Goal: Transaction & Acquisition: Purchase product/service

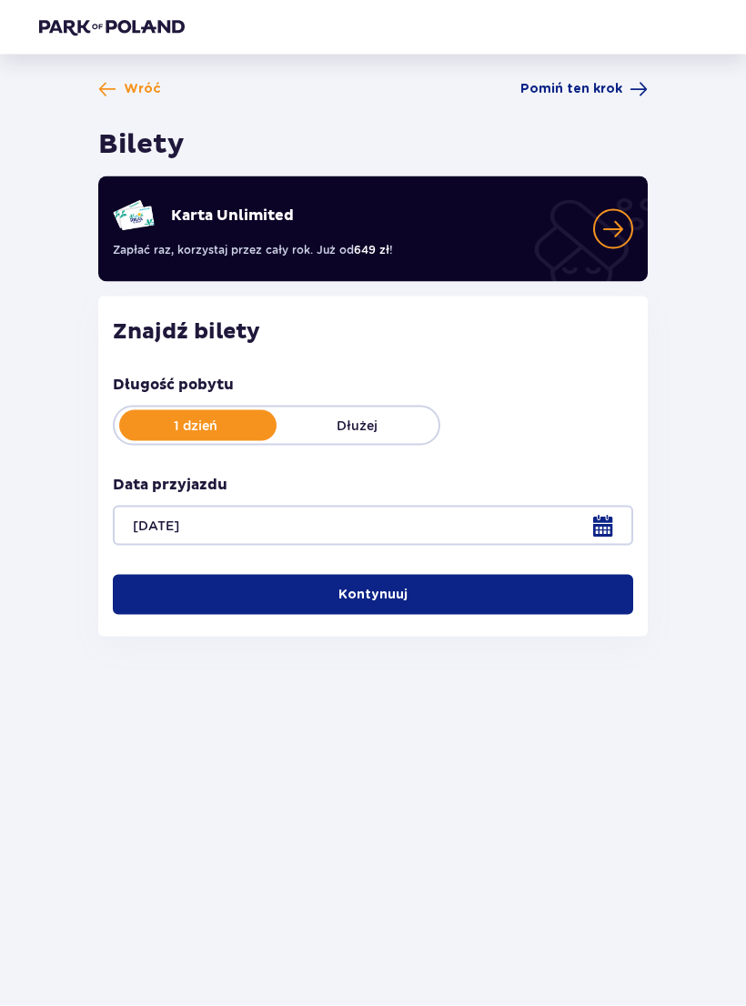
scroll to position [28, 0]
click at [511, 575] on button "Kontynuuj" at bounding box center [373, 595] width 520 height 40
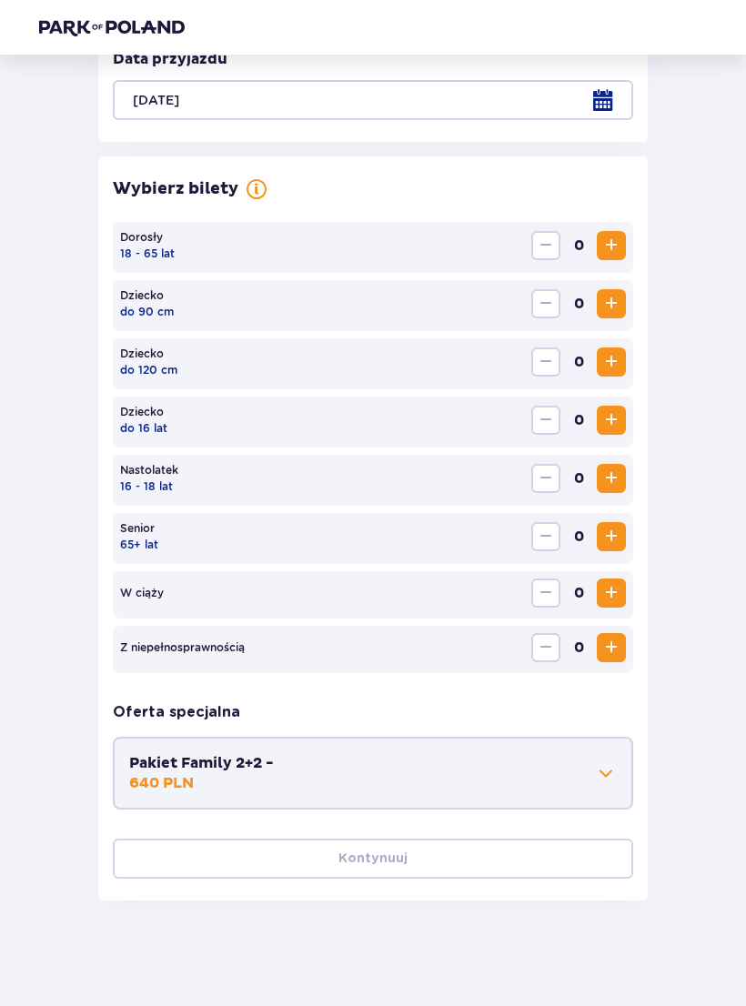
scroll to position [429, 0]
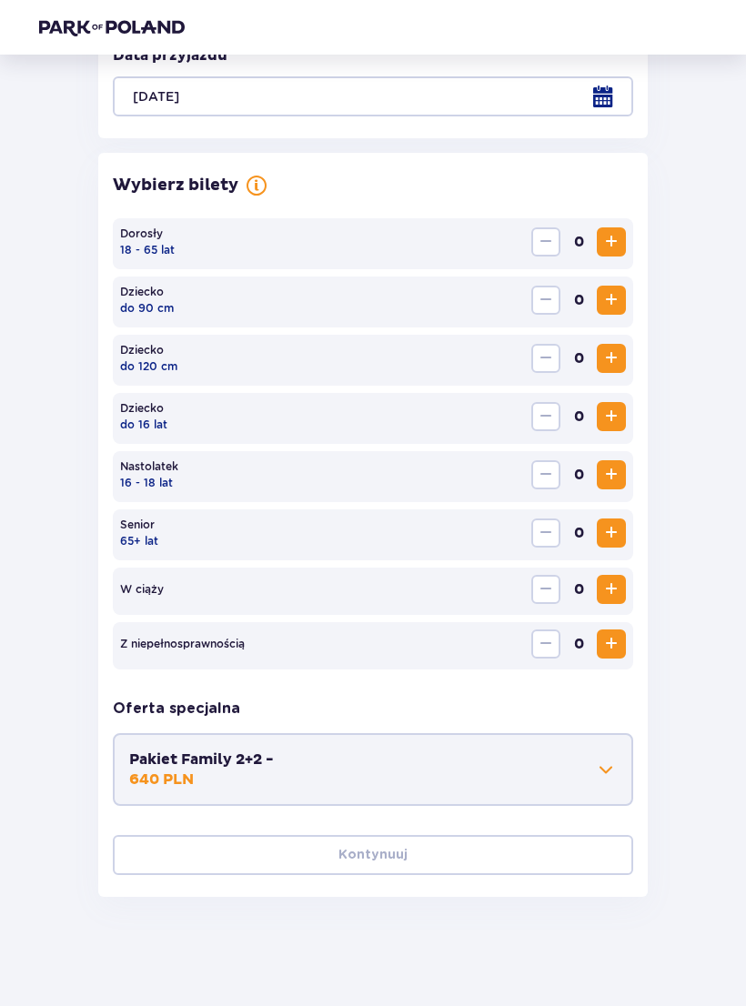
click at [621, 241] on span "Zwiększ" at bounding box center [611, 242] width 22 height 22
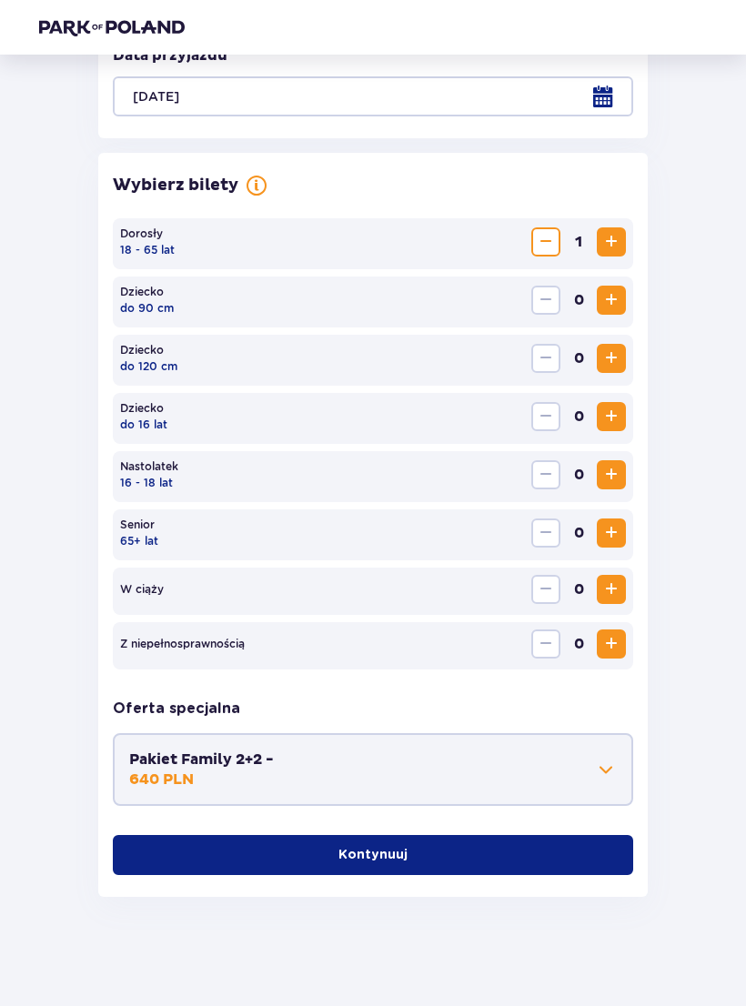
click at [621, 240] on span "Zwiększ" at bounding box center [611, 242] width 22 height 22
click at [467, 853] on button "Kontynuuj" at bounding box center [373, 855] width 520 height 40
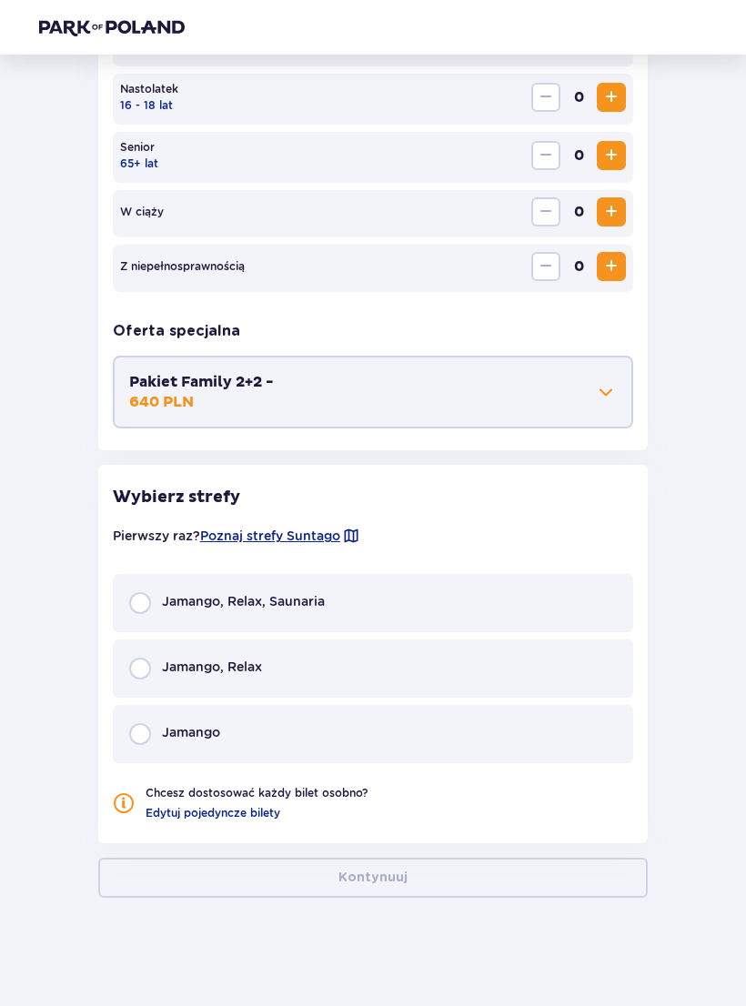
scroll to position [808, 0]
click at [146, 658] on div "Jamango, Relax" at bounding box center [373, 668] width 520 height 58
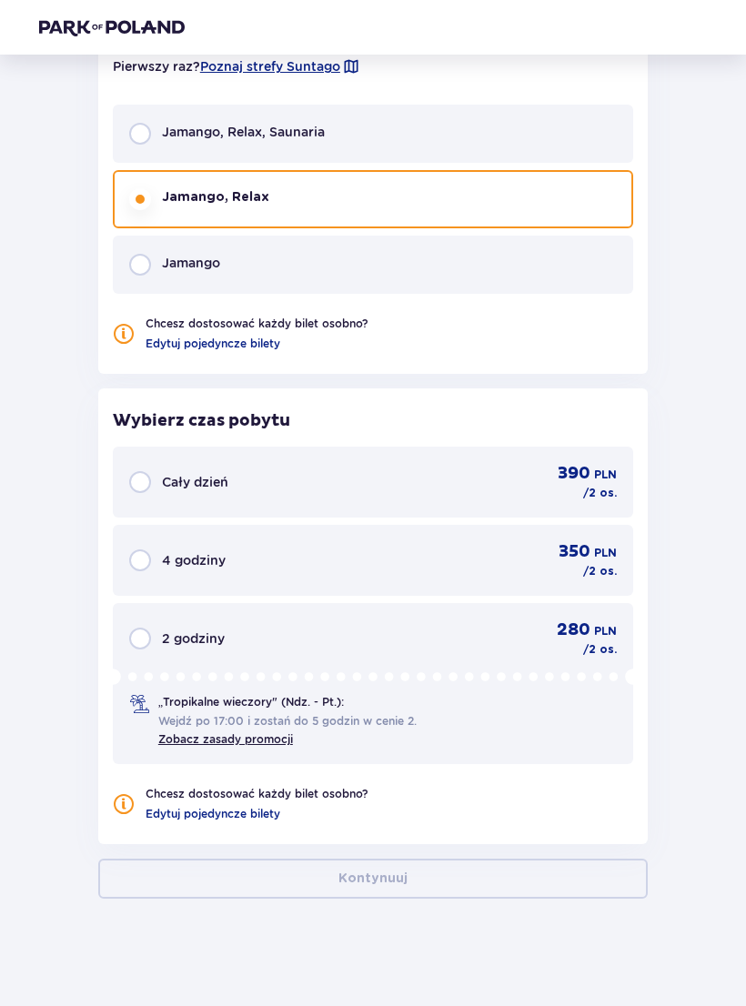
scroll to position [1278, 0]
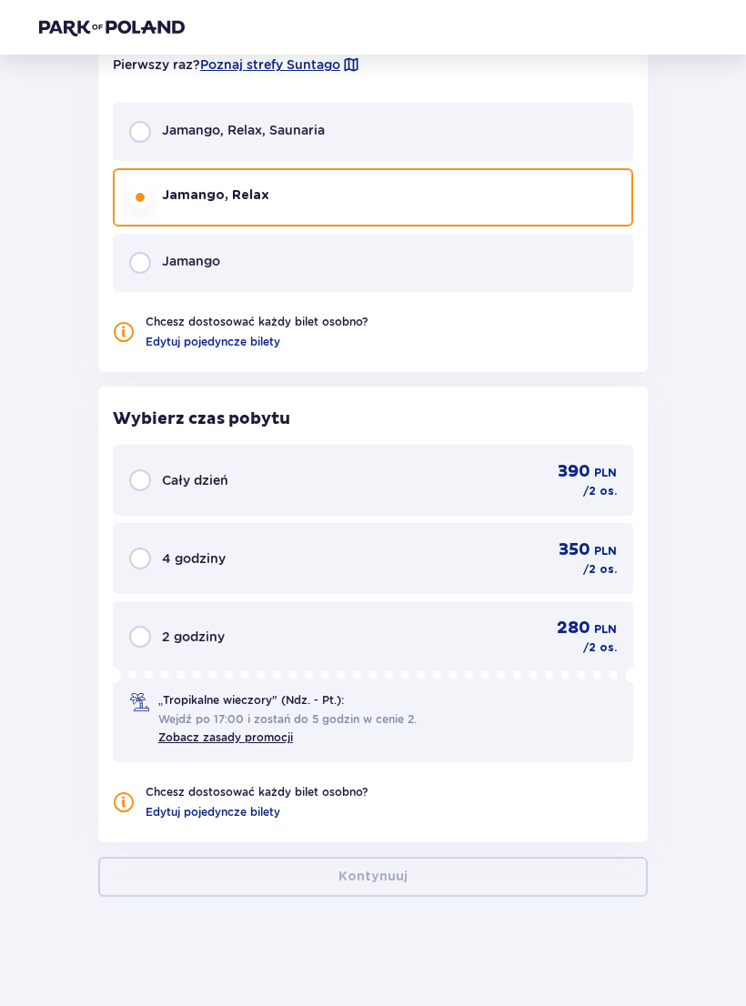
click at [136, 477] on input "radio" at bounding box center [140, 480] width 22 height 22
radio input "true"
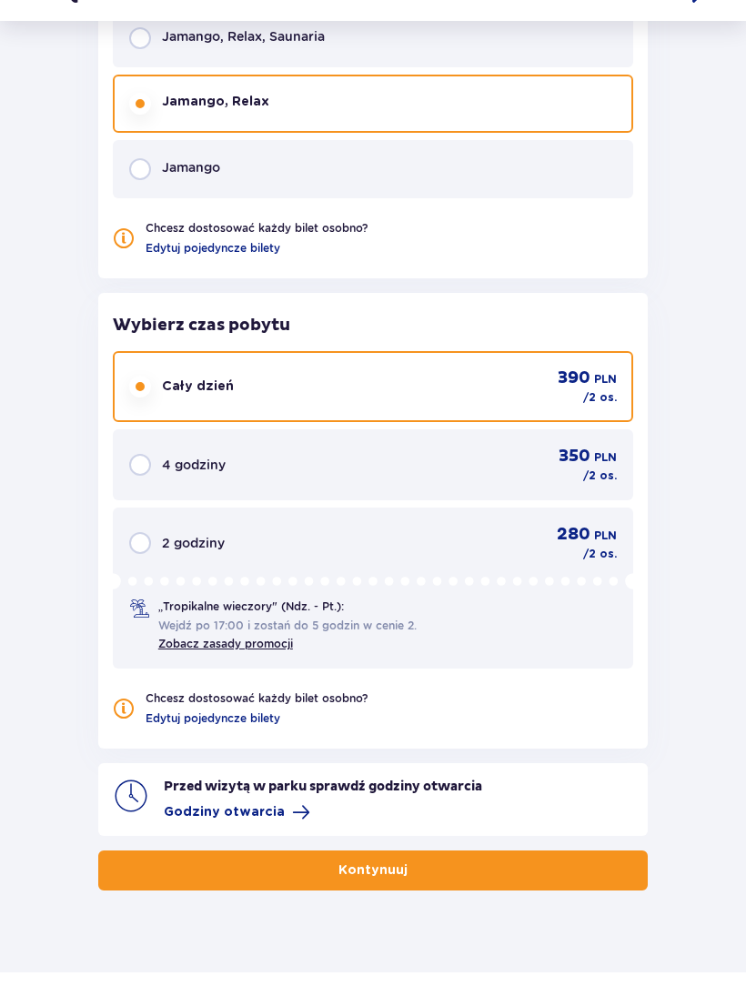
scroll to position [1337, 0]
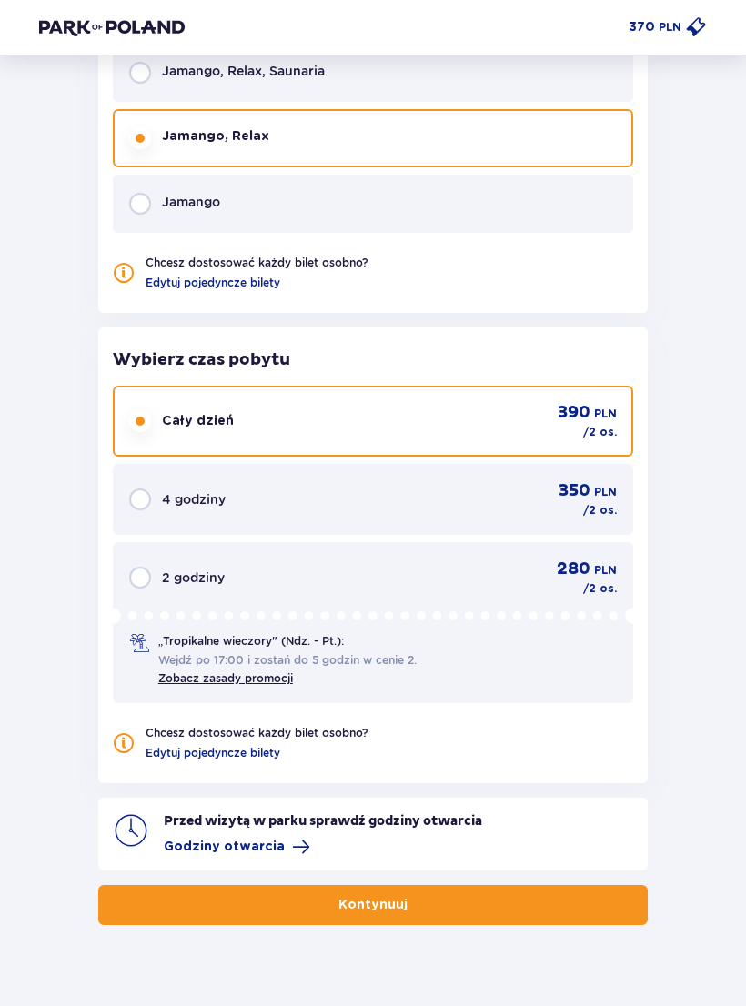
click at [430, 923] on button "Kontynuuj" at bounding box center [373, 905] width 550 height 40
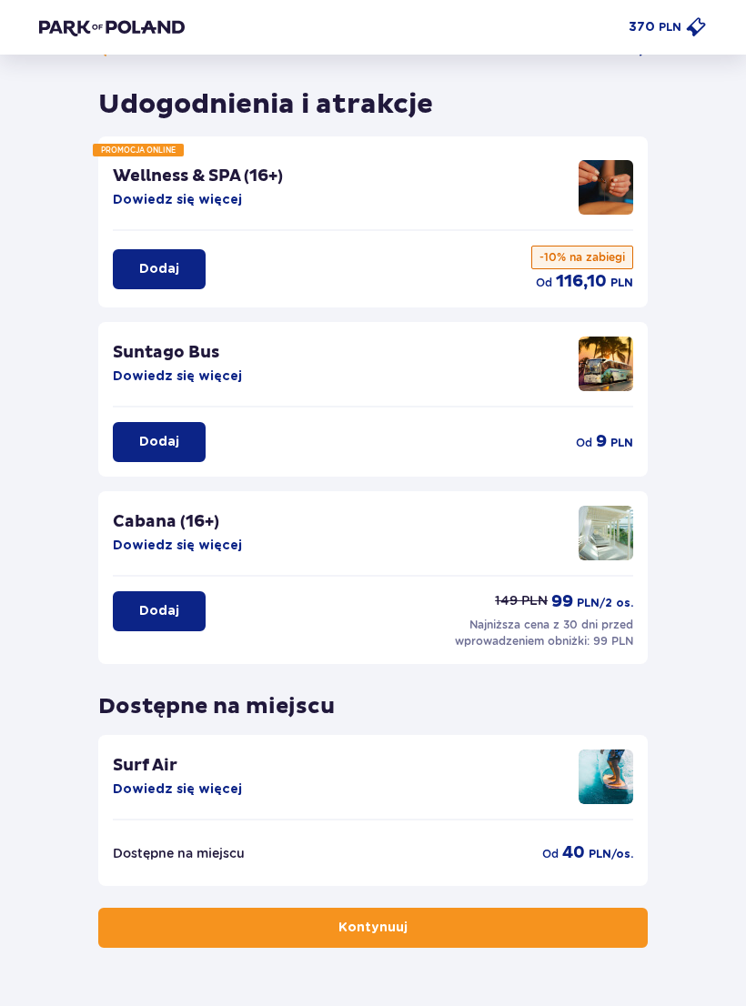
click at [507, 943] on button "Kontynuuj" at bounding box center [373, 928] width 550 height 40
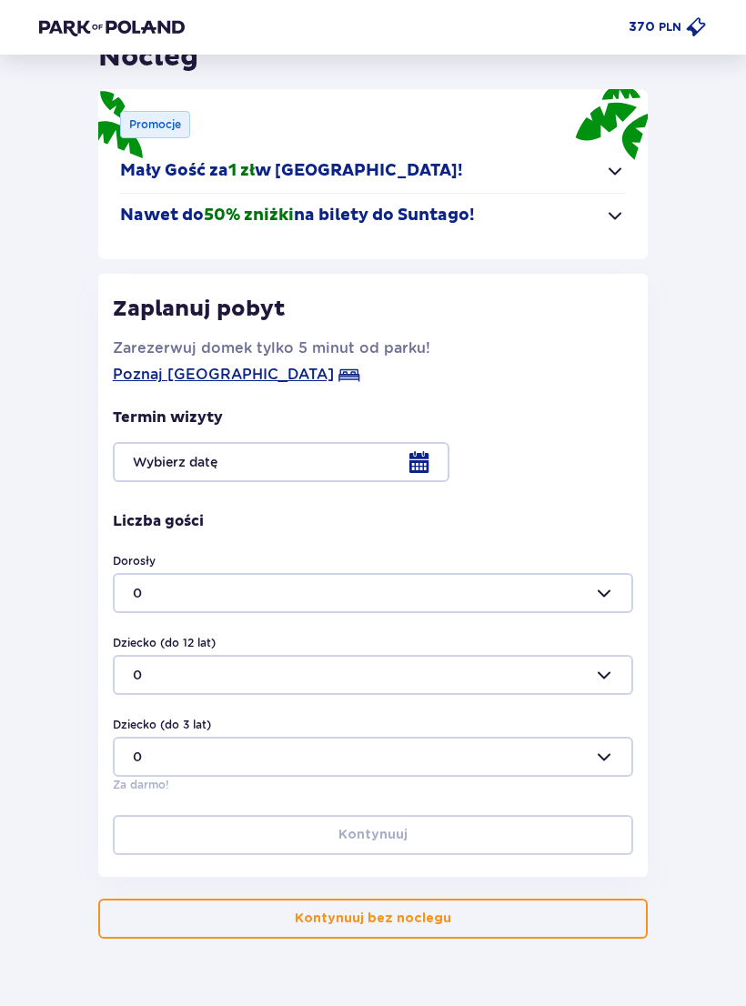
scroll to position [101, 0]
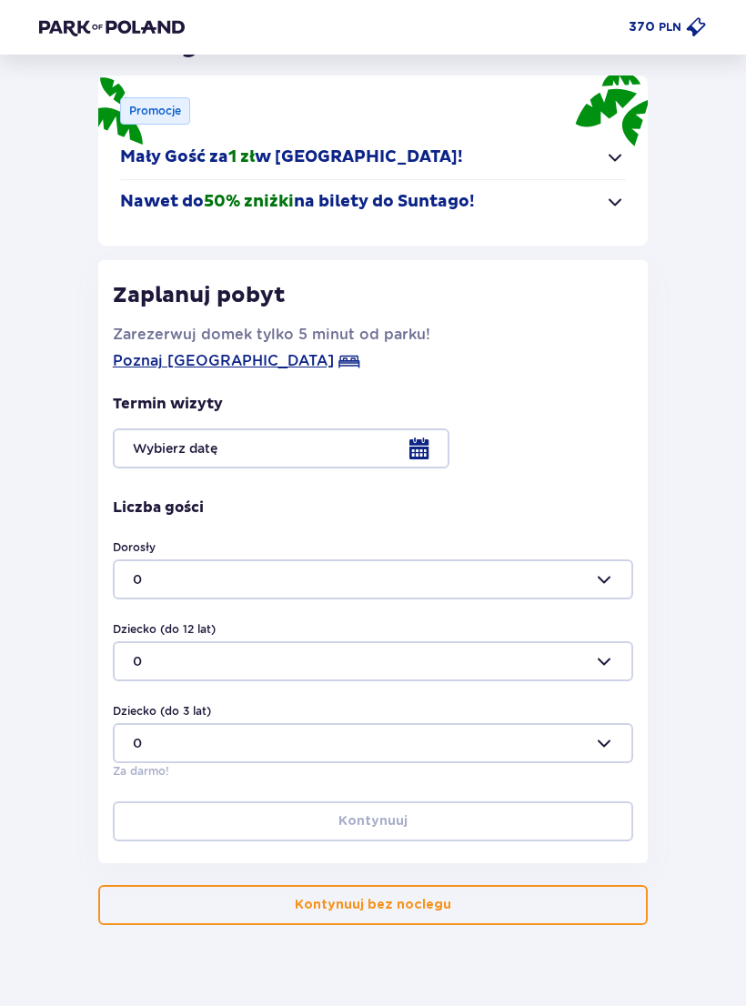
click at [385, 441] on div at bounding box center [373, 449] width 520 height 40
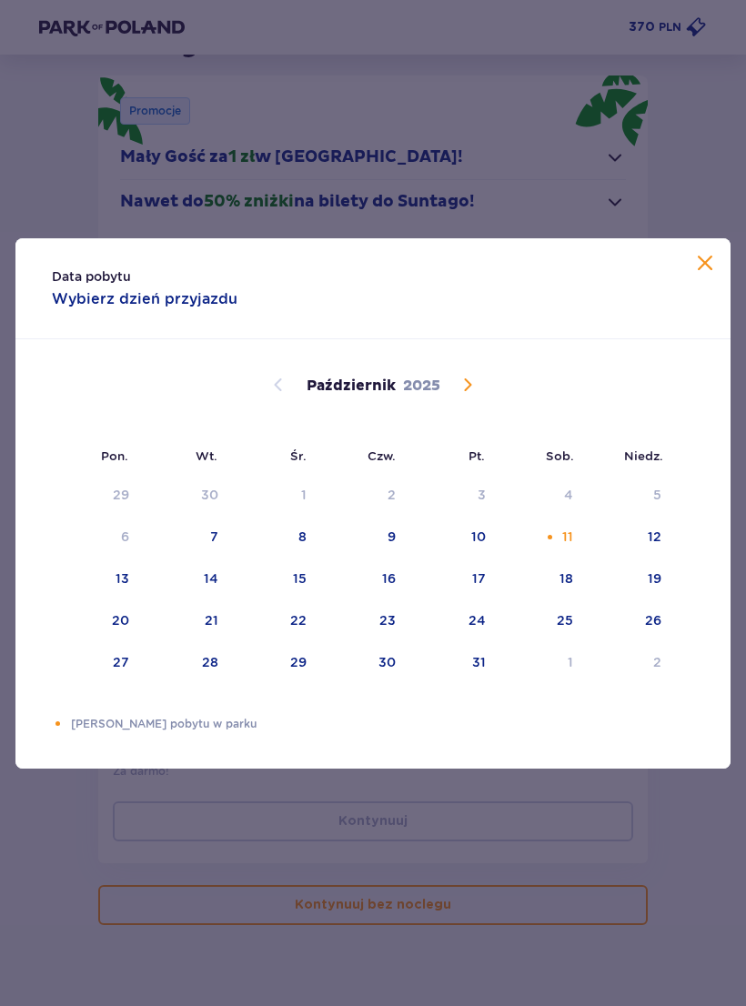
click at [474, 546] on div "10" at bounding box center [478, 537] width 15 height 18
click at [667, 546] on div "12" at bounding box center [630, 538] width 88 height 40
type input "10.10.25 - 12.10.25"
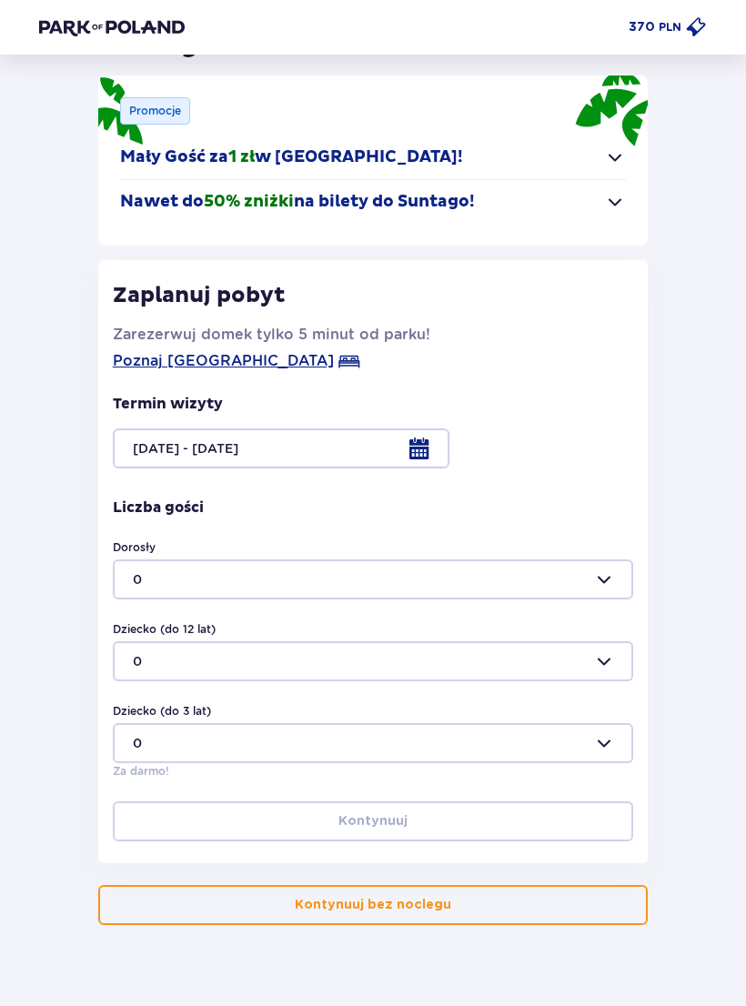
click at [714, 311] on div "Wróć Pomiń ten krok Nocleg Promocje Mały Gość za 1 zł w Suntago Village! Noc za…" at bounding box center [373, 452] width 697 height 946
click at [615, 587] on div at bounding box center [373, 580] width 520 height 40
click at [258, 708] on div "2" at bounding box center [373, 705] width 480 height 18
type input "2"
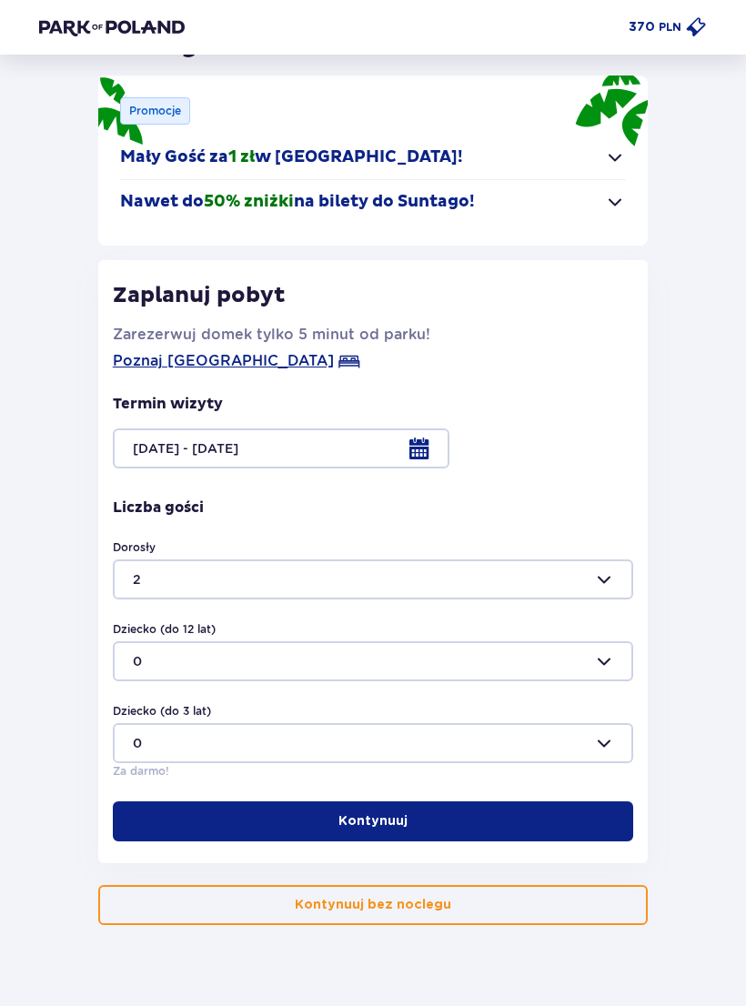
click at [436, 822] on button "Kontynuuj" at bounding box center [373, 822] width 520 height 40
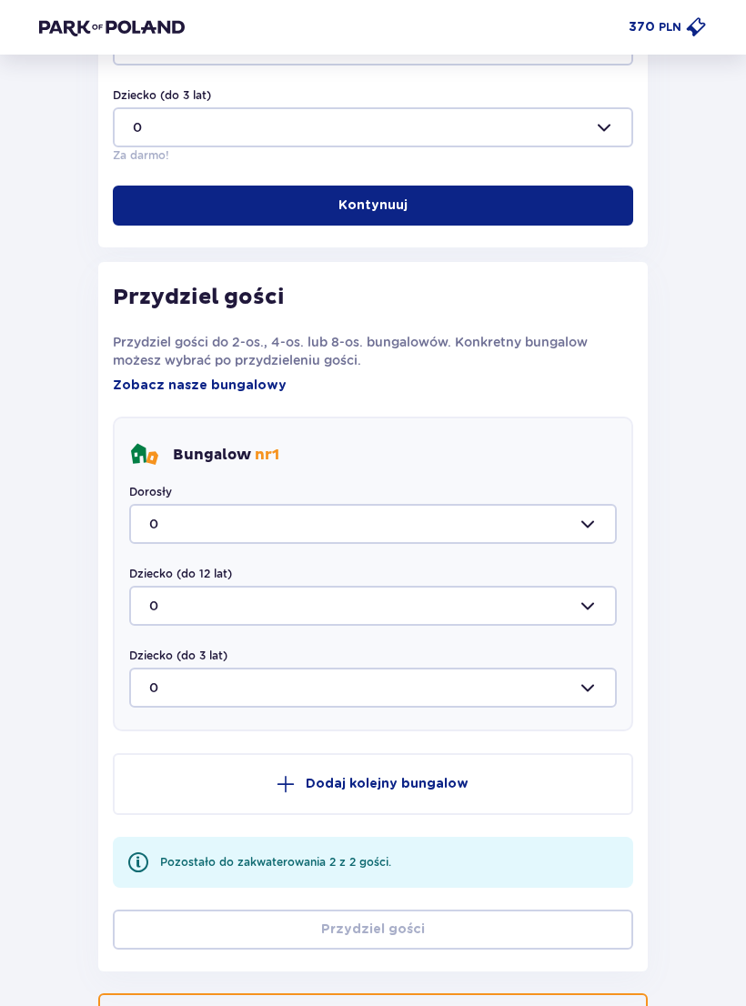
scroll to position [825, 0]
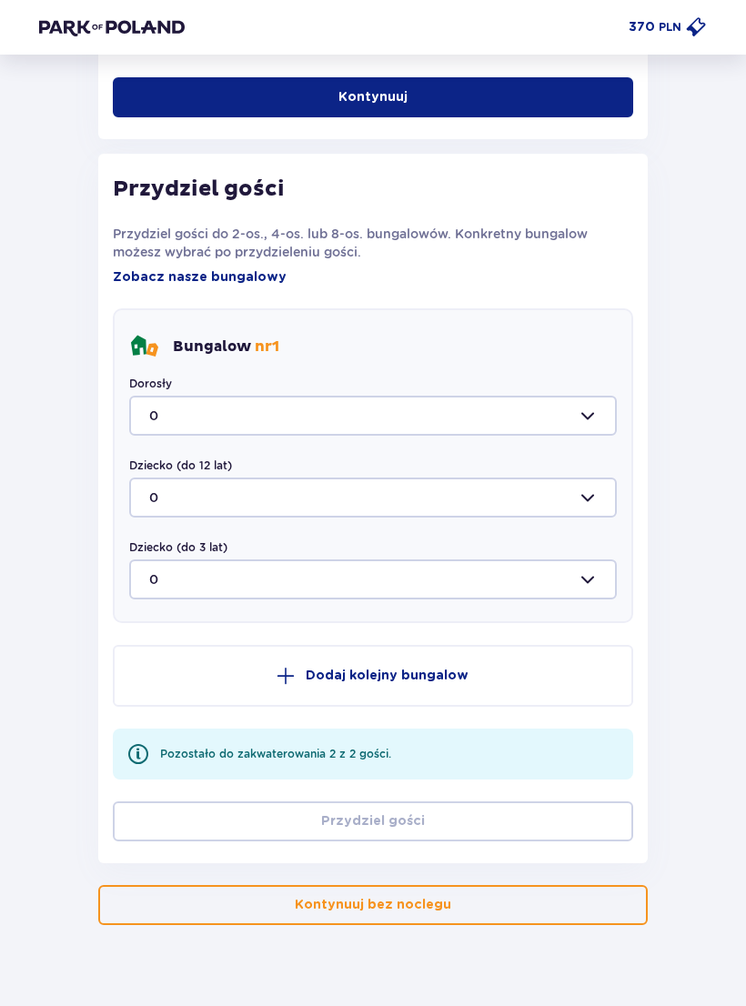
click at [573, 413] on div at bounding box center [373, 416] width 488 height 40
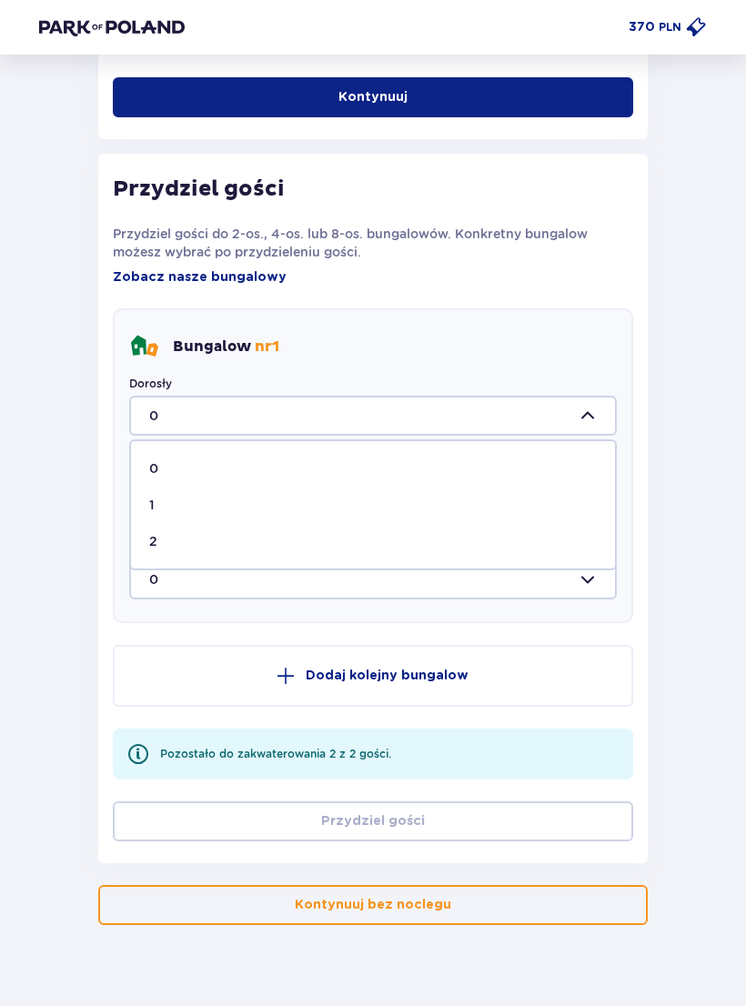
click at [287, 551] on span "2" at bounding box center [373, 541] width 484 height 36
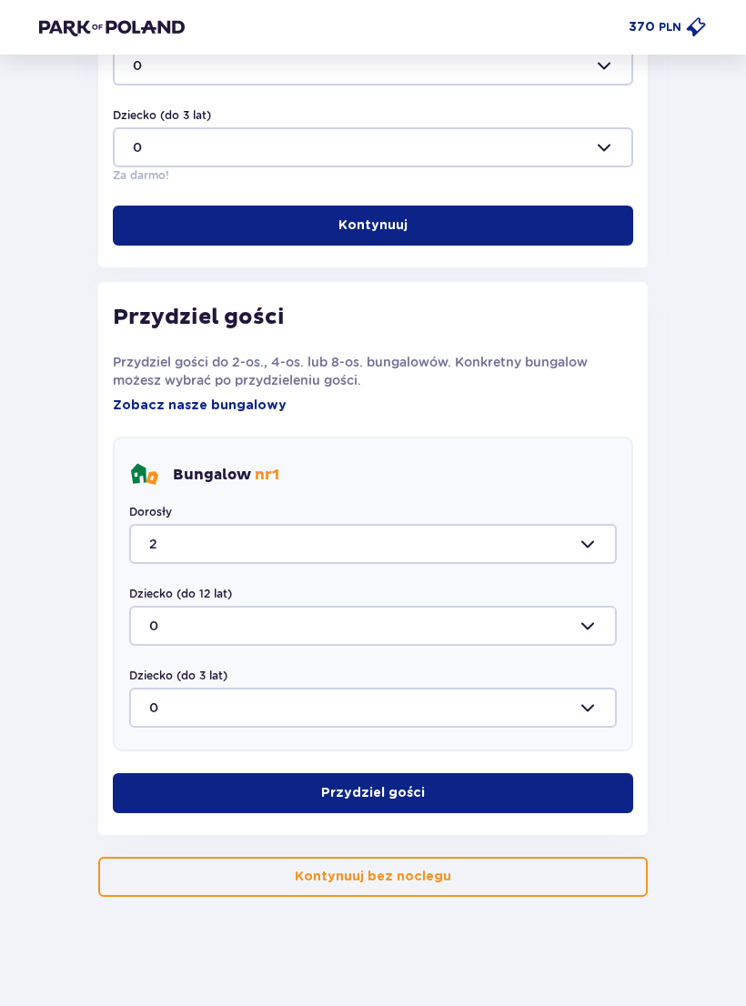
type input "2"
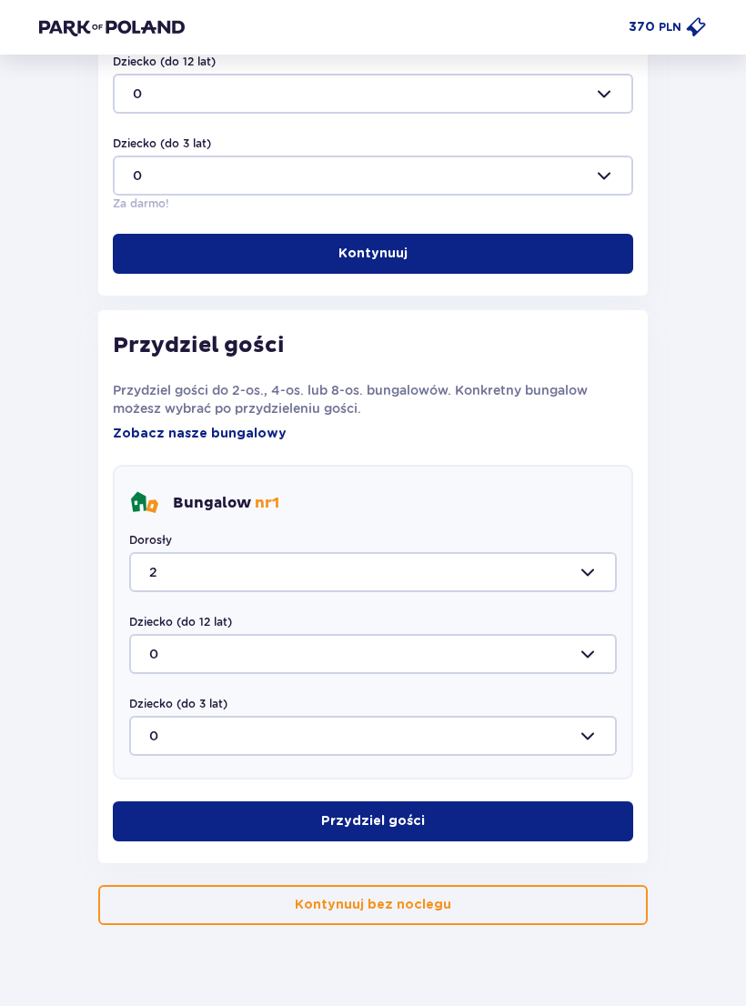
click at [502, 826] on button "Przydziel gości" at bounding box center [373, 822] width 520 height 40
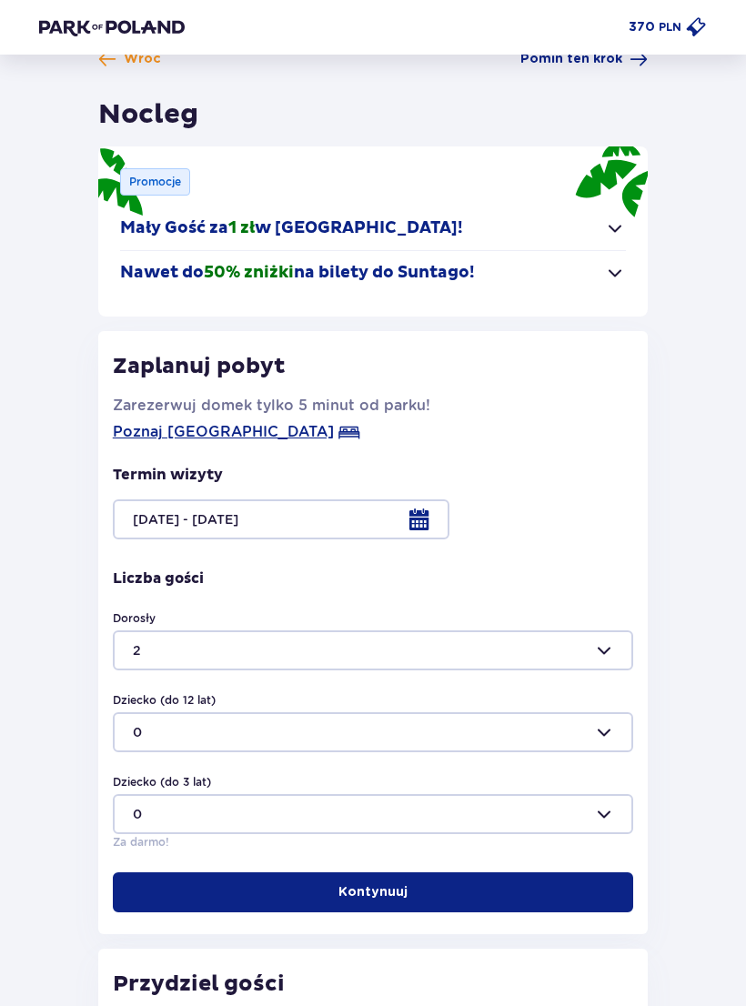
scroll to position [30, 0]
click at [368, 527] on div at bounding box center [373, 519] width 520 height 40
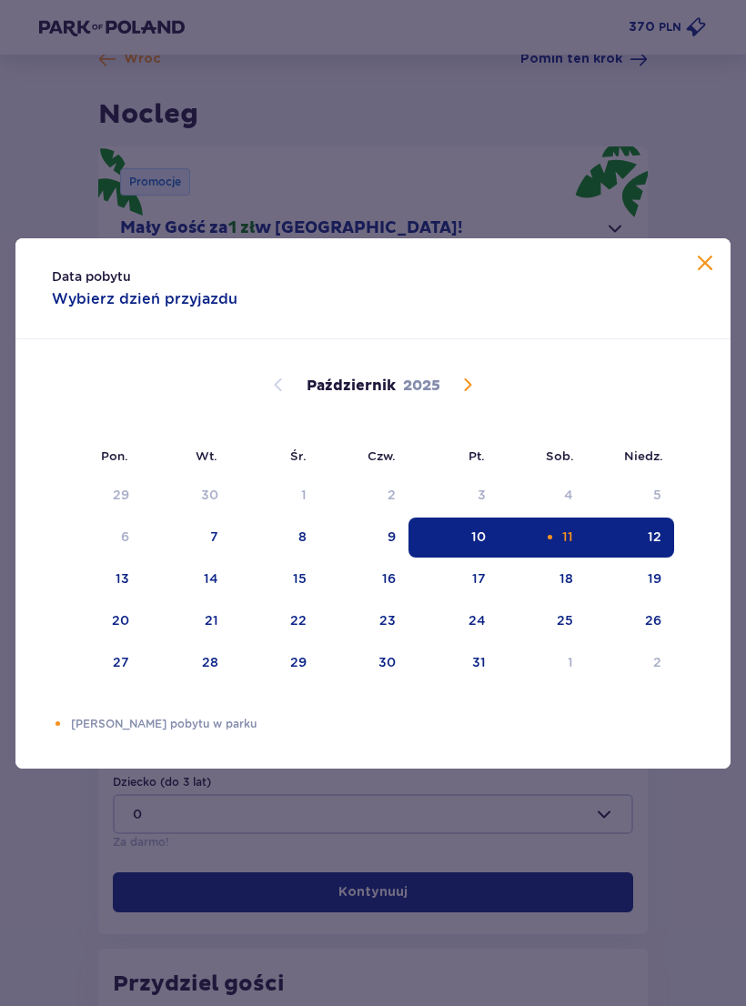
click at [564, 546] on div "11" at bounding box center [567, 537] width 11 height 18
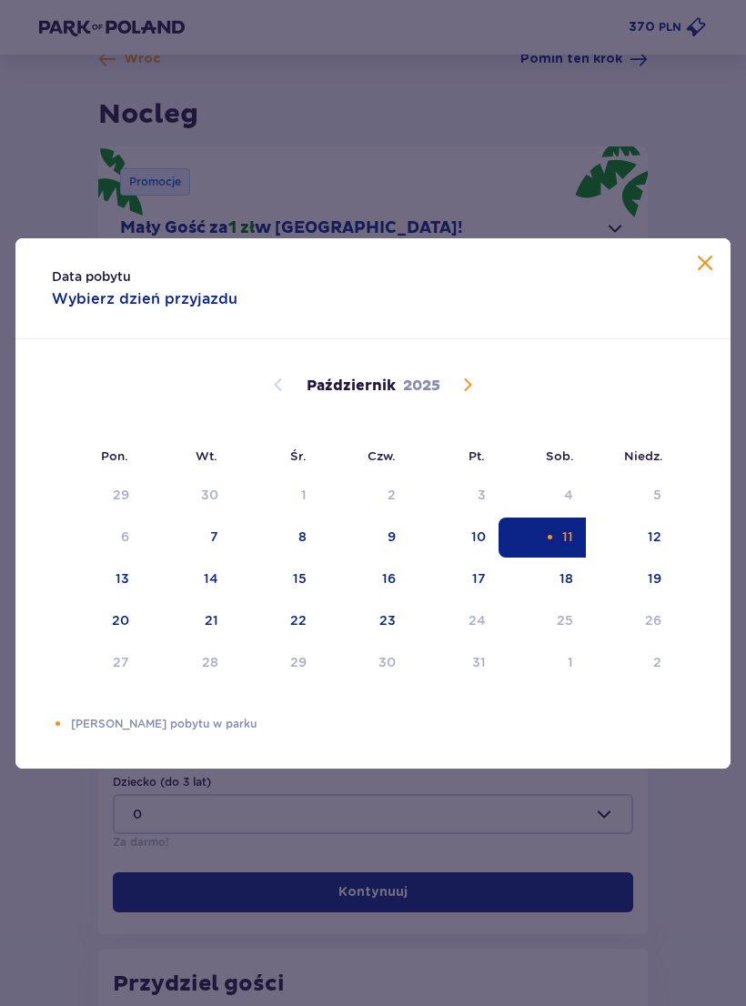
click at [659, 546] on div "12" at bounding box center [655, 537] width 14 height 18
type input "11.10.25 - 12.10.25"
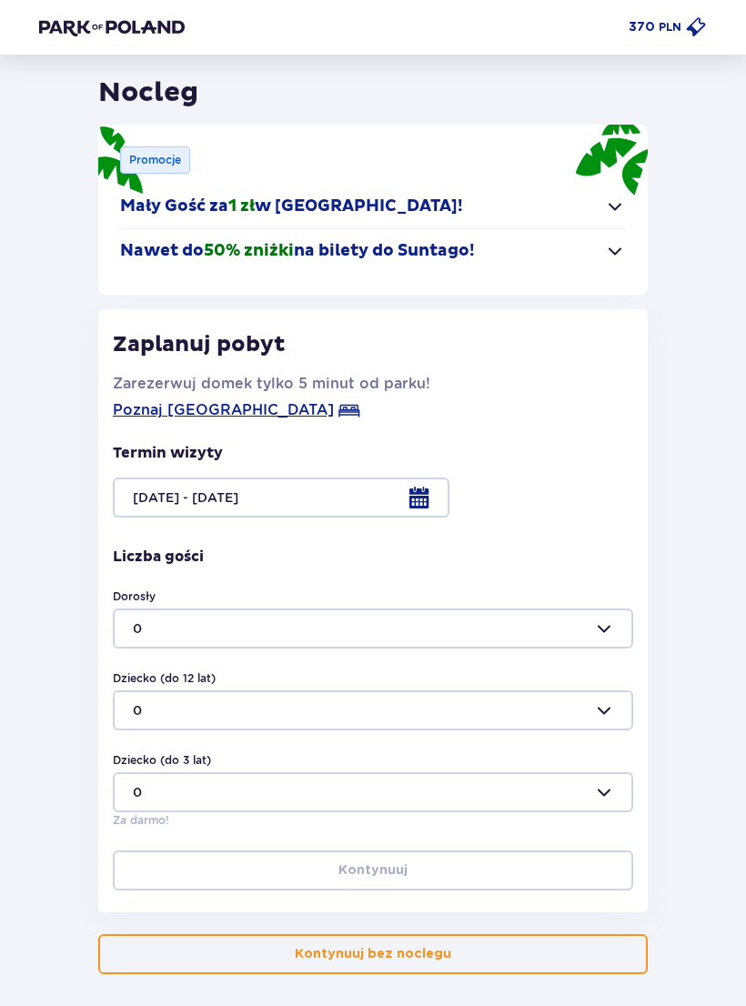
scroll to position [57, 0]
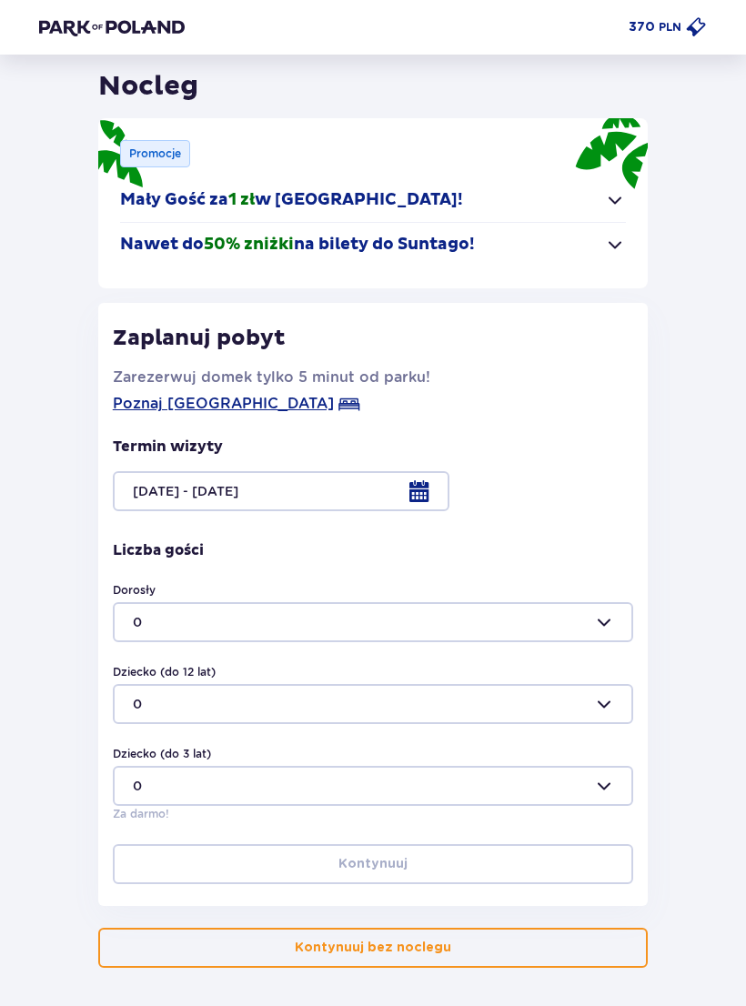
click at [597, 637] on div at bounding box center [373, 623] width 520 height 40
click at [588, 631] on div at bounding box center [373, 622] width 520 height 40
click at [522, 631] on div at bounding box center [373, 622] width 520 height 40
click at [284, 761] on span "2" at bounding box center [373, 748] width 517 height 36
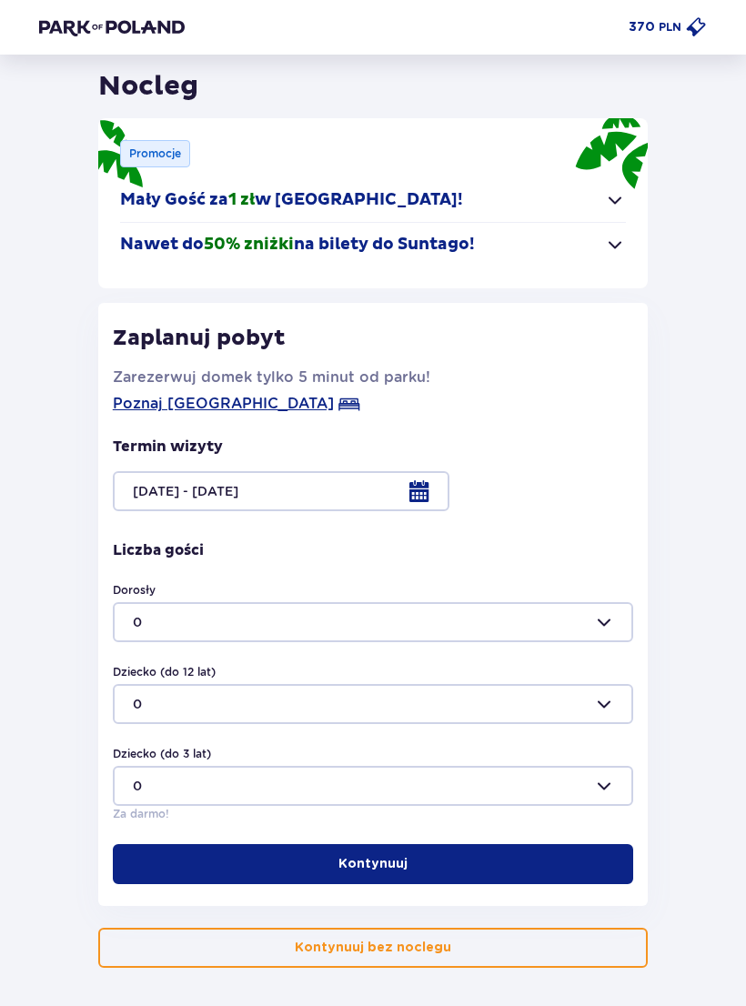
type input "2"
click at [477, 878] on button "Kontynuuj" at bounding box center [373, 864] width 520 height 40
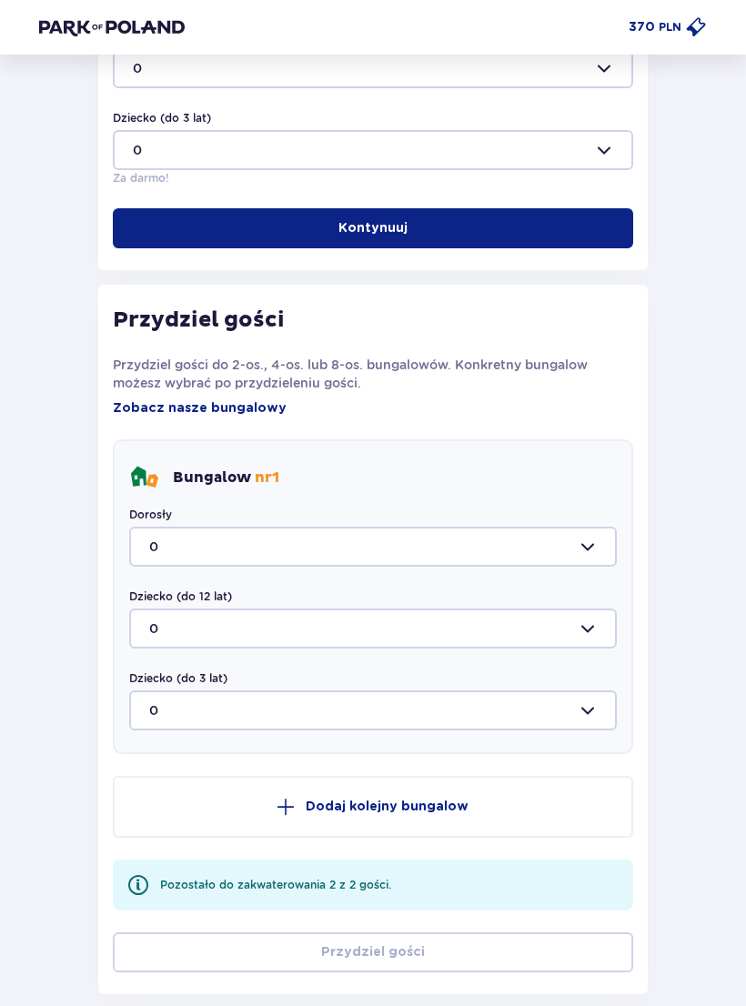
scroll to position [825, 0]
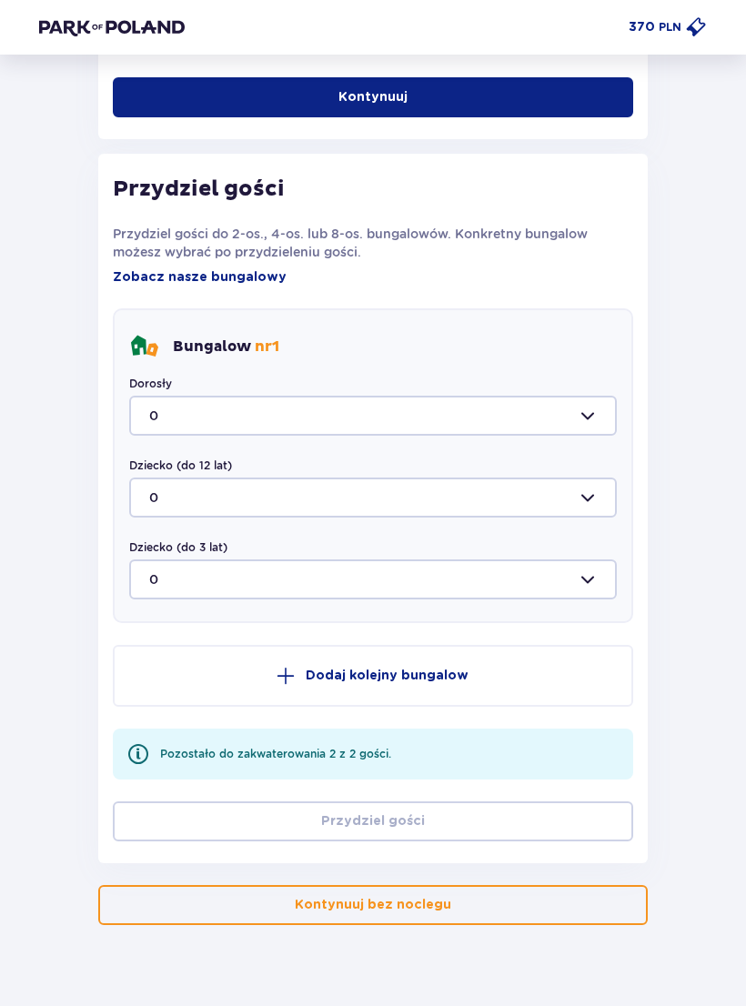
click at [590, 417] on div at bounding box center [373, 416] width 488 height 40
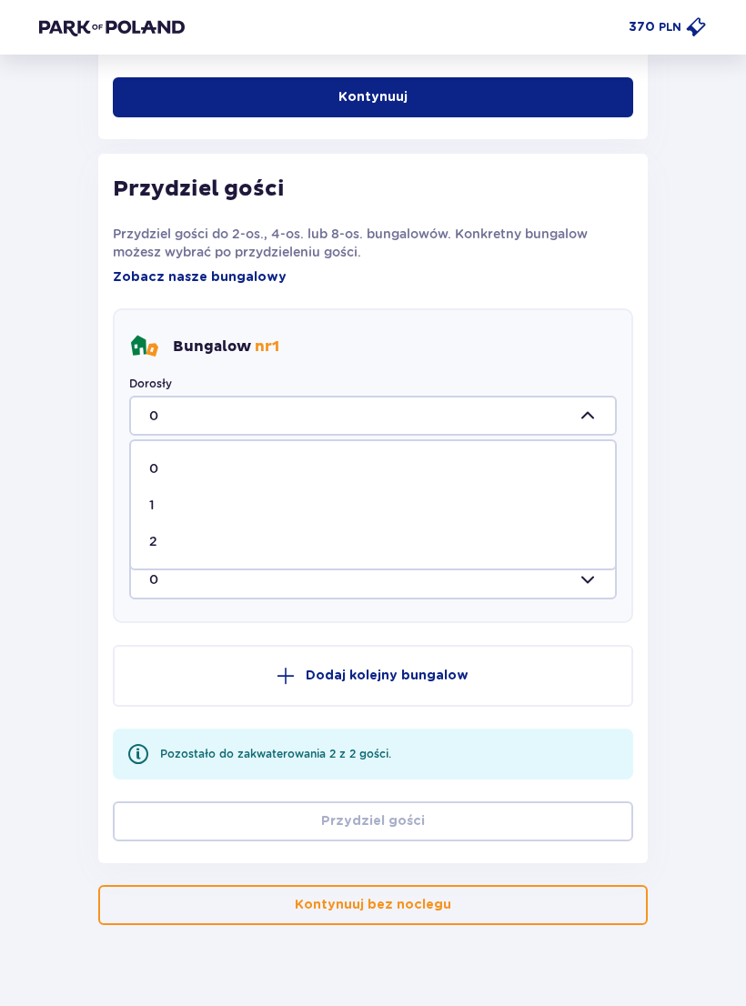
click at [485, 553] on span "2" at bounding box center [373, 541] width 484 height 36
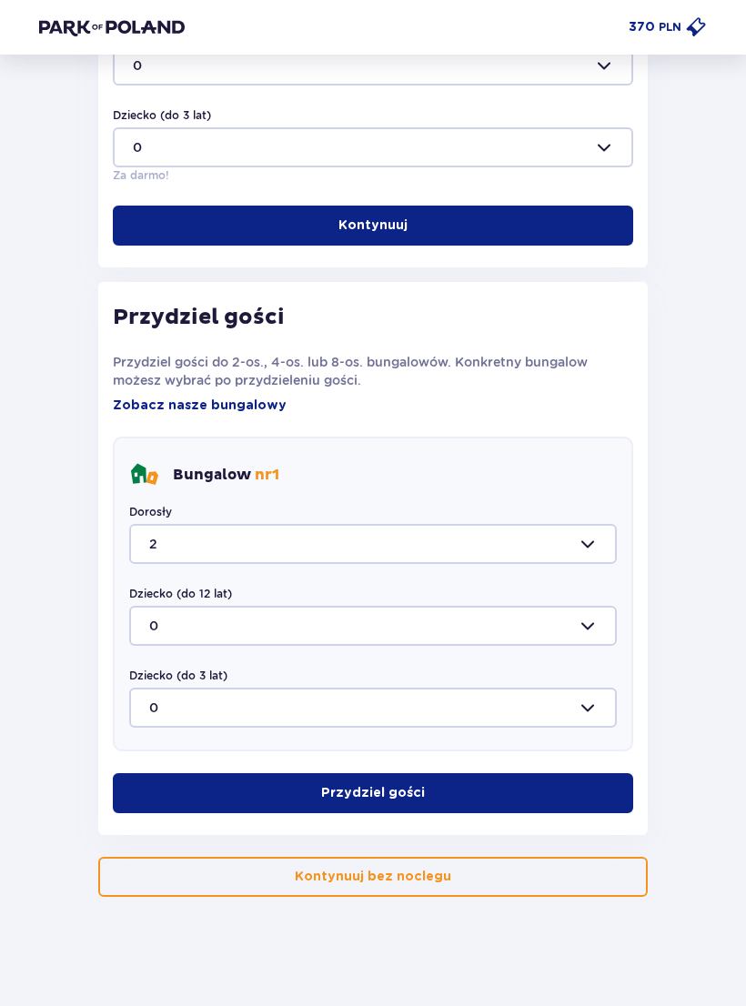
type input "2"
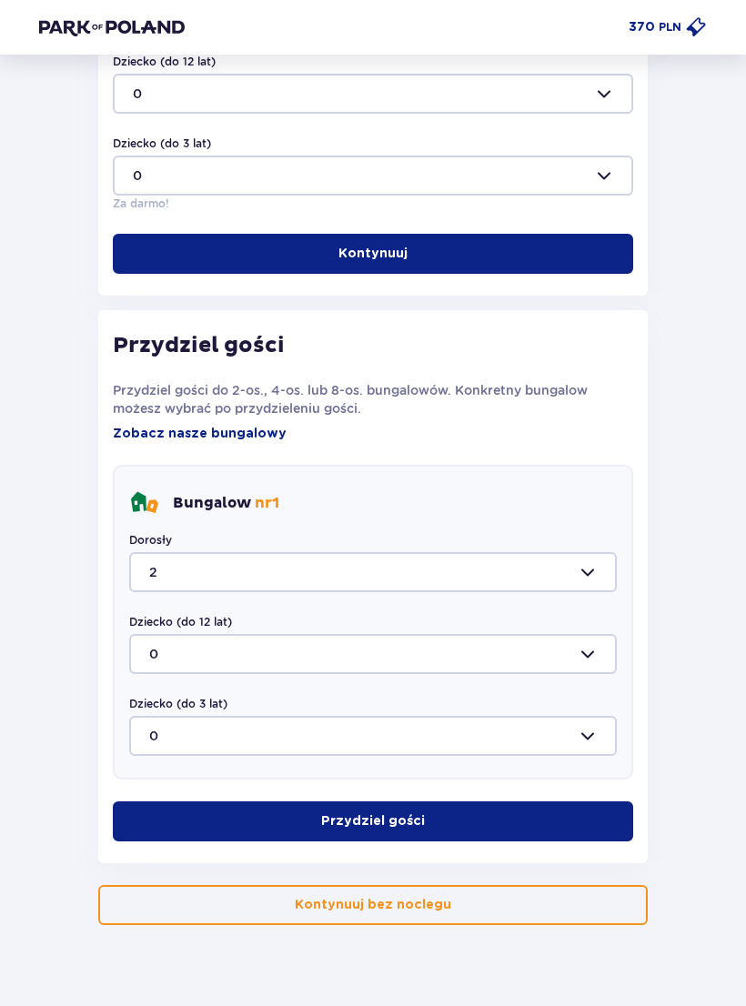
click at [469, 824] on button "Przydziel gości" at bounding box center [373, 822] width 520 height 40
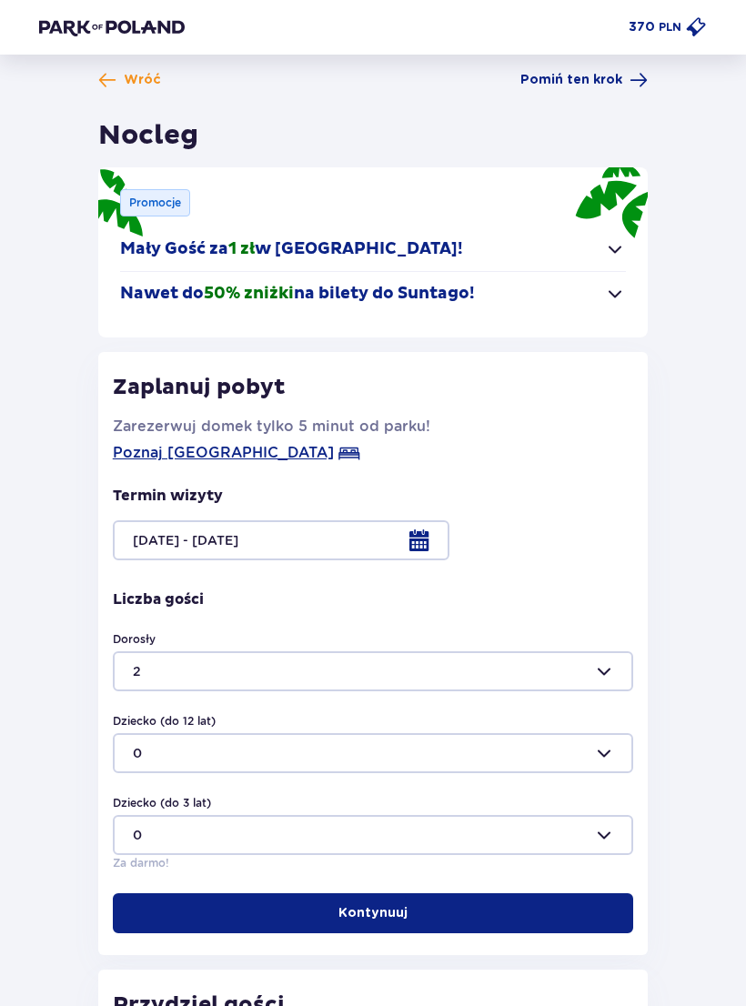
scroll to position [10, 0]
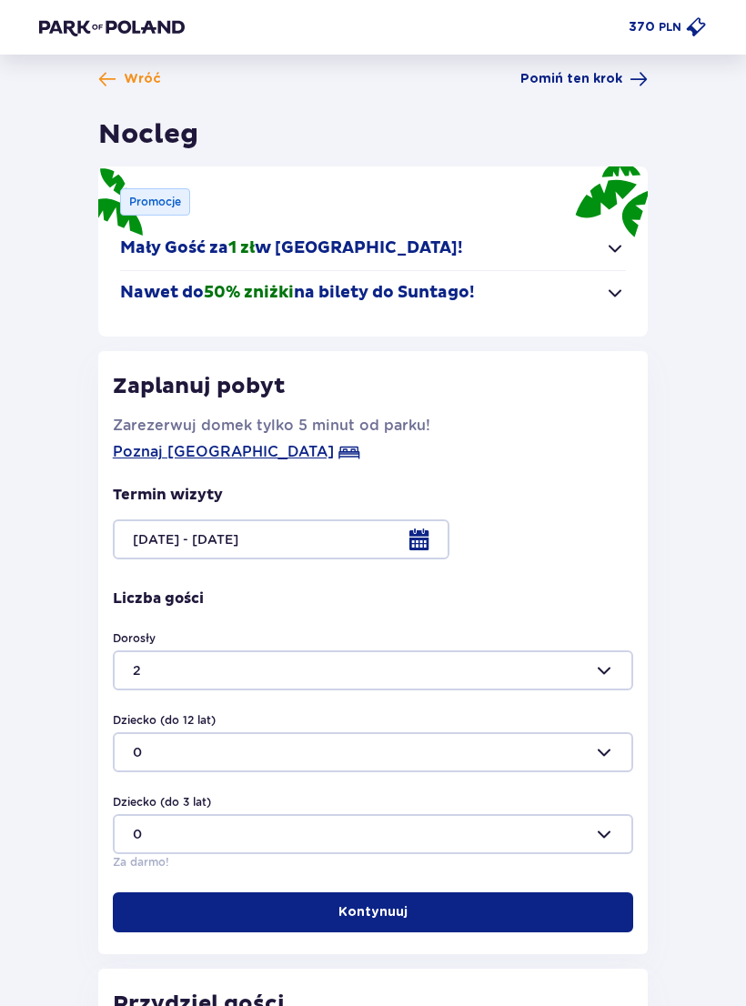
click at [409, 549] on div at bounding box center [373, 540] width 520 height 40
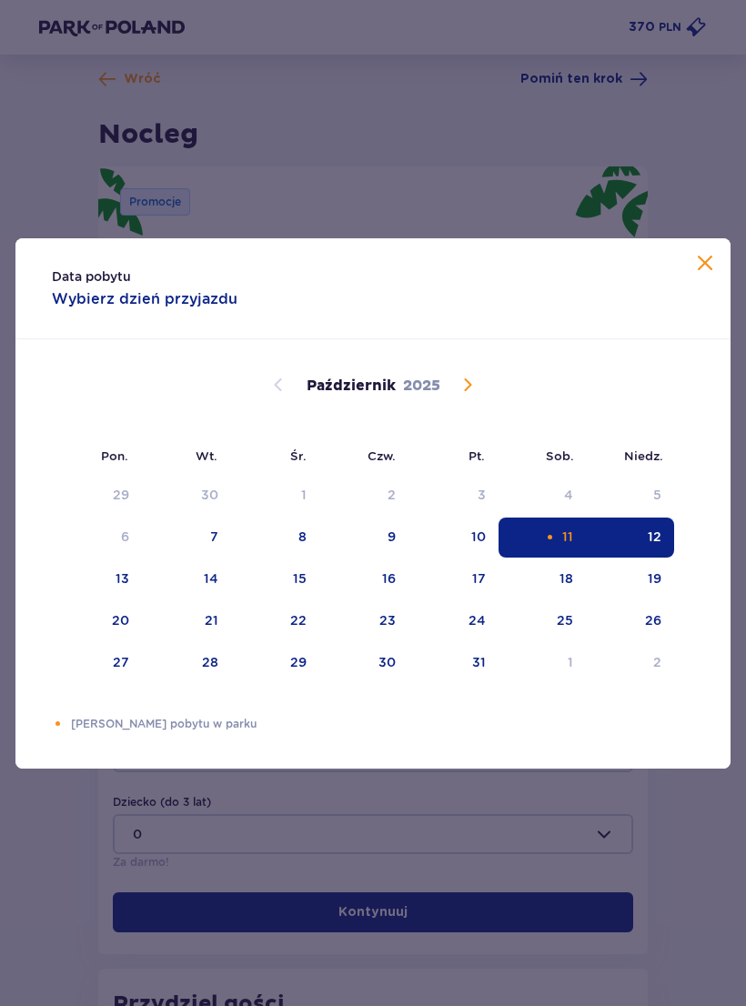
click at [484, 550] on div "10" at bounding box center [454, 538] width 90 height 40
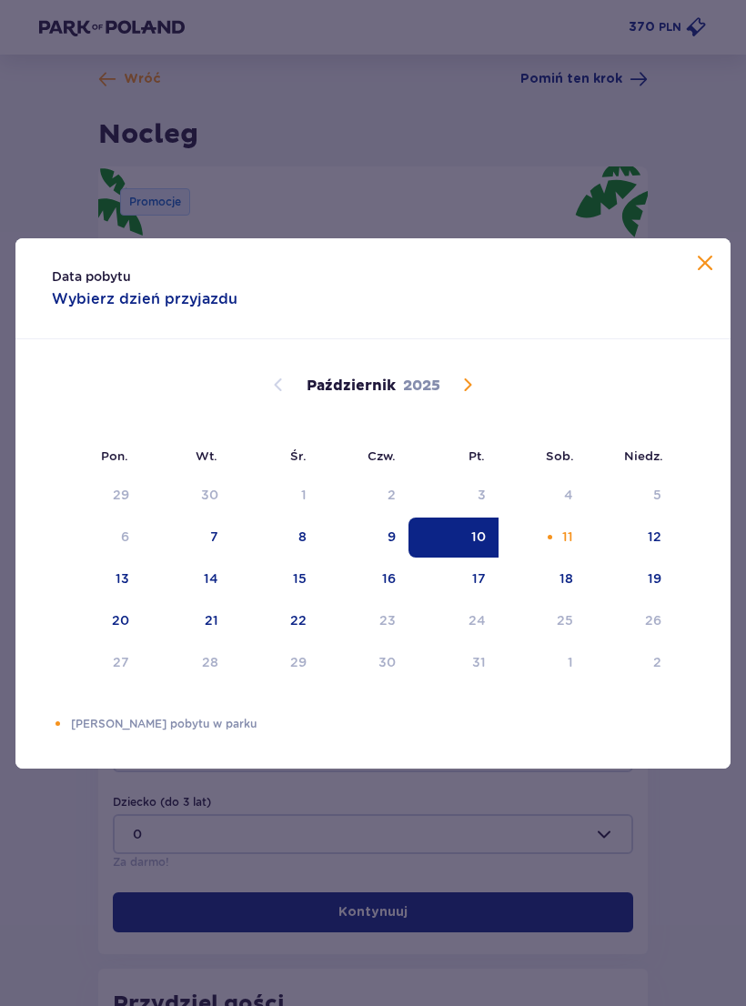
click at [574, 534] on div "11" at bounding box center [543, 538] width 88 height 40
type input "10.10.25 - 11.10.25"
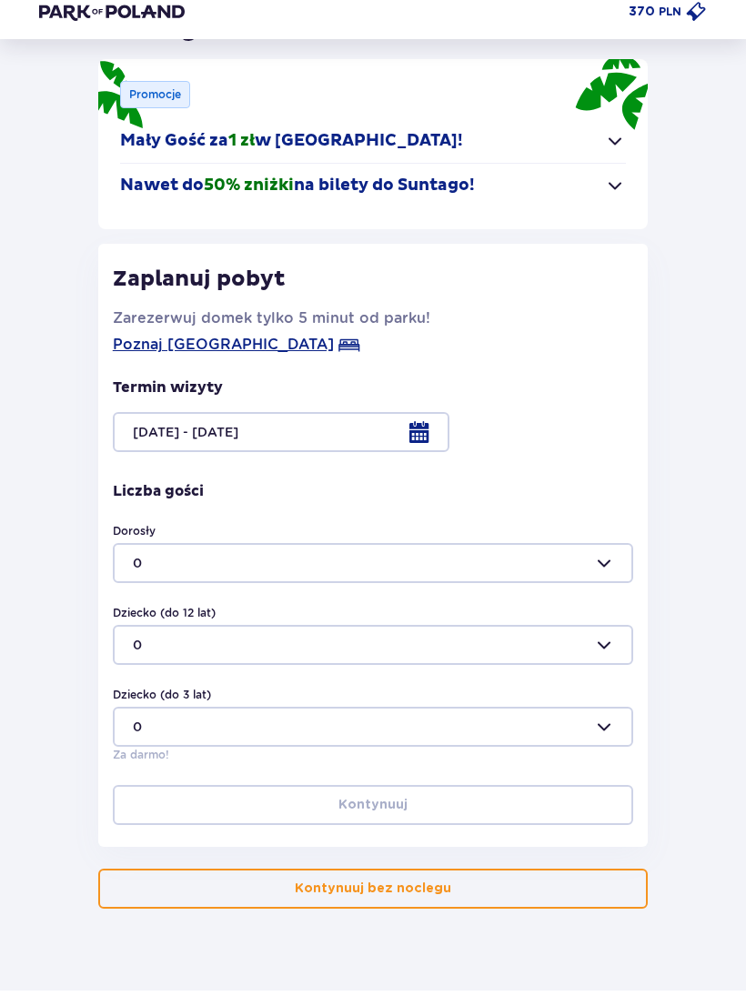
scroll to position [101, 0]
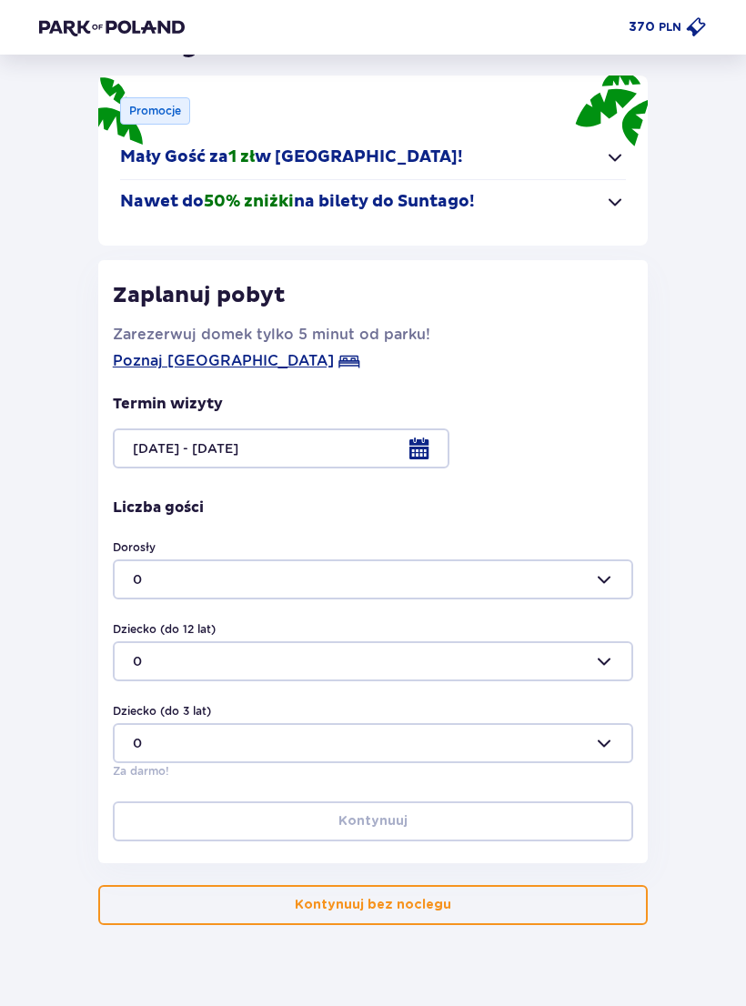
click at [601, 583] on div at bounding box center [373, 580] width 520 height 40
click at [226, 701] on div "2" at bounding box center [373, 705] width 480 height 18
type input "2"
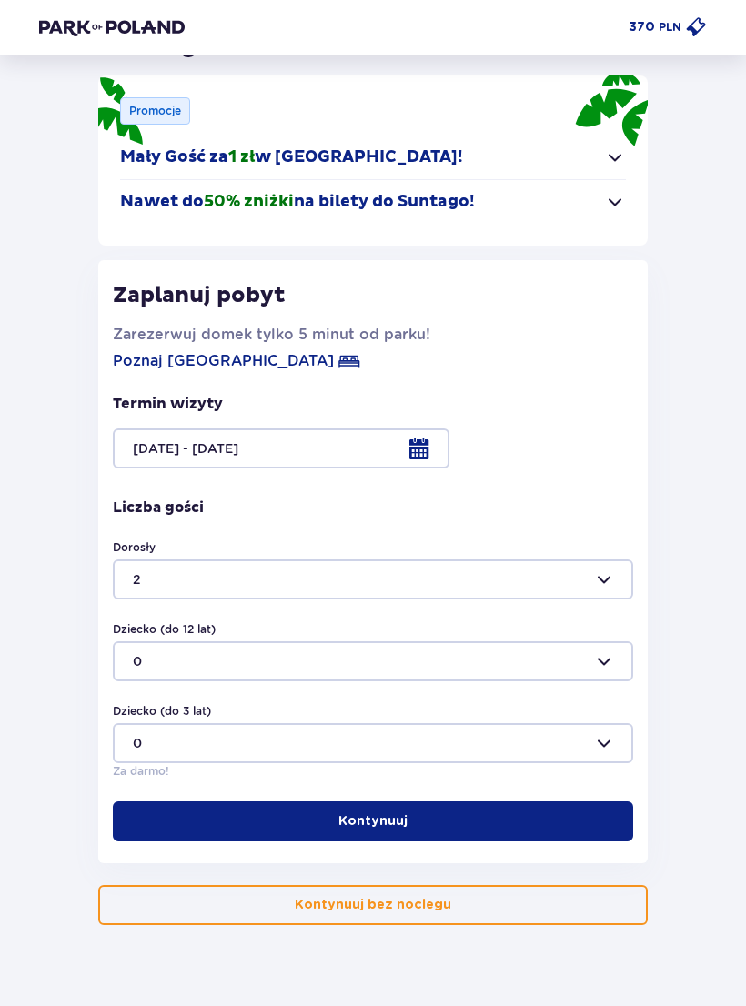
click at [504, 812] on button "Kontynuuj" at bounding box center [373, 822] width 520 height 40
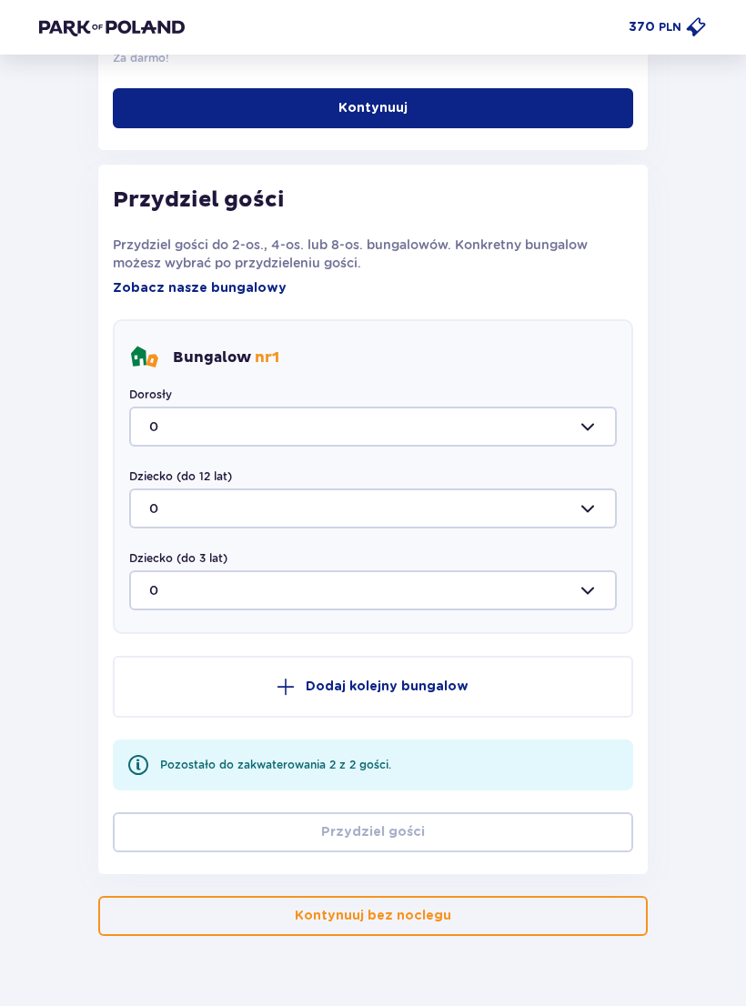
scroll to position [825, 0]
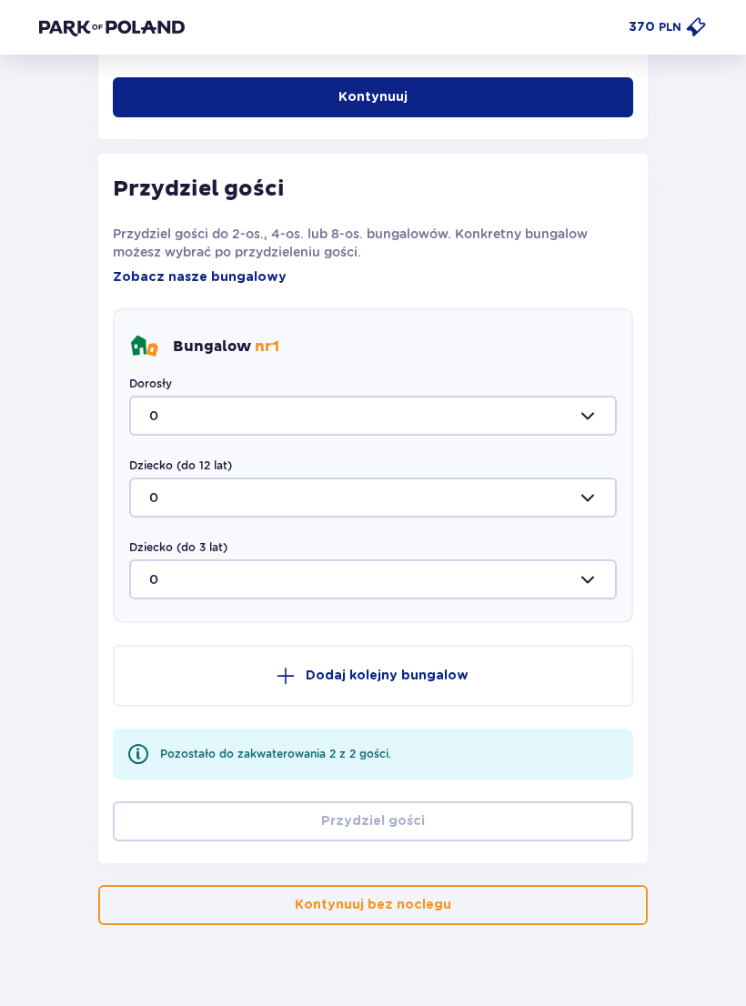
click at [560, 435] on div at bounding box center [373, 416] width 488 height 40
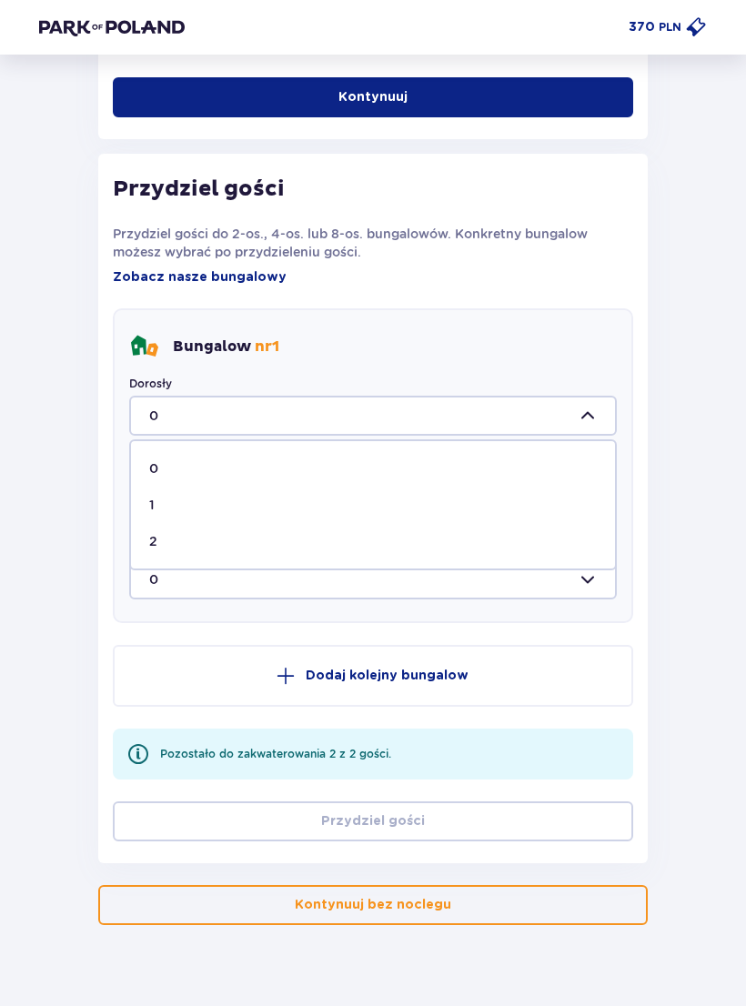
click at [566, 418] on div at bounding box center [373, 416] width 488 height 40
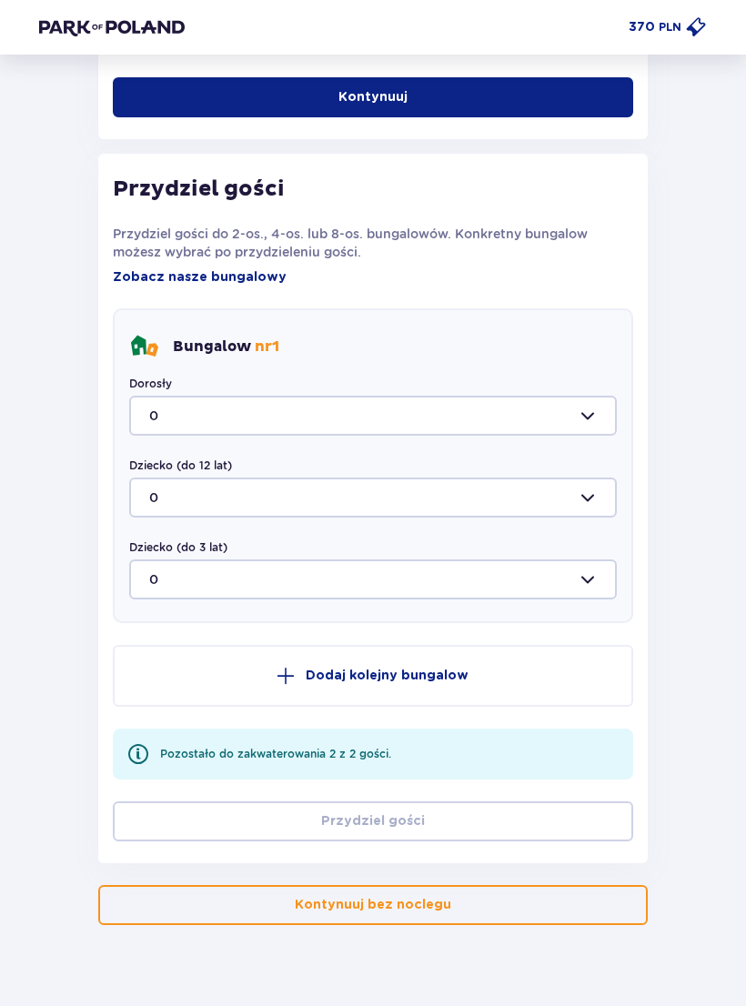
click at [581, 429] on div at bounding box center [373, 416] width 488 height 40
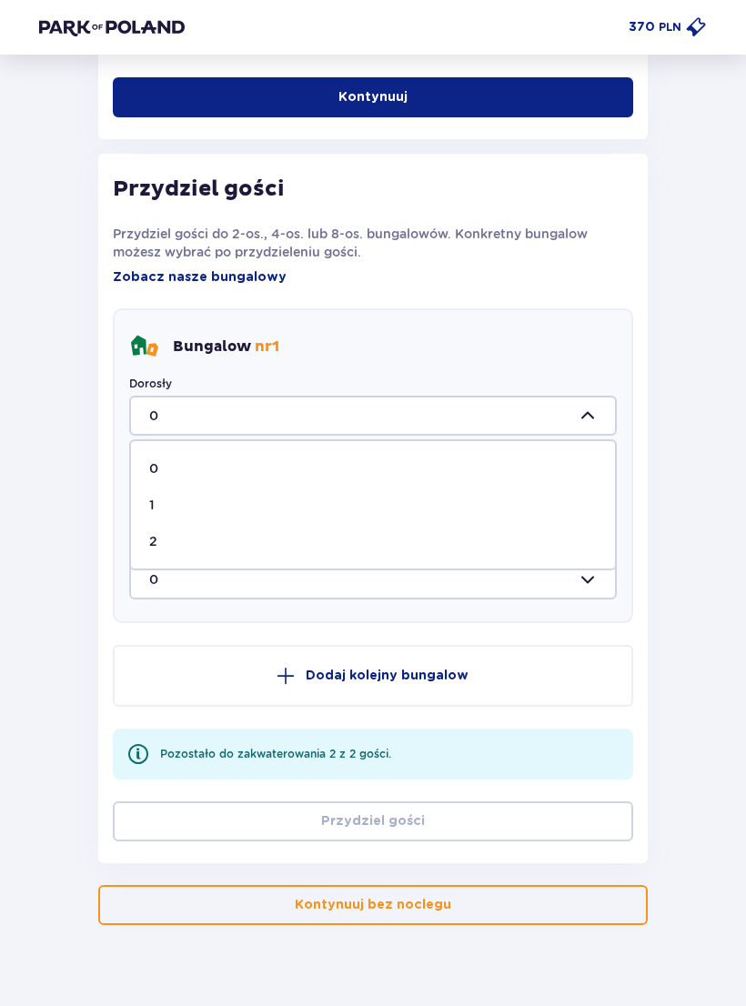
click at [469, 550] on span "2" at bounding box center [373, 541] width 484 height 36
type input "2"
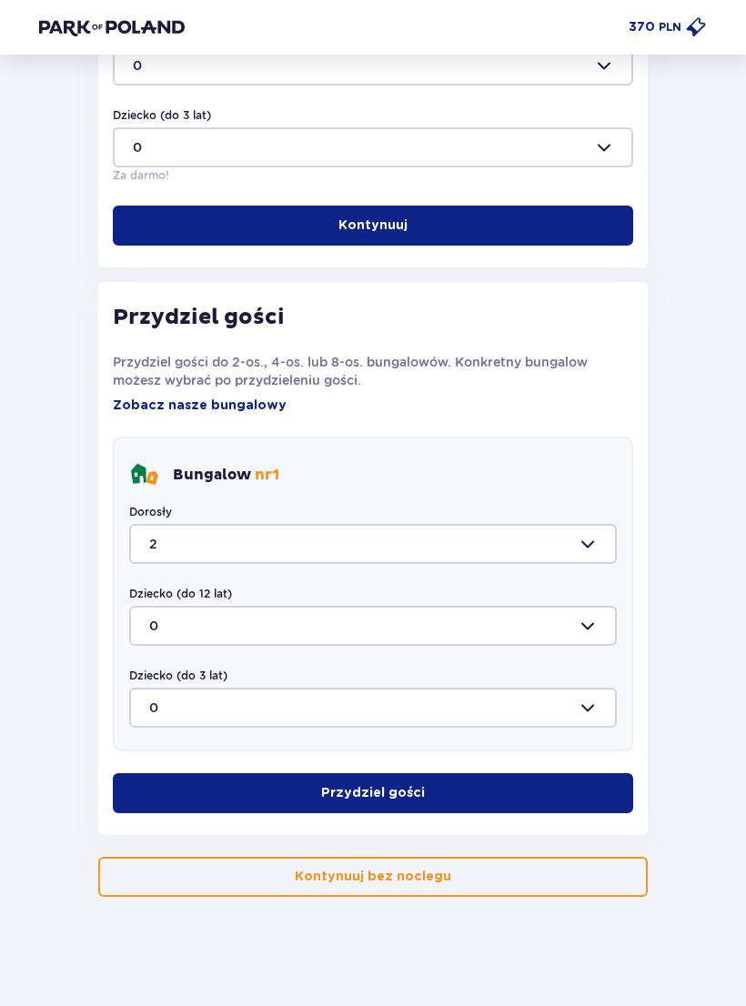
scroll to position [669, 0]
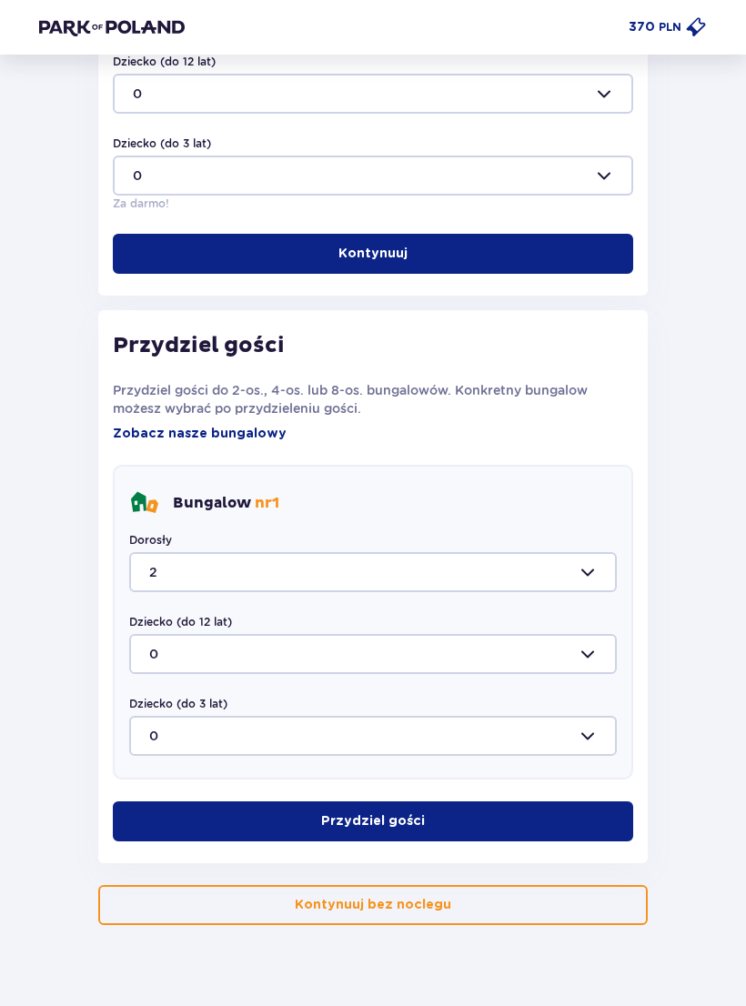
click at [483, 822] on button "Przydziel gości" at bounding box center [373, 822] width 520 height 40
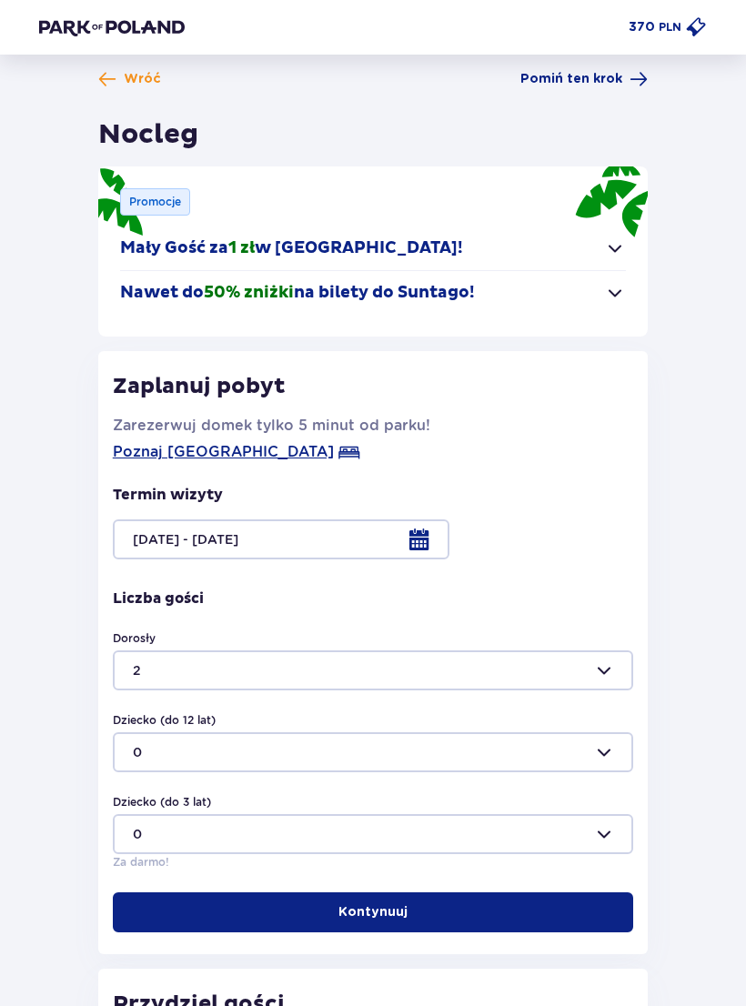
scroll to position [0, 0]
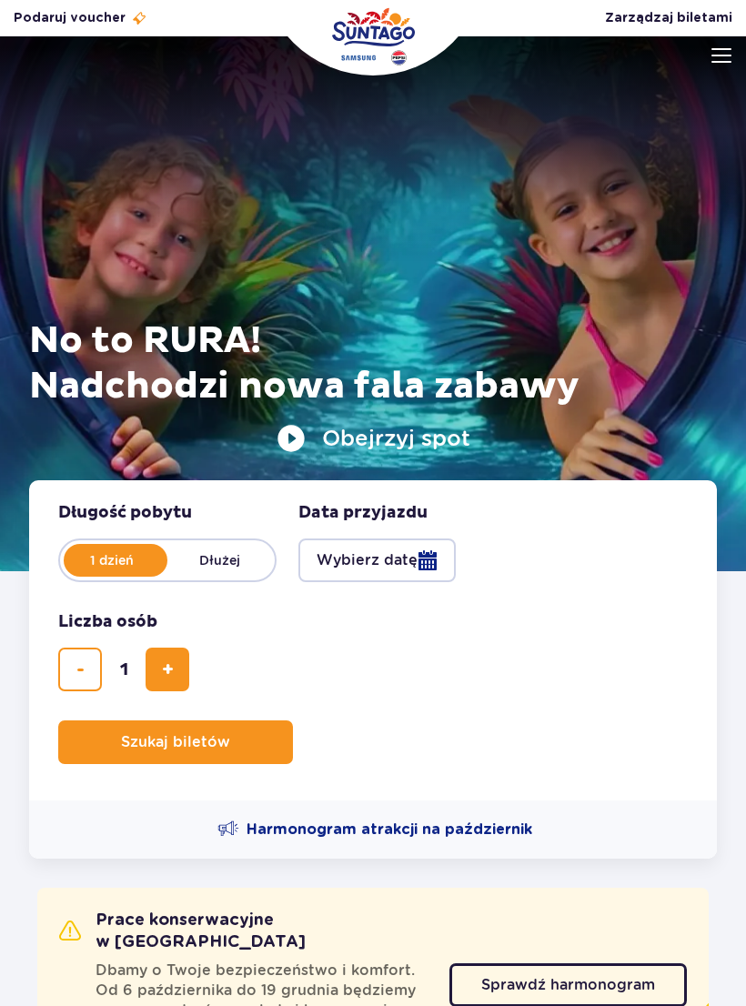
click at [227, 561] on label "Dłużej" at bounding box center [219, 560] width 104 height 38
click at [187, 576] on input "Dłużej" at bounding box center [177, 578] width 20 height 4
radio input "false"
radio input "true"
click at [177, 667] on button "dodaj bilet" at bounding box center [168, 670] width 44 height 44
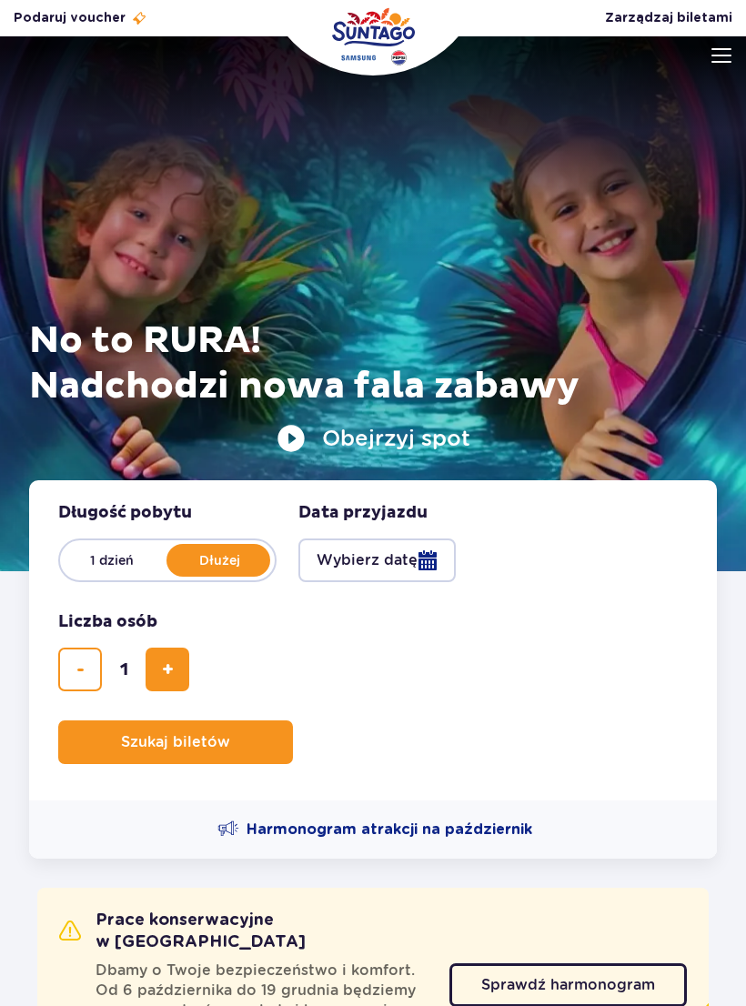
type input "2"
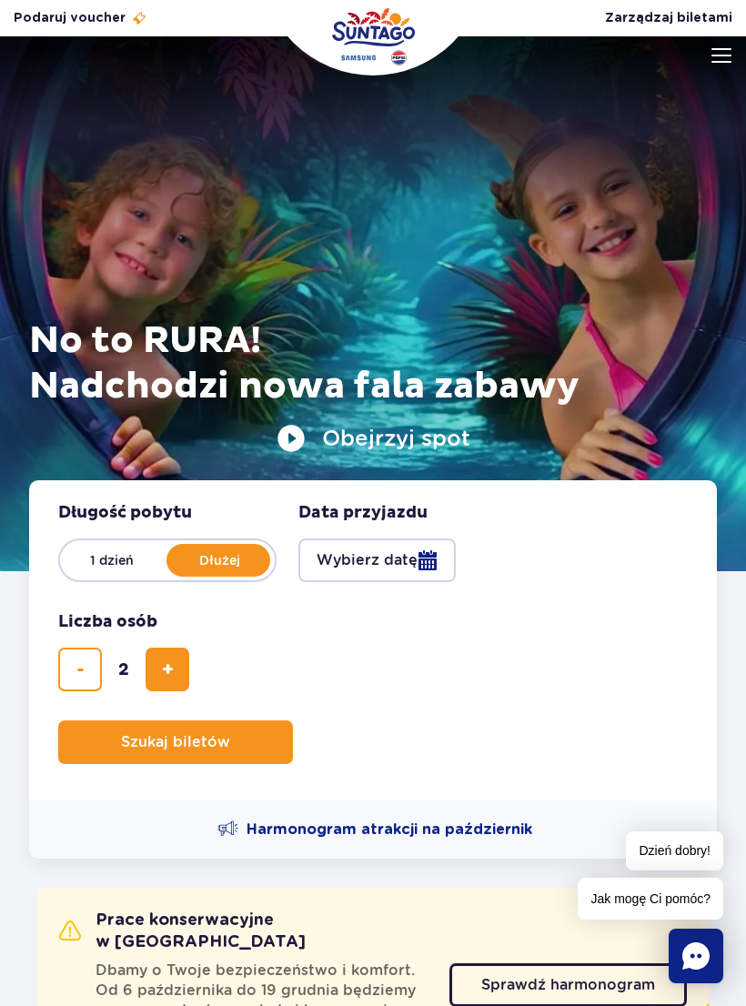
click at [126, 734] on span "Szukaj biletów" at bounding box center [175, 742] width 109 height 16
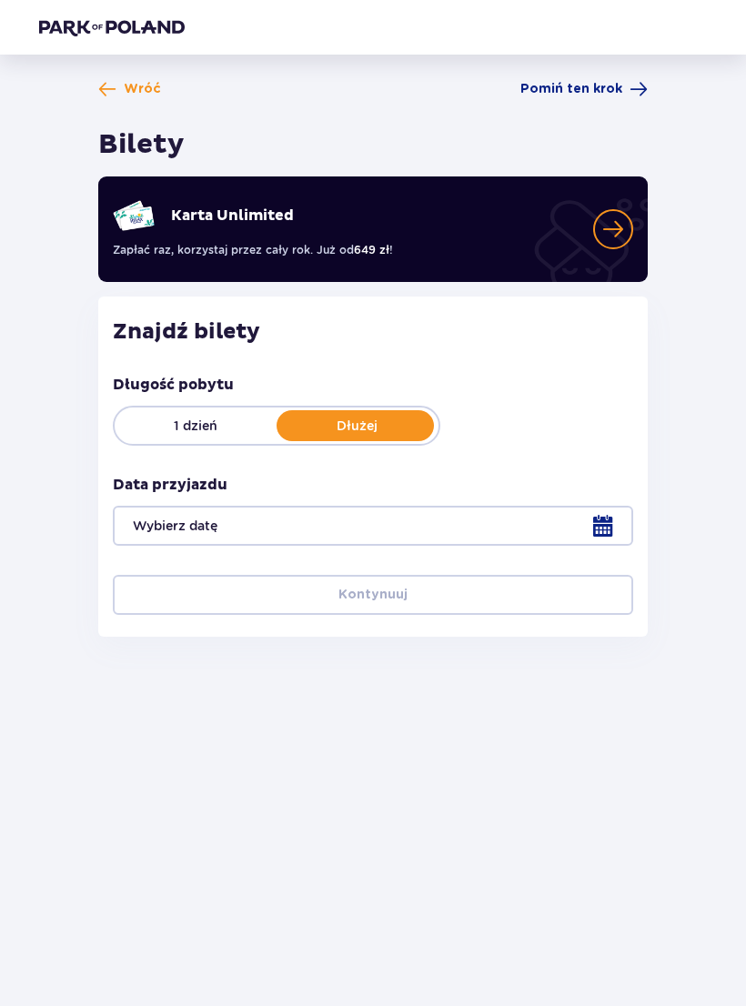
click at [607, 523] on div at bounding box center [373, 526] width 520 height 40
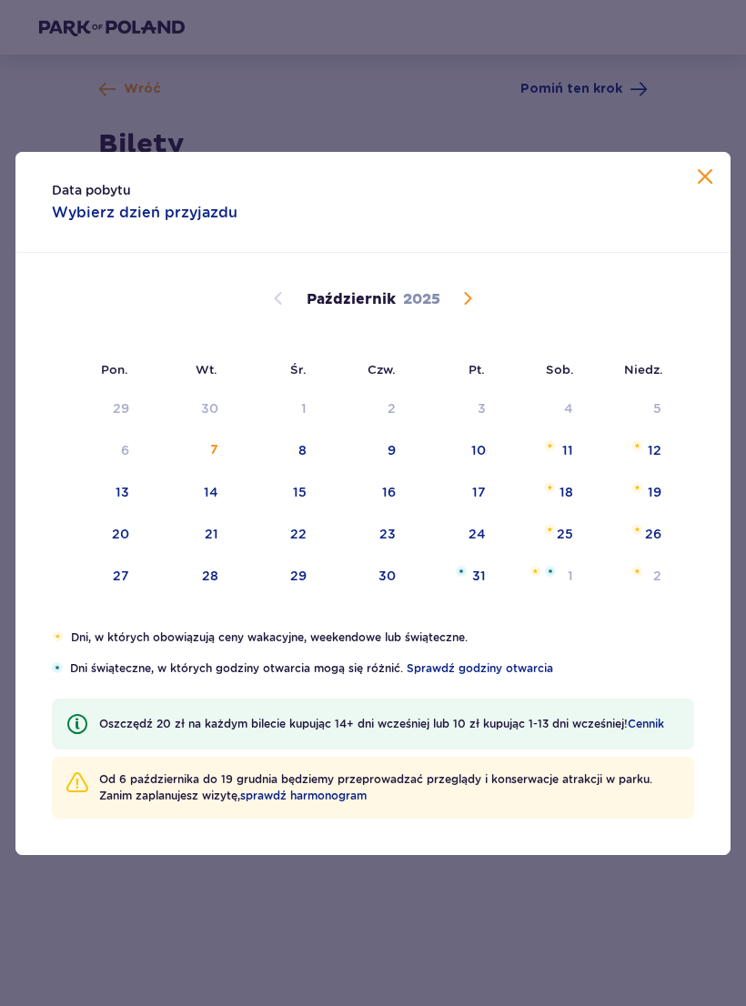
click at [565, 455] on div "11" at bounding box center [567, 450] width 11 height 18
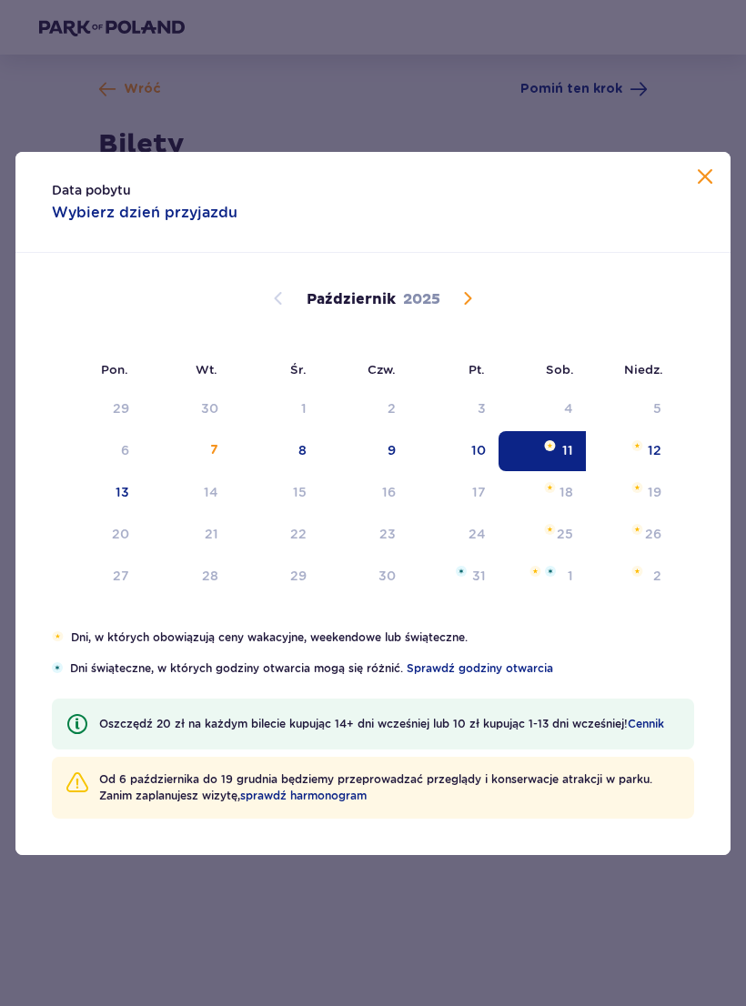
click at [474, 454] on div "10" at bounding box center [478, 450] width 15 height 18
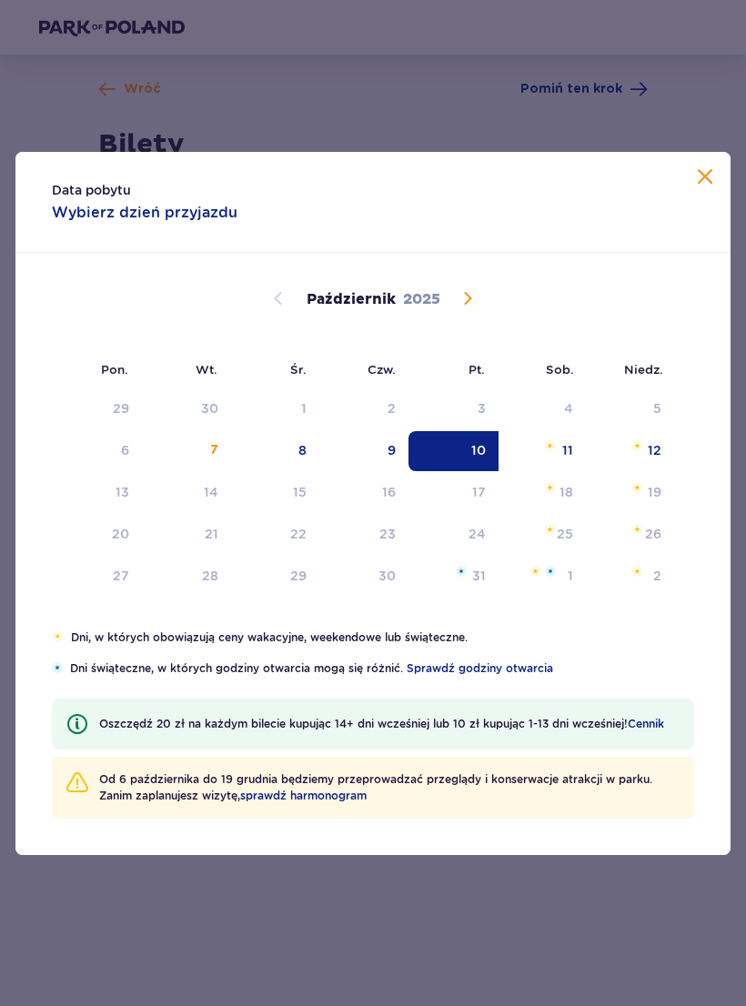
click at [659, 452] on div "12" at bounding box center [655, 450] width 14 height 18
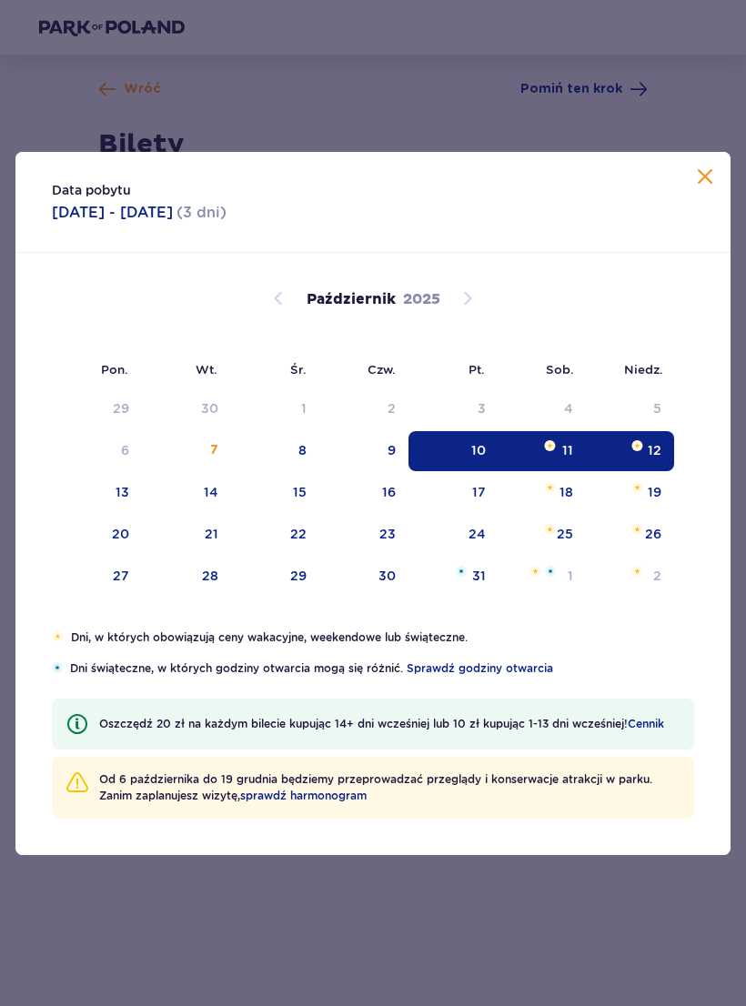
type input "10.10.25 - 12.10.25"
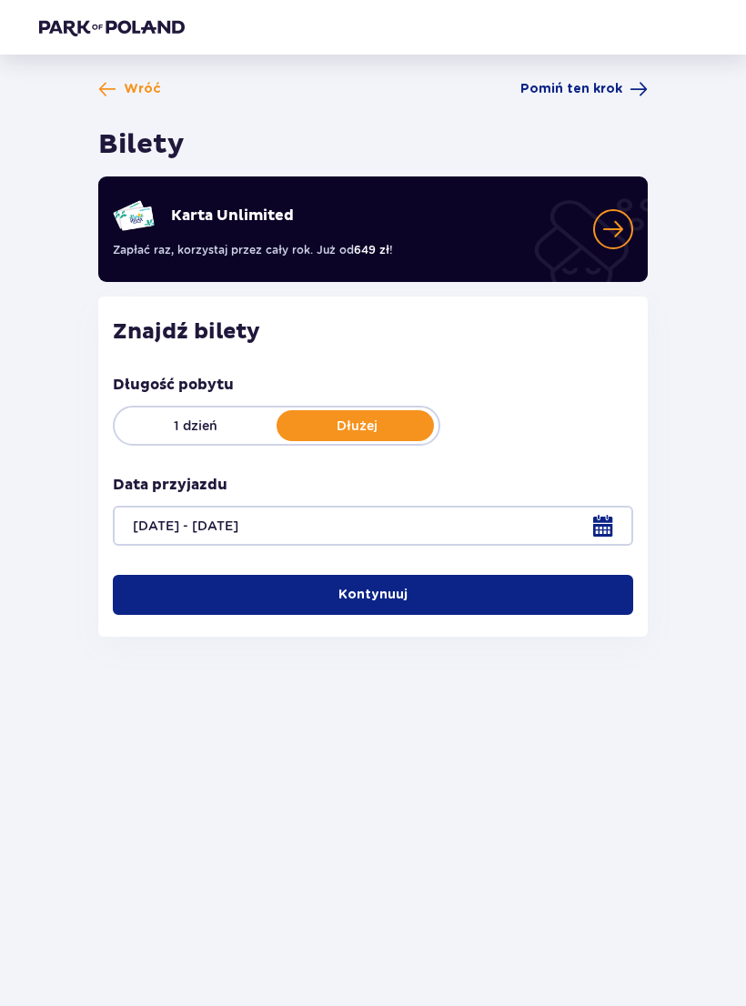
scroll to position [28, 0]
click at [561, 575] on button "Kontynuuj" at bounding box center [373, 595] width 520 height 40
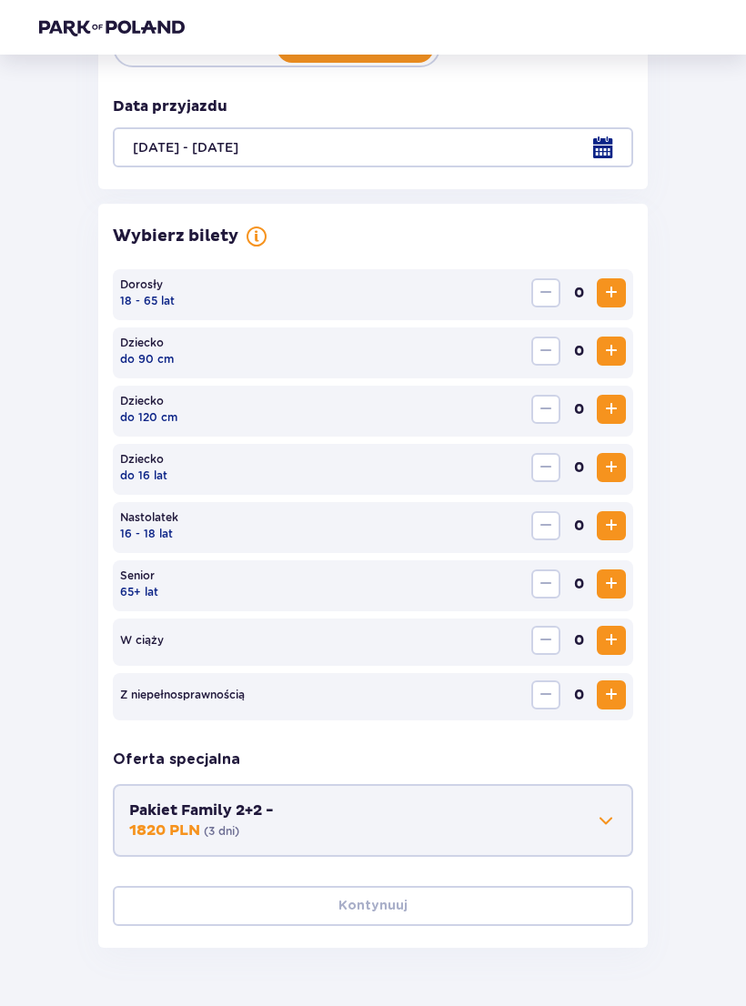
scroll to position [429, 0]
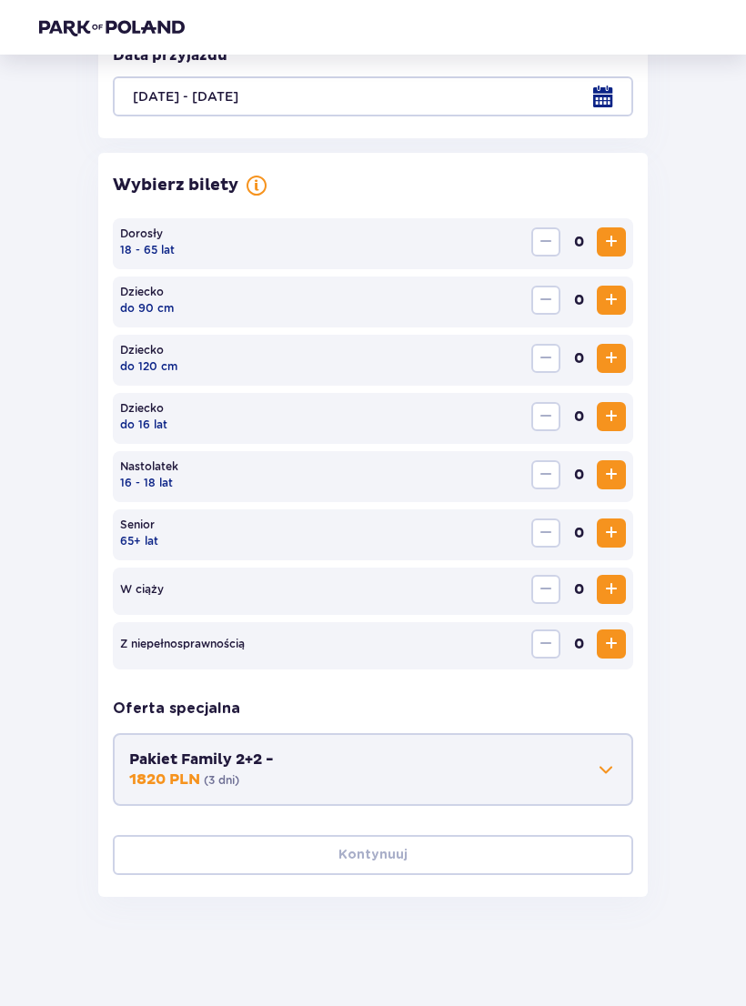
click at [613, 244] on span "Zwiększ" at bounding box center [611, 242] width 22 height 22
click at [612, 243] on span "Zwiększ" at bounding box center [611, 242] width 22 height 22
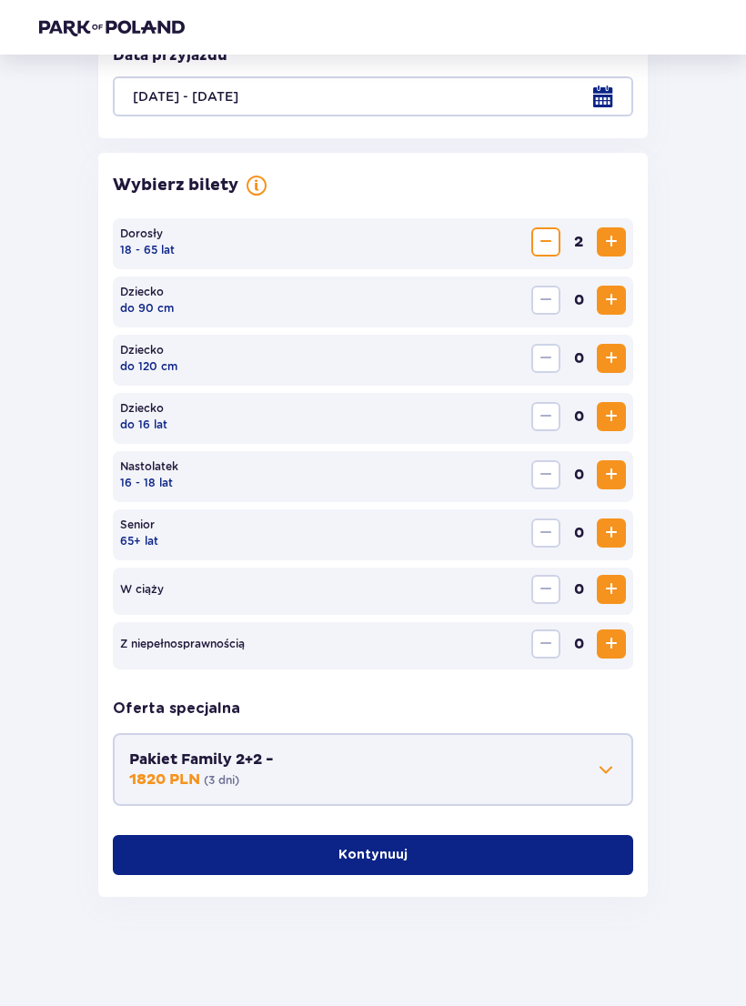
click at [557, 859] on button "Kontynuuj" at bounding box center [373, 855] width 520 height 40
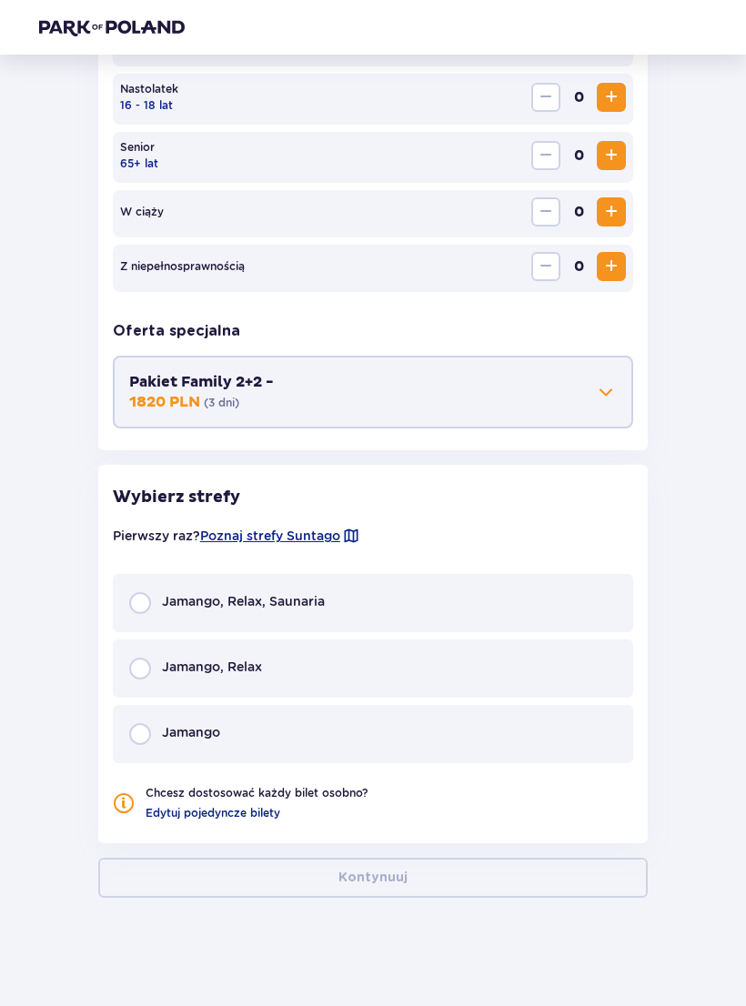
scroll to position [808, 0]
click at [146, 660] on div "Jamango, Relax" at bounding box center [195, 668] width 133 height 22
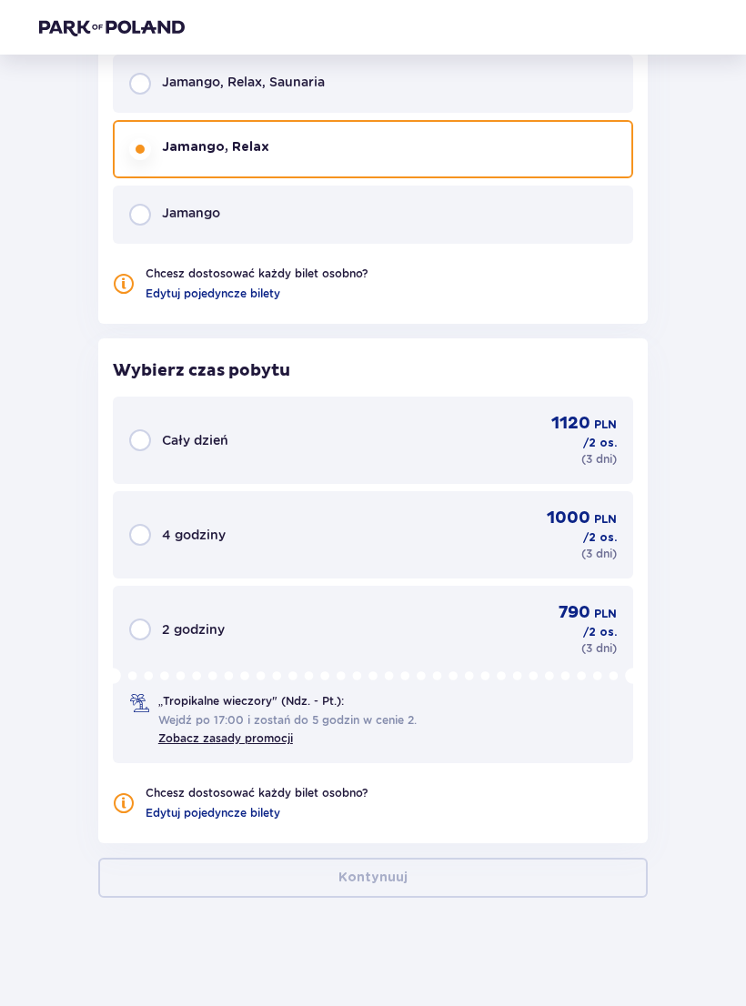
scroll to position [1327, 0]
click at [145, 436] on input "radio" at bounding box center [140, 440] width 22 height 22
radio input "true"
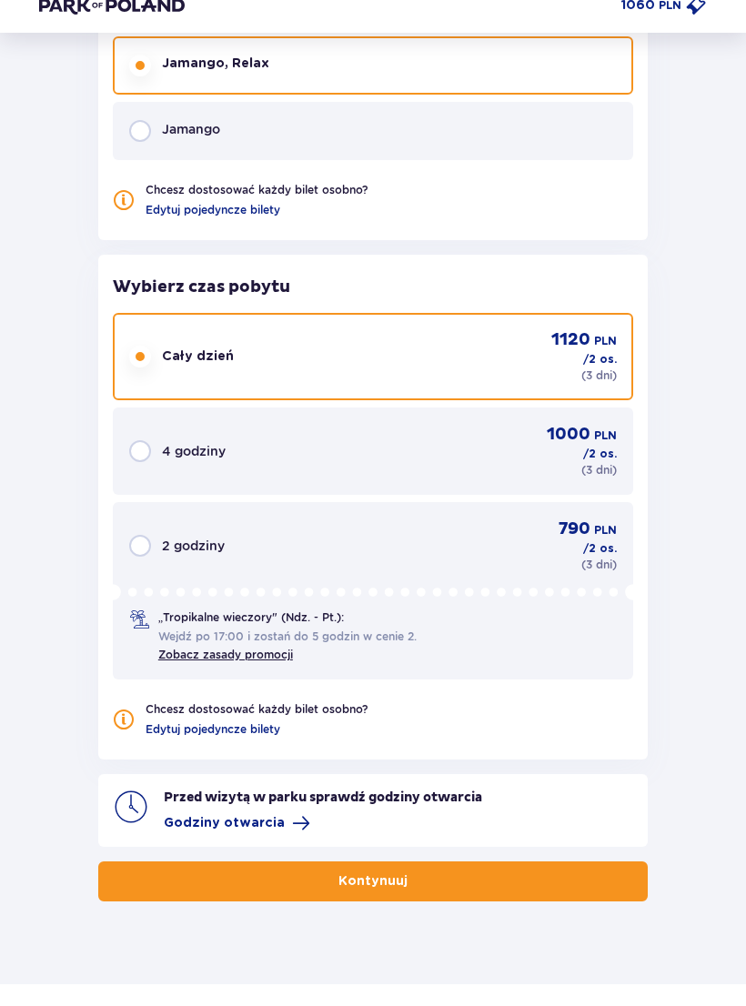
scroll to position [1387, 0]
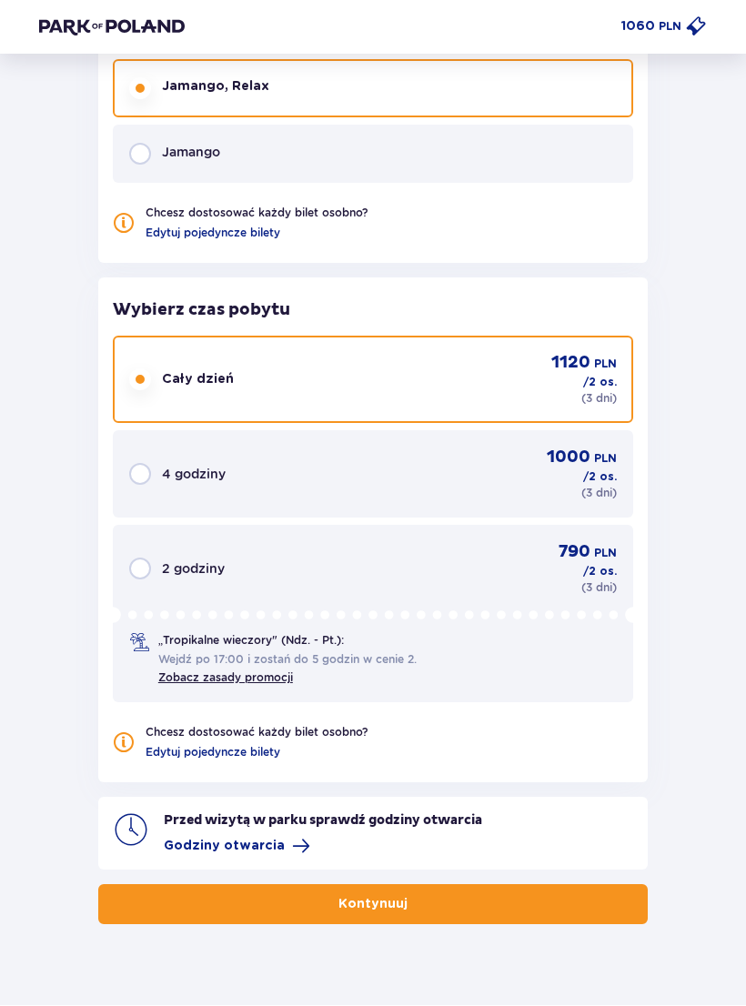
click at [556, 900] on button "Kontynuuj" at bounding box center [373, 905] width 550 height 40
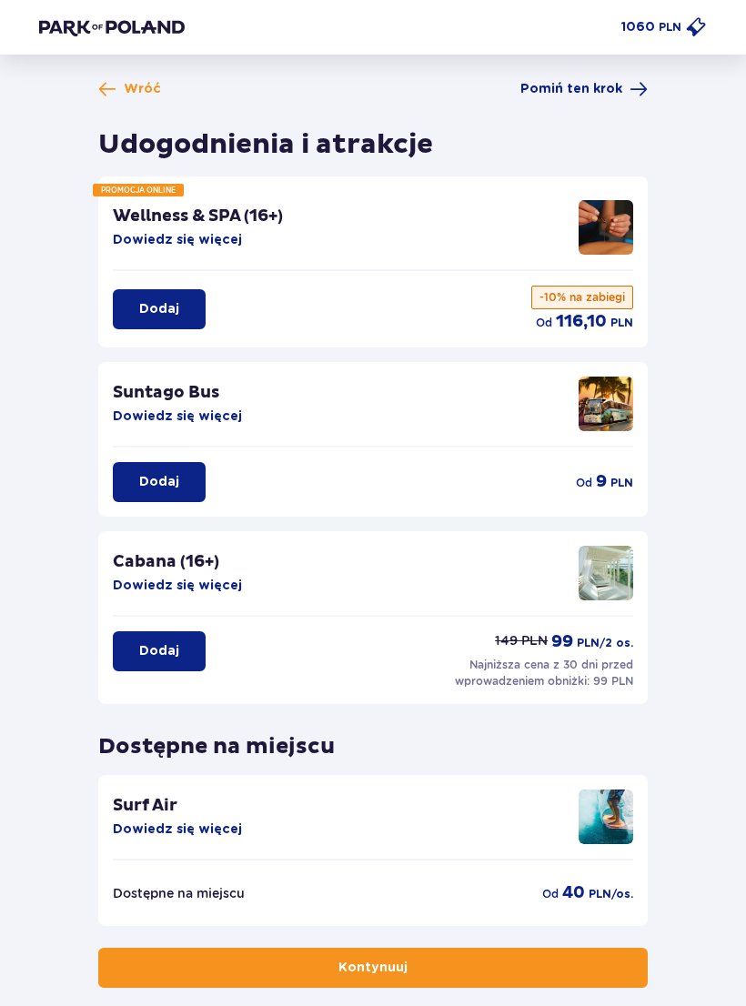
scroll to position [63, 0]
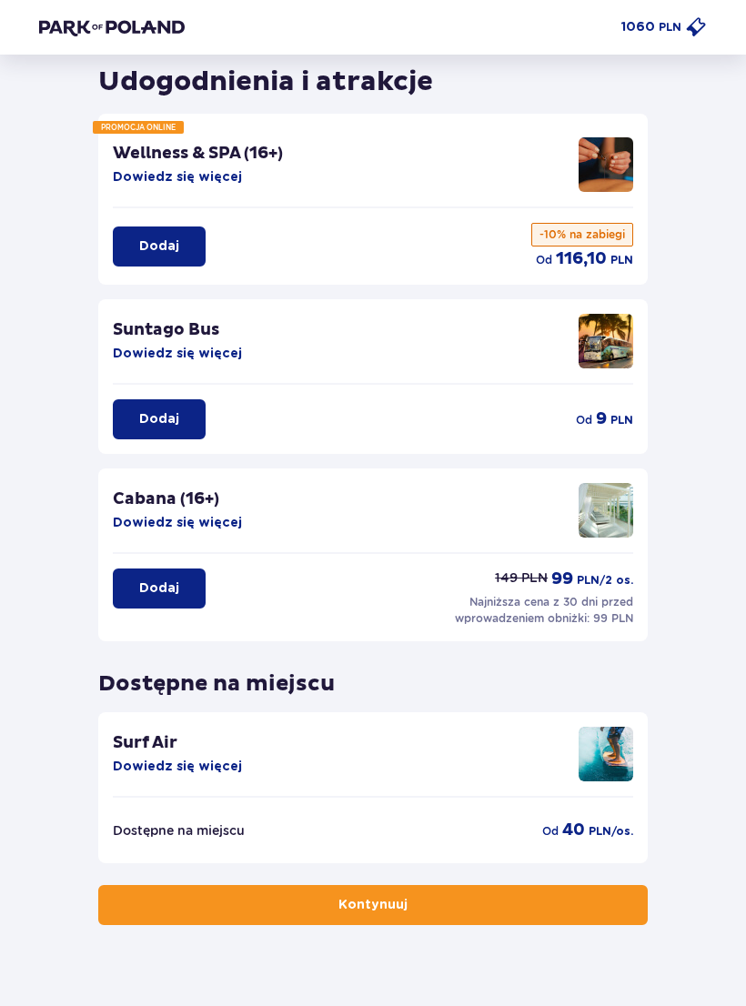
click at [550, 910] on button "Kontynuuj" at bounding box center [373, 905] width 550 height 40
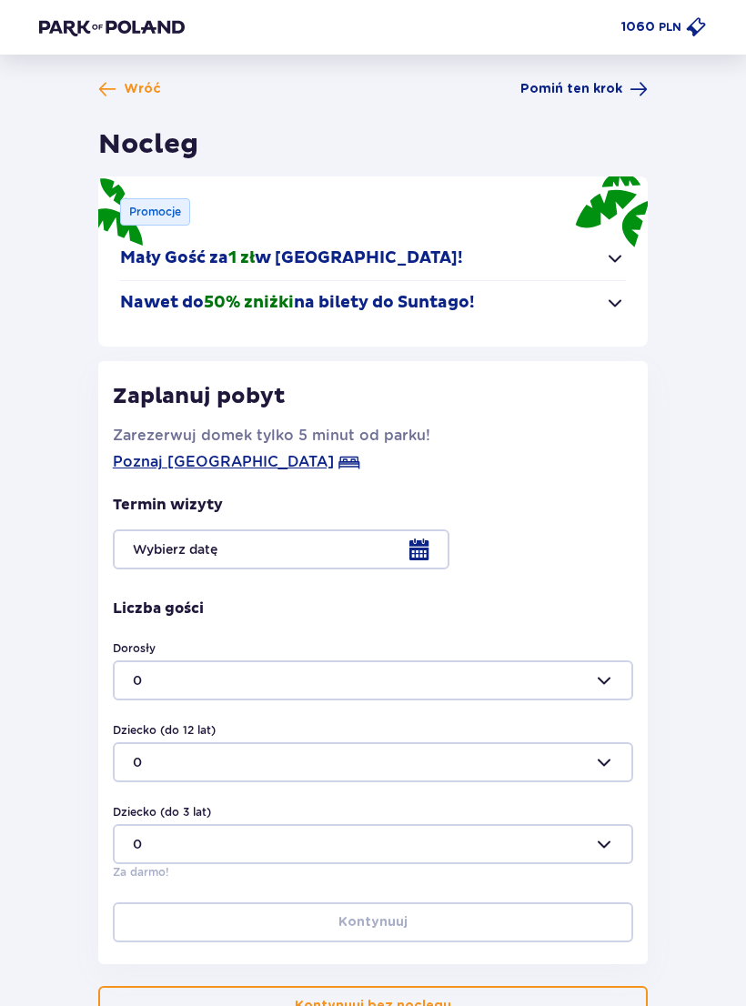
click at [159, 545] on div at bounding box center [373, 550] width 520 height 40
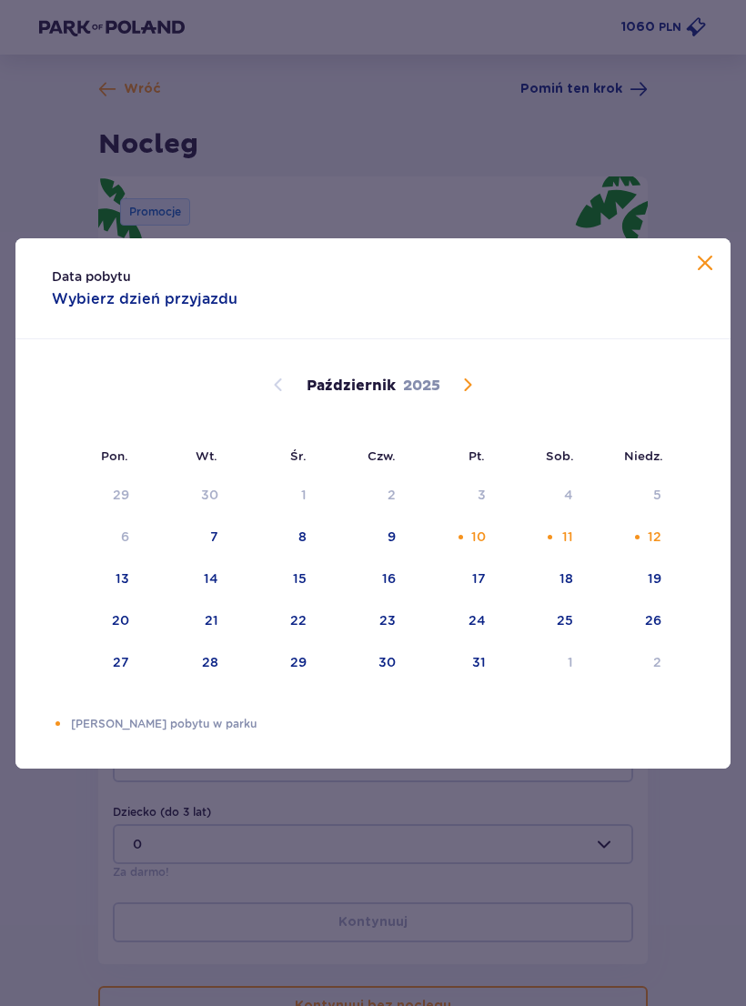
click at [474, 546] on div "10" at bounding box center [478, 537] width 15 height 18
click at [659, 546] on div "12" at bounding box center [655, 537] width 14 height 18
type input "10.10.25 - 12.10.25"
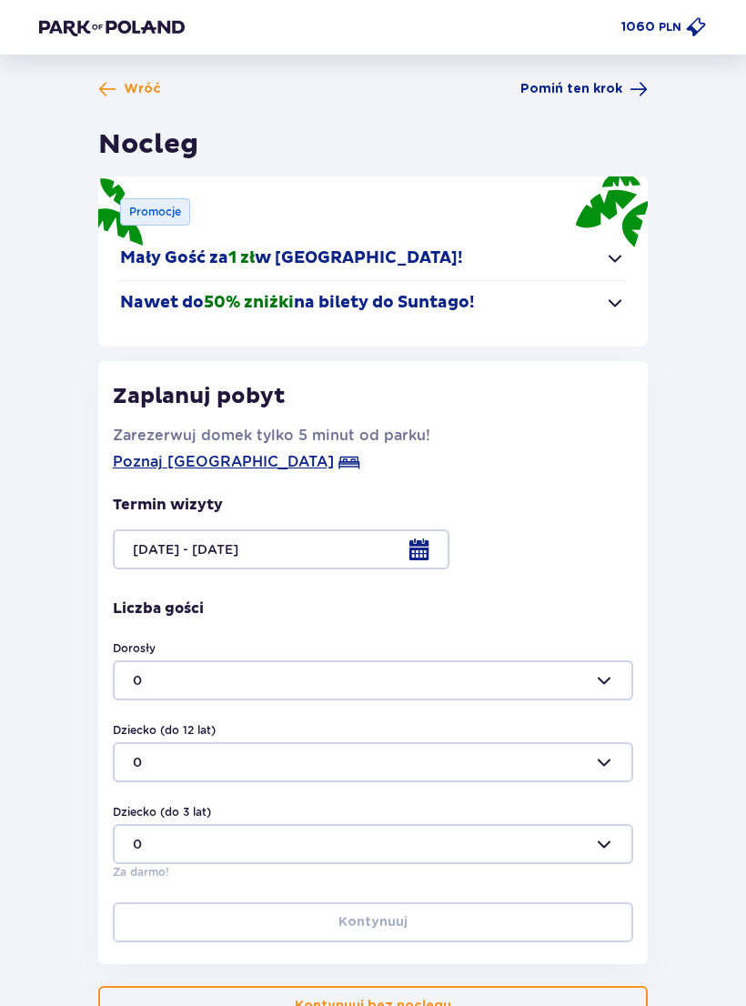
click at [600, 689] on div at bounding box center [373, 681] width 520 height 40
click at [538, 803] on div "2" at bounding box center [373, 806] width 480 height 18
type input "2"
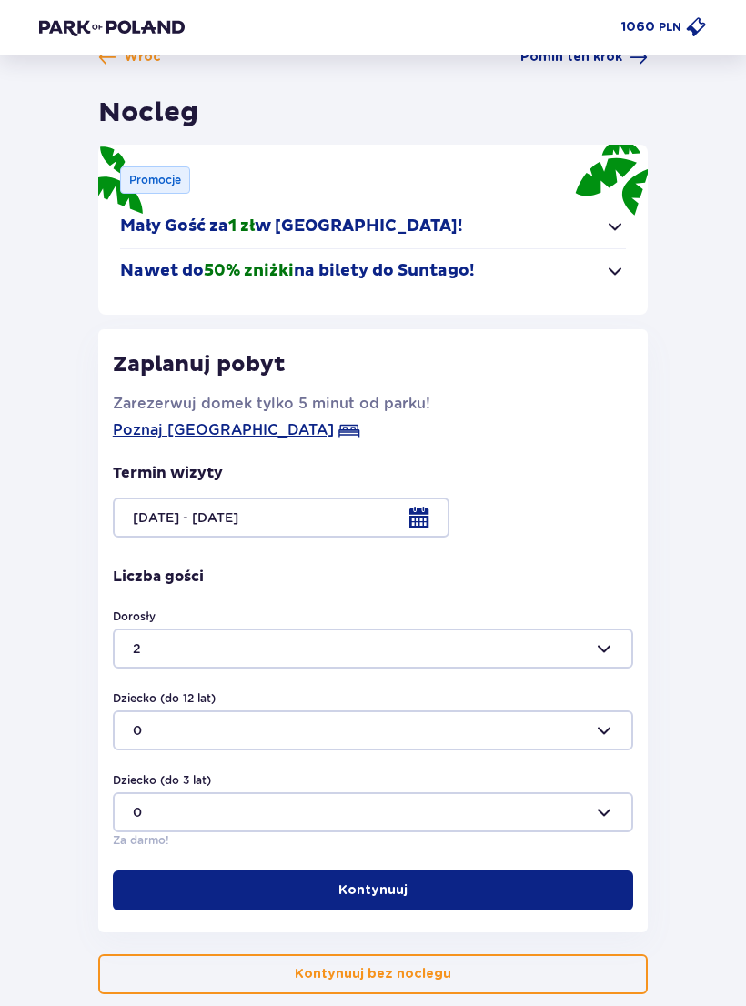
scroll to position [101, 0]
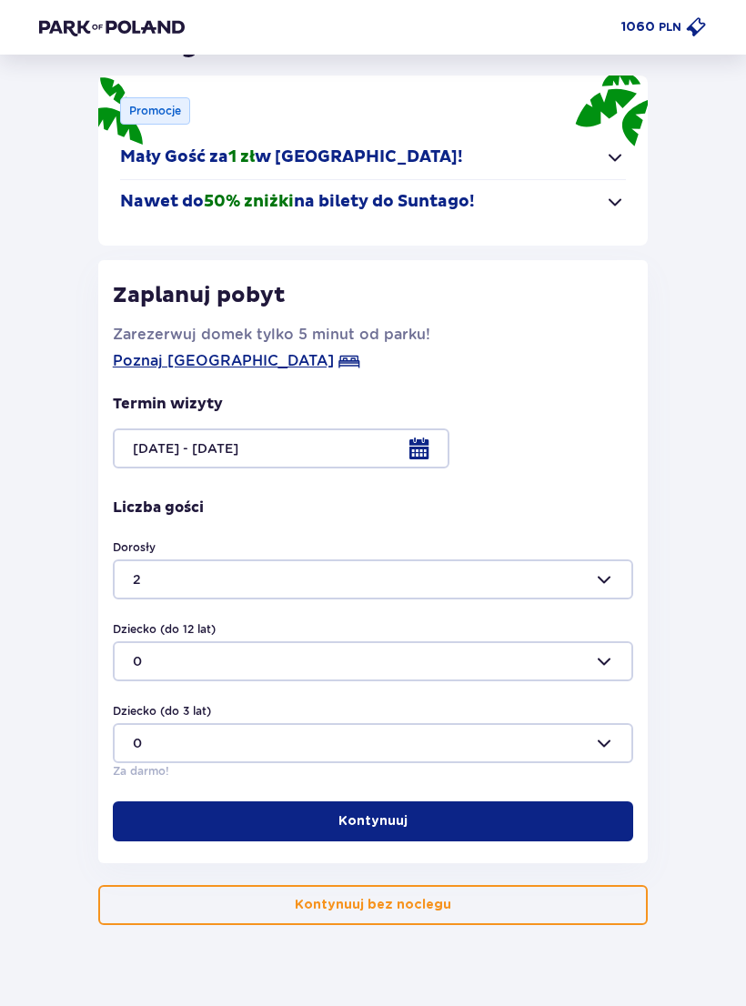
click at [573, 815] on button "Kontynuuj" at bounding box center [373, 822] width 520 height 40
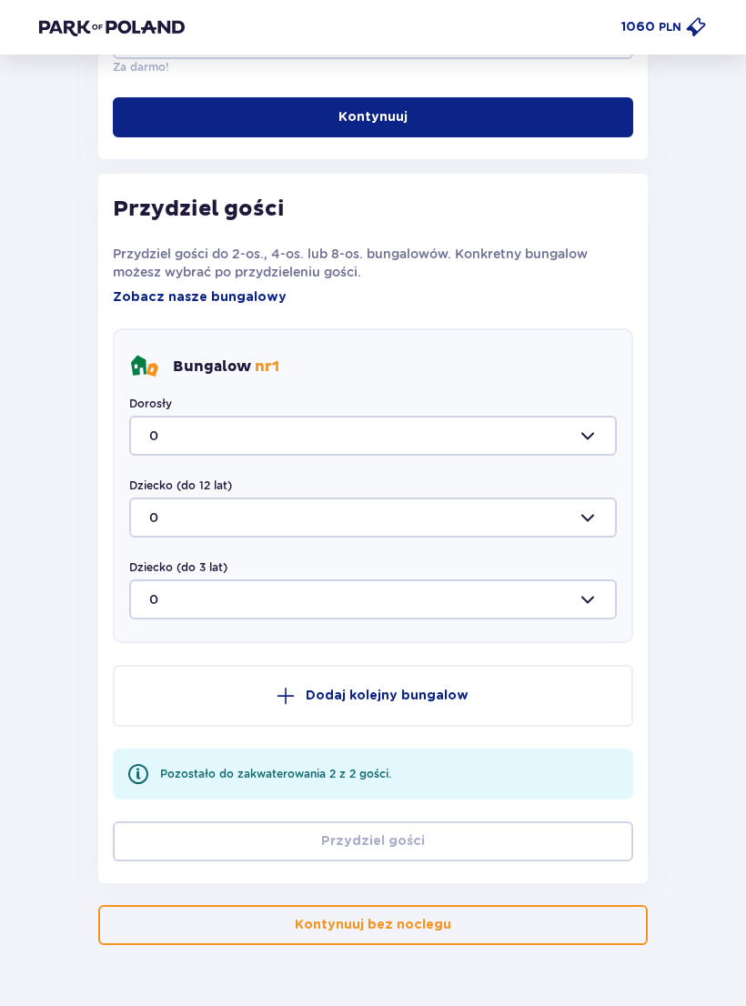
scroll to position [825, 0]
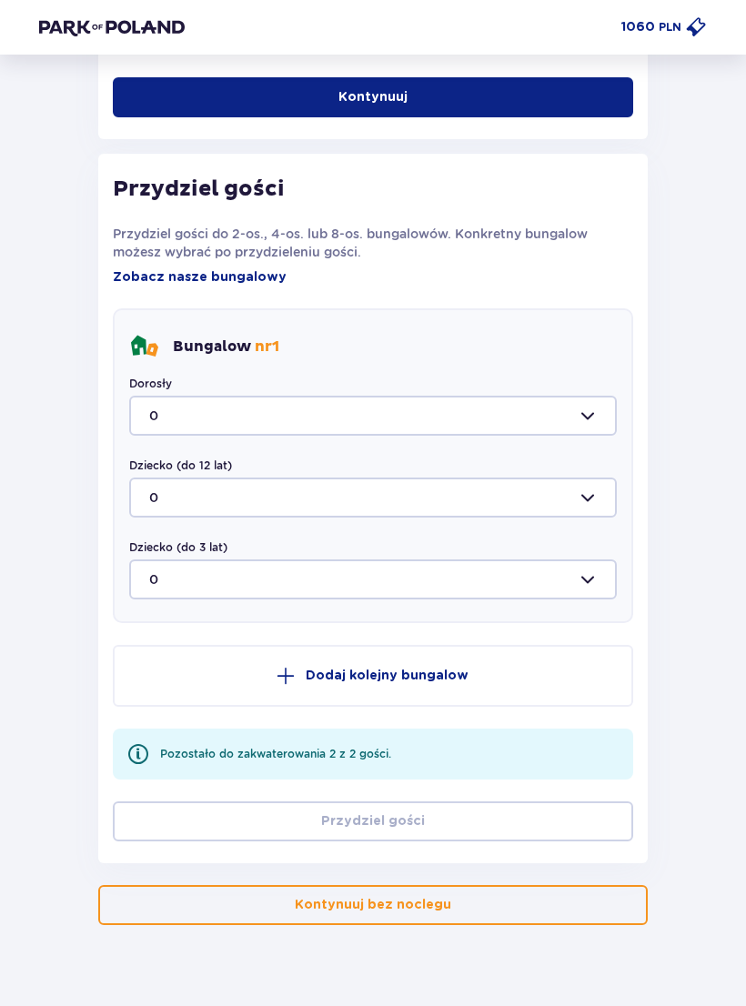
click at [149, 413] on div at bounding box center [373, 416] width 488 height 40
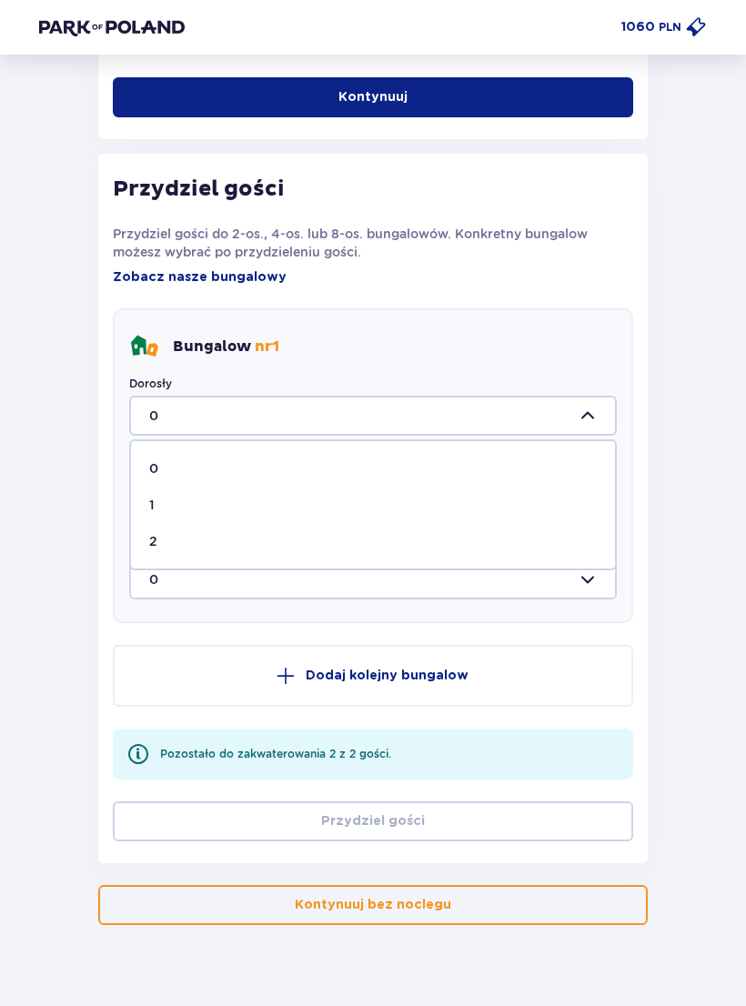
click at [149, 533] on p "2" at bounding box center [153, 541] width 8 height 18
type input "2"
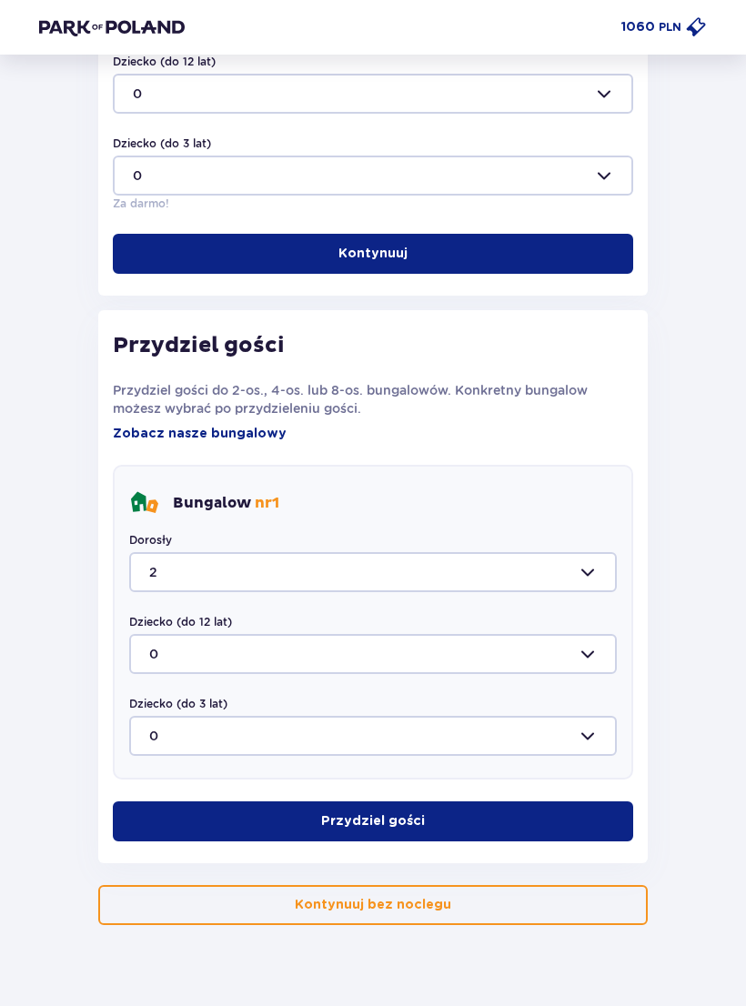
click at [572, 808] on button "Przydziel gości" at bounding box center [373, 822] width 520 height 40
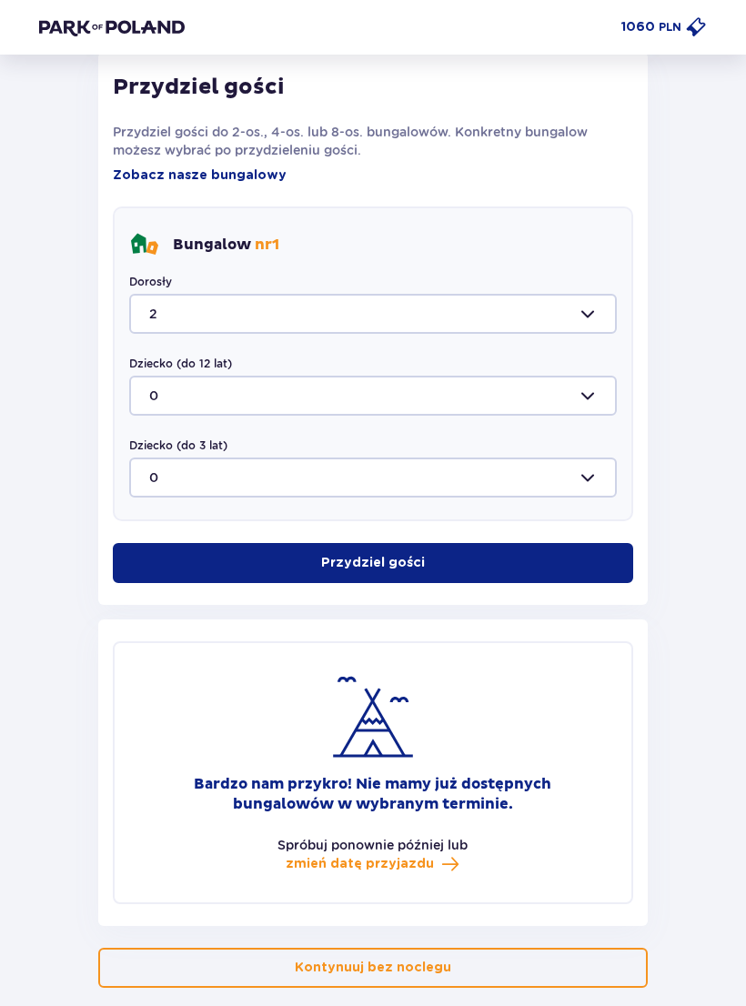
scroll to position [990, 0]
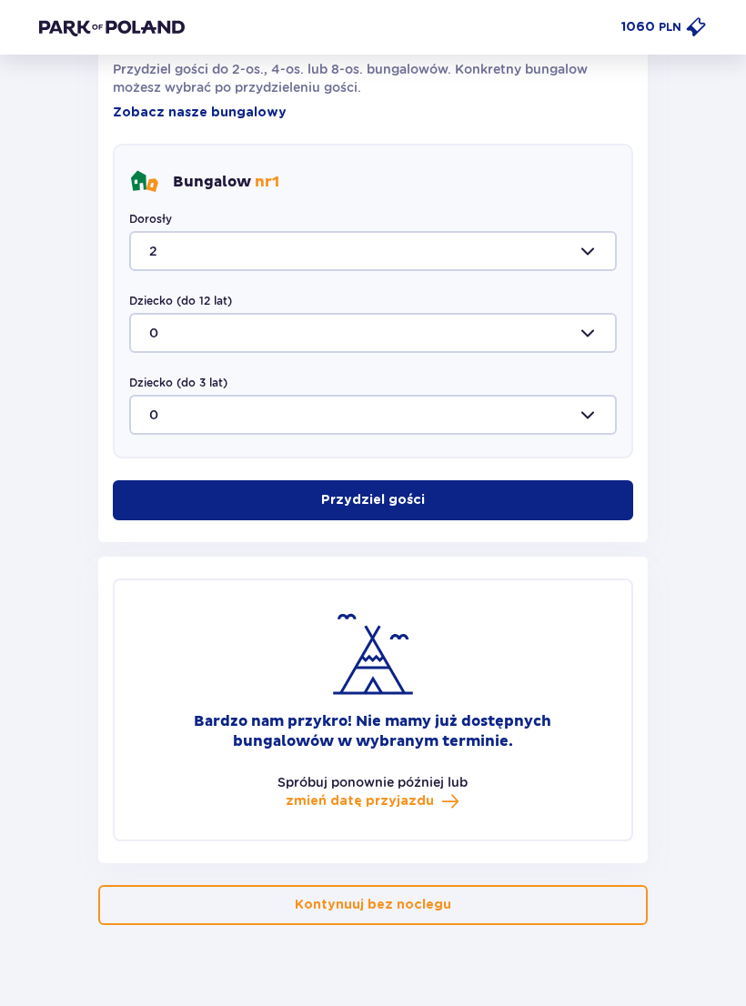
click at [441, 800] on span at bounding box center [450, 801] width 18 height 18
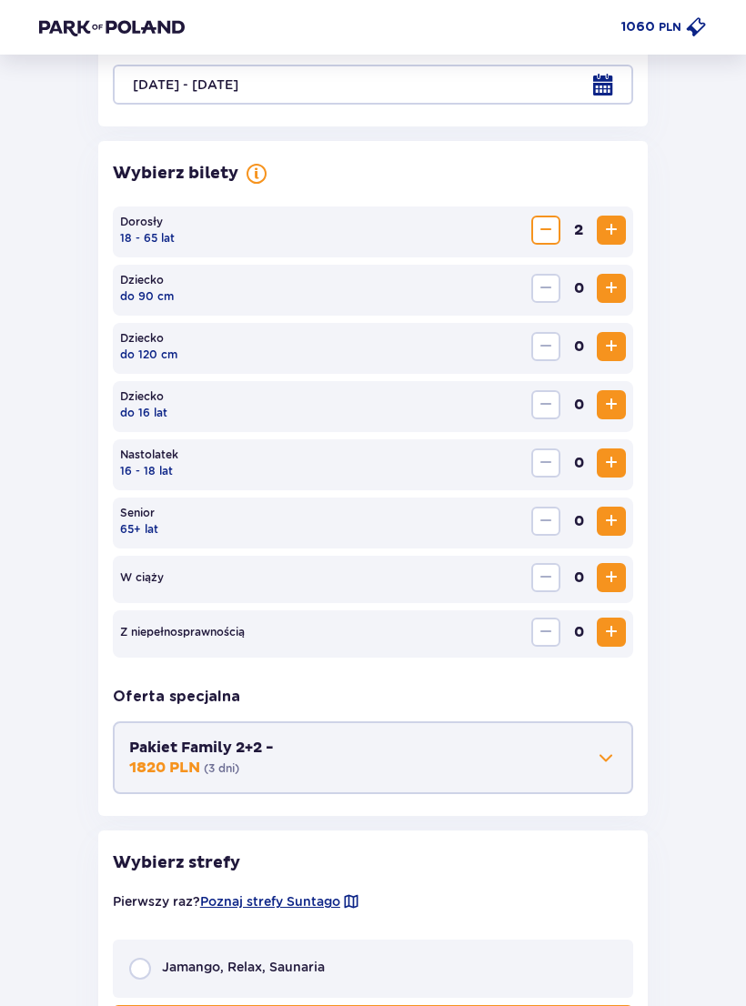
scroll to position [405, 0]
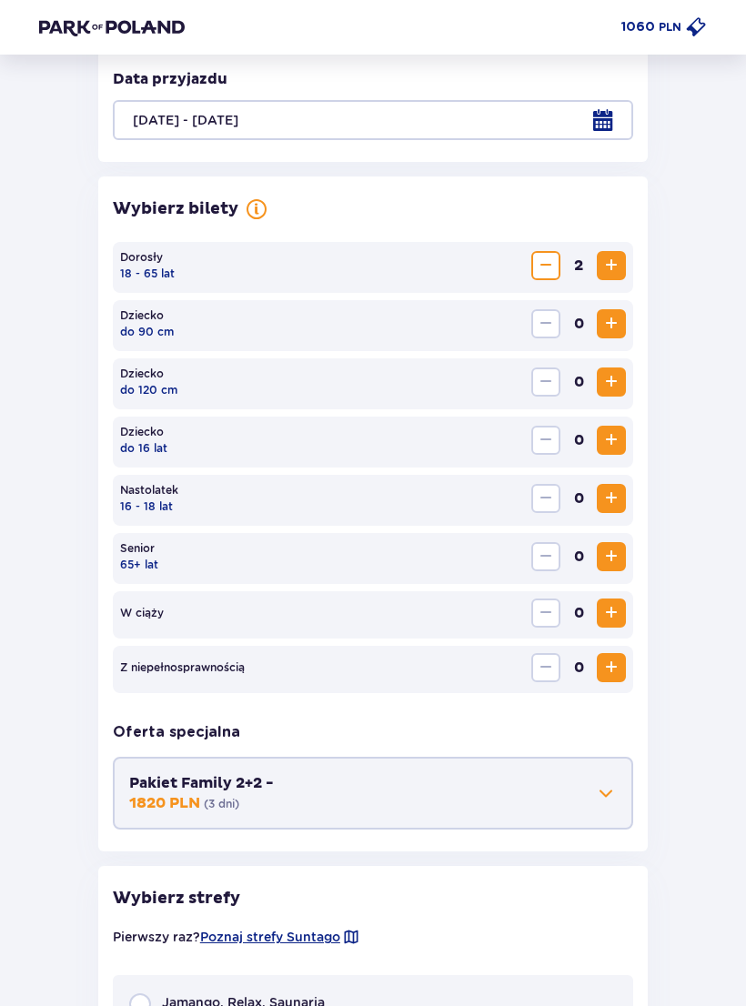
click at [75, 726] on div "Wróć Pomiń ten krok Bilety Karta Unlimited Zapłać raz, korzystaj przez cały rok…" at bounding box center [373, 791] width 697 height 2232
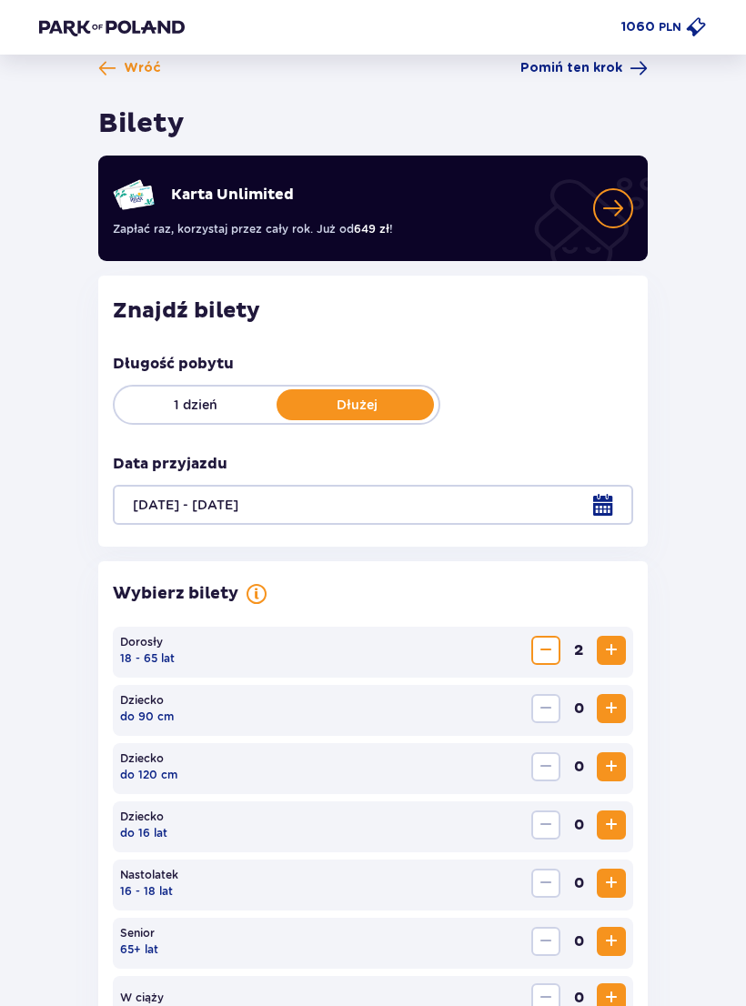
scroll to position [0, 0]
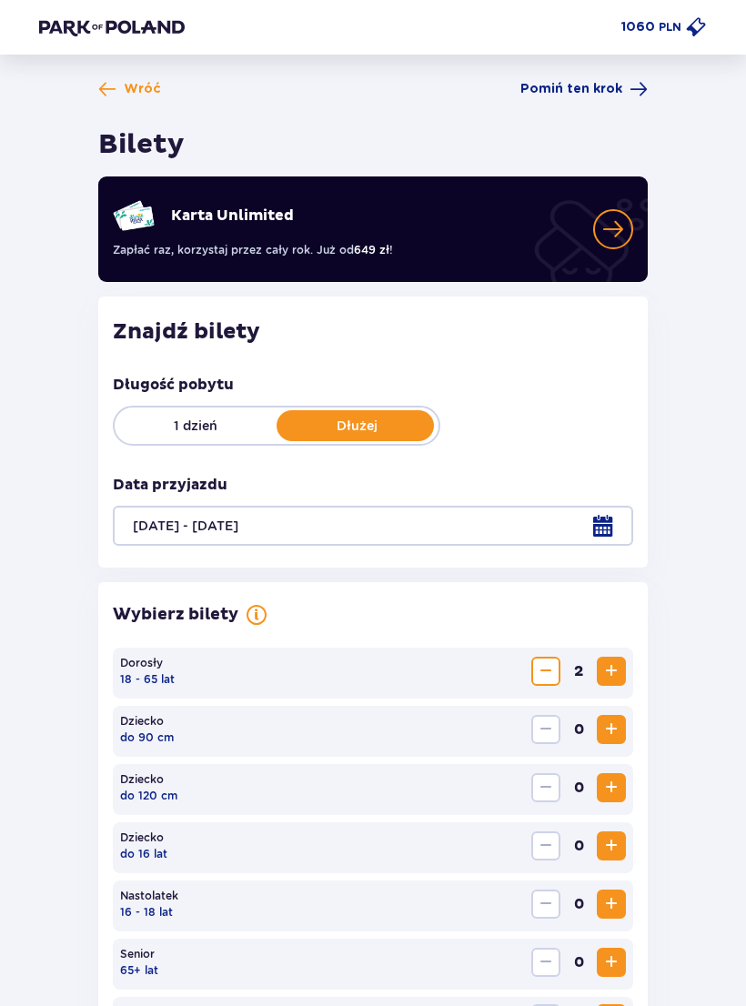
click at [153, 541] on div at bounding box center [373, 526] width 520 height 40
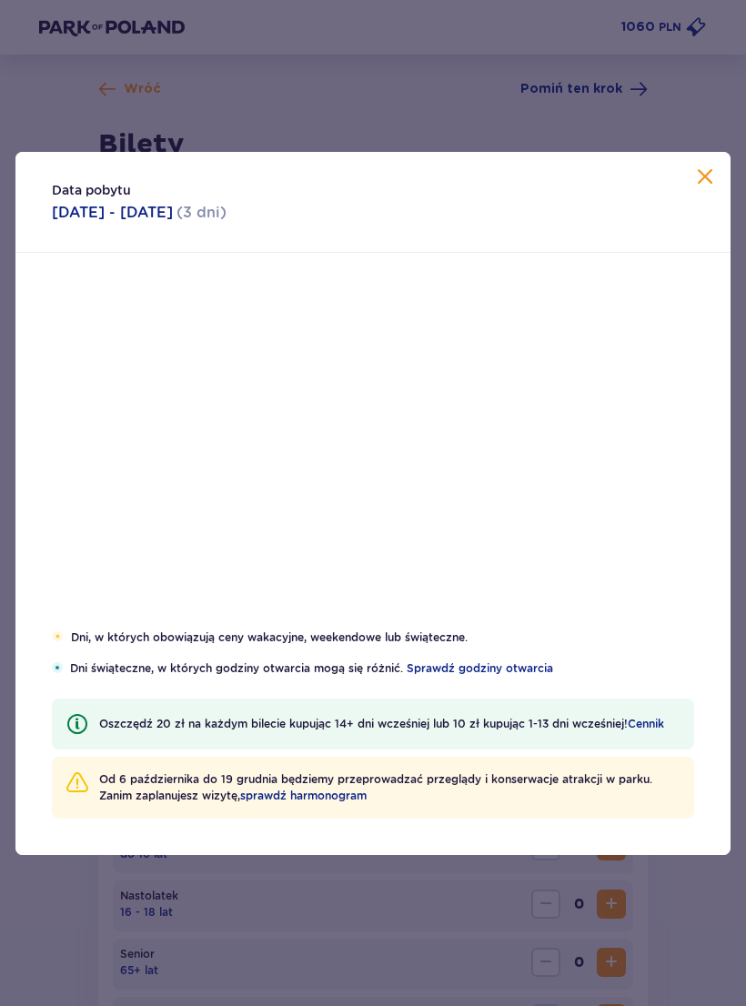
click at [151, 513] on div "14" at bounding box center [187, 493] width 90 height 40
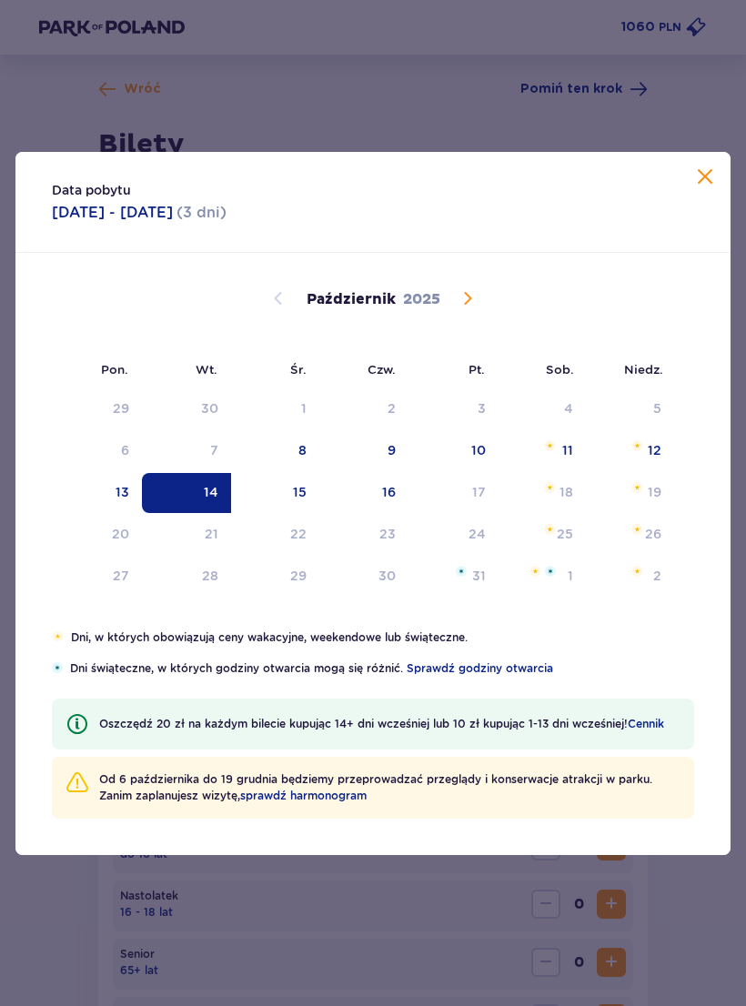
click at [480, 459] on div "10" at bounding box center [454, 451] width 90 height 40
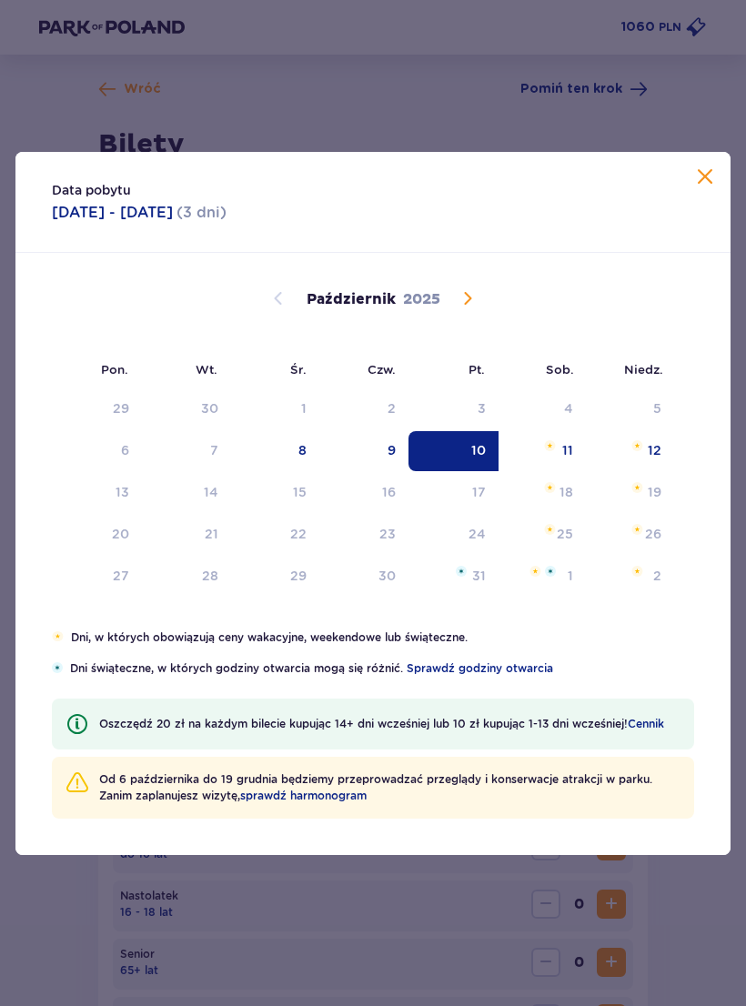
click at [565, 439] on div "11" at bounding box center [543, 451] width 88 height 40
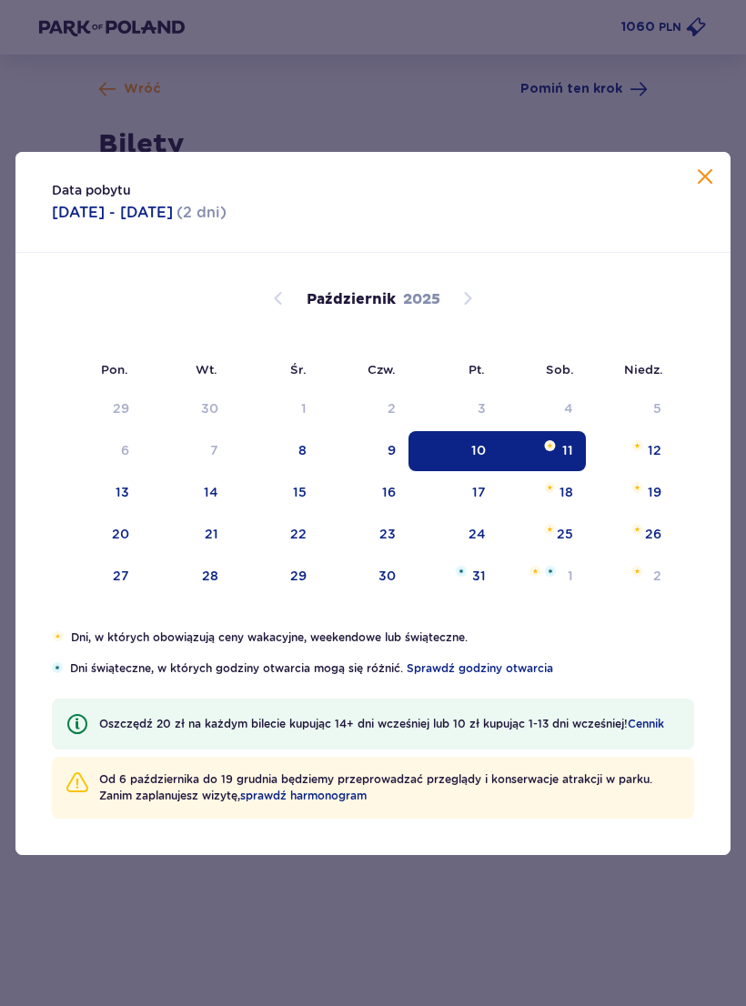
type input "[DATE] - [DATE]"
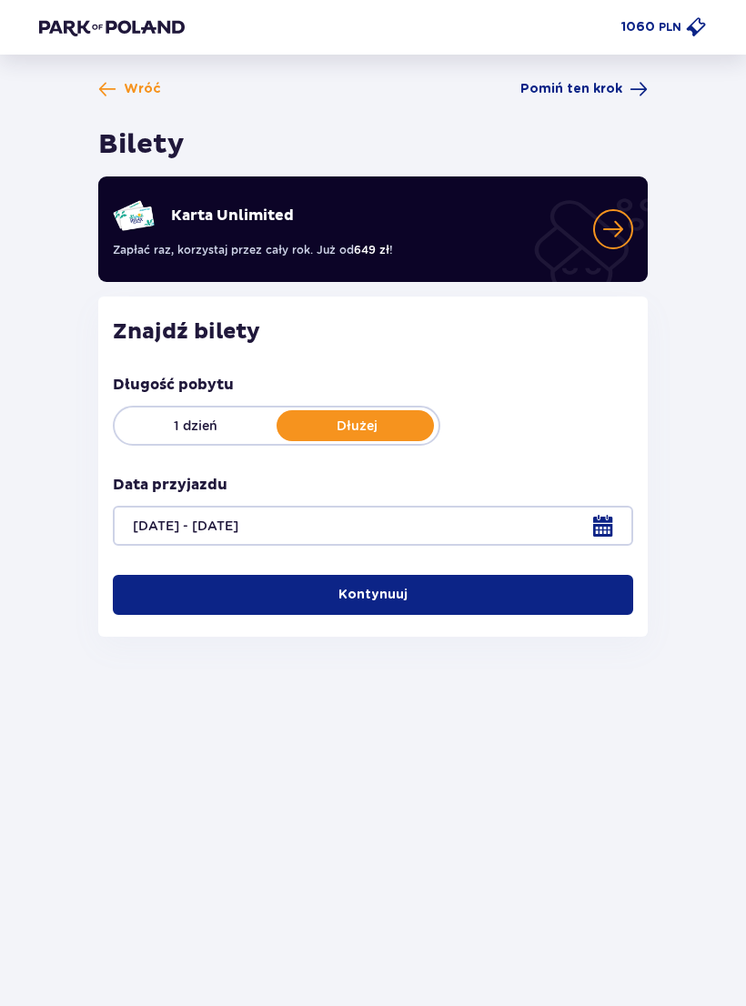
scroll to position [28, 0]
click at [570, 575] on button "Kontynuuj" at bounding box center [373, 595] width 520 height 40
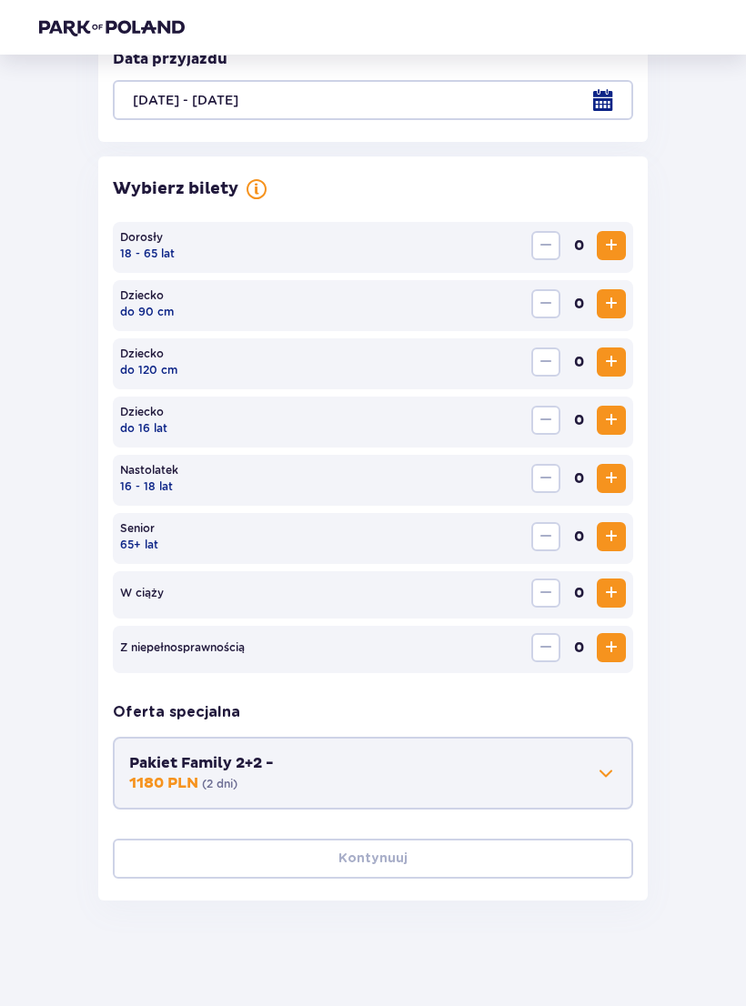
scroll to position [429, 0]
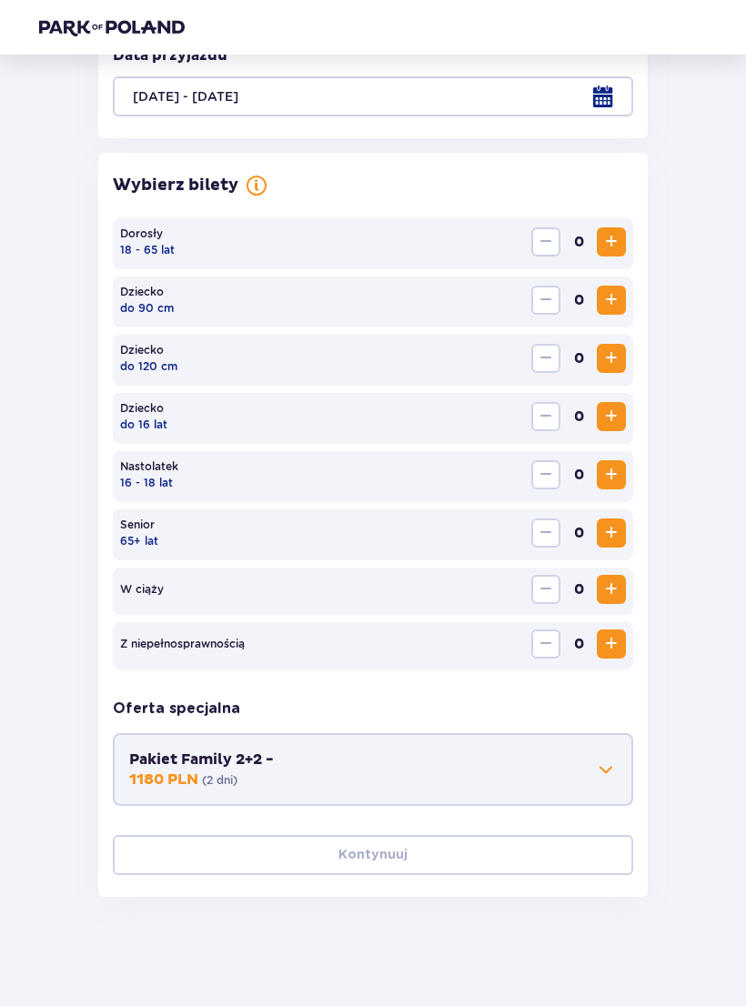
click at [590, 251] on span "0" at bounding box center [578, 241] width 29 height 29
click at [602, 246] on span "Zwiększ" at bounding box center [611, 242] width 22 height 22
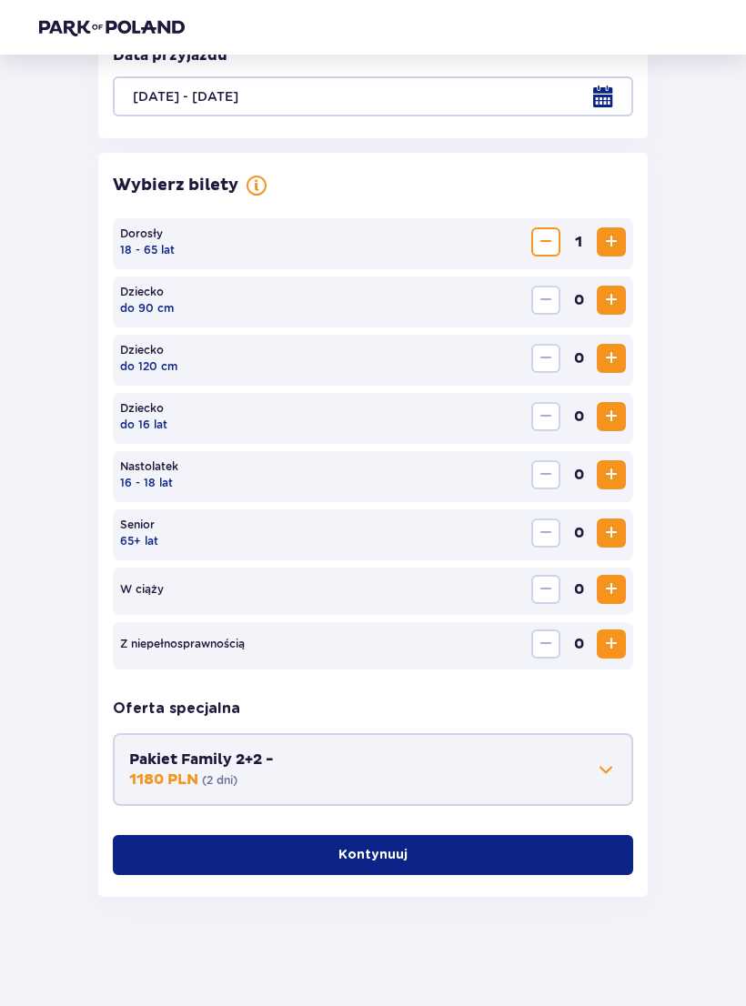
click at [602, 245] on span "Zwiększ" at bounding box center [611, 242] width 22 height 22
click at [487, 863] on button "Kontynuuj" at bounding box center [373, 855] width 520 height 40
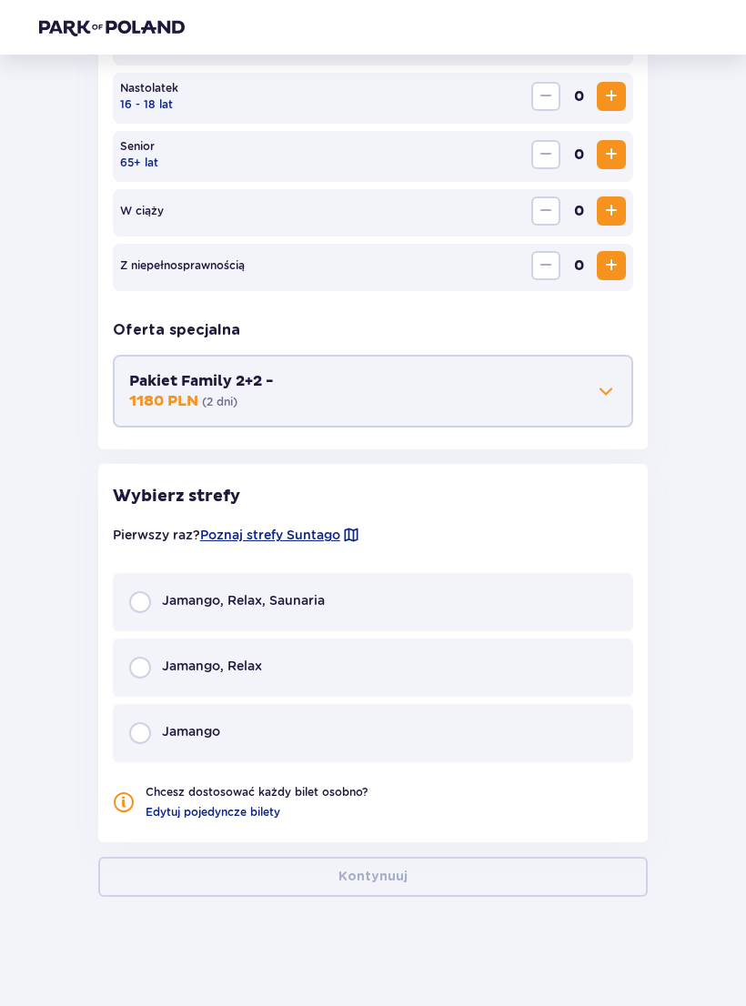
click at [523, 668] on div "Jamango, Relax" at bounding box center [373, 668] width 520 height 58
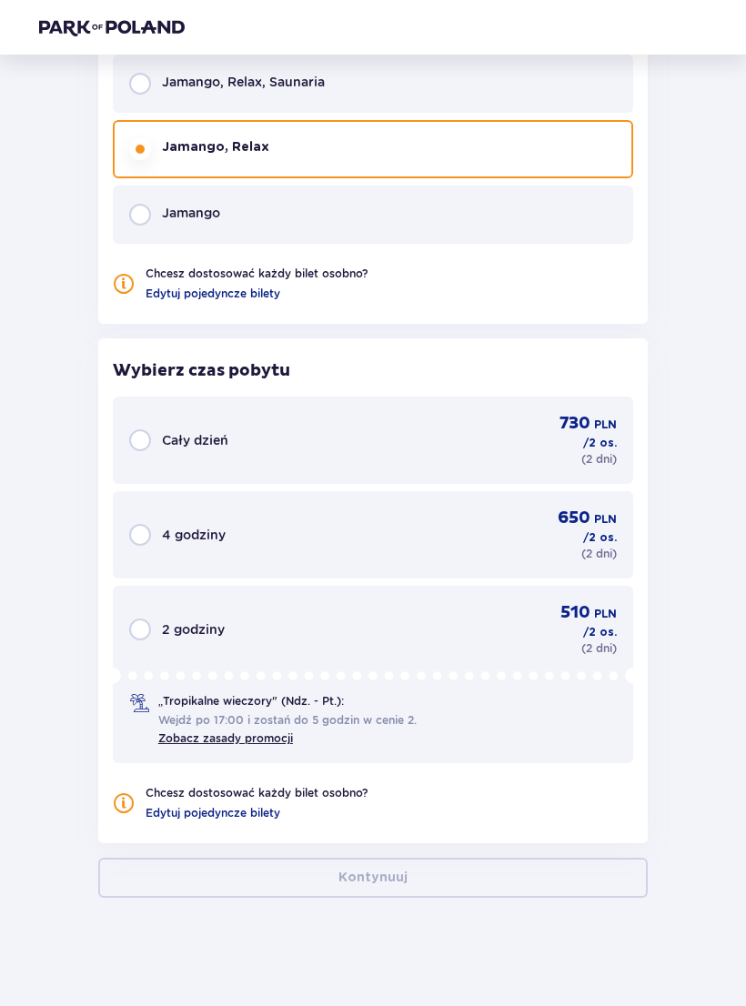
scroll to position [1327, 0]
click at [147, 431] on div "Cały dzień" at bounding box center [178, 440] width 99 height 22
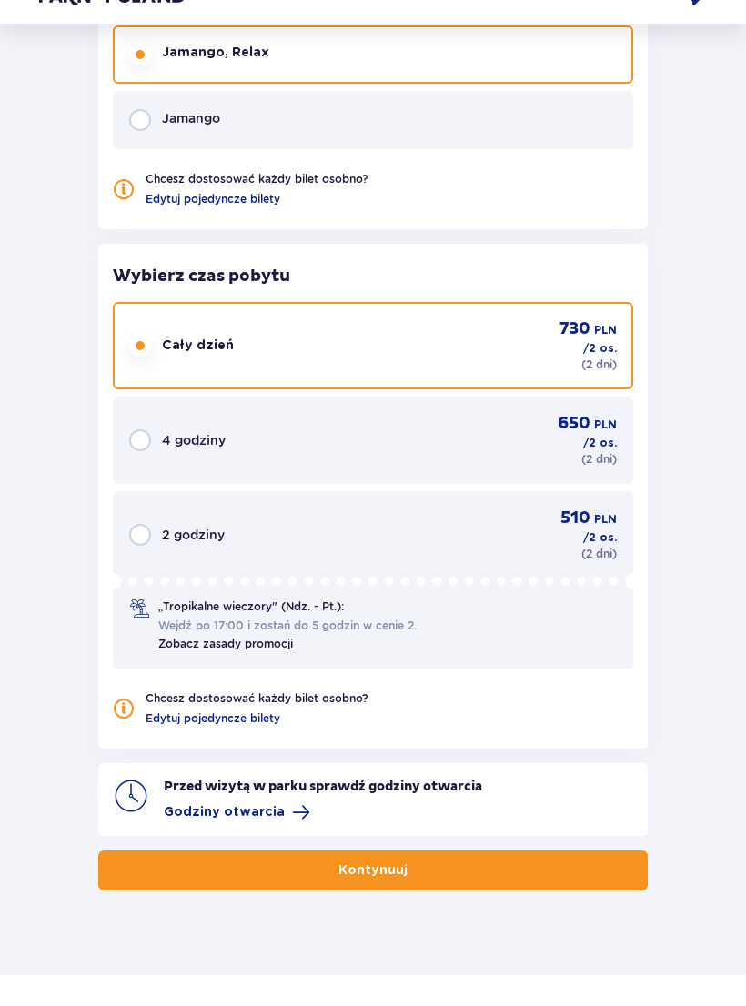
scroll to position [1387, 0]
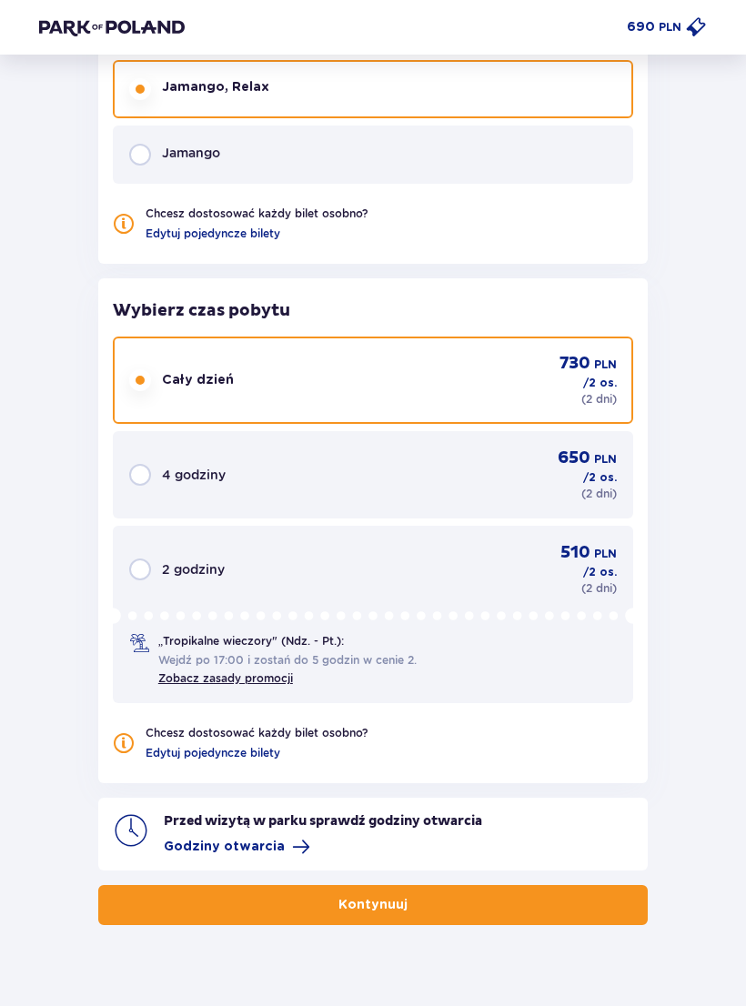
click at [501, 908] on button "Kontynuuj" at bounding box center [373, 905] width 550 height 40
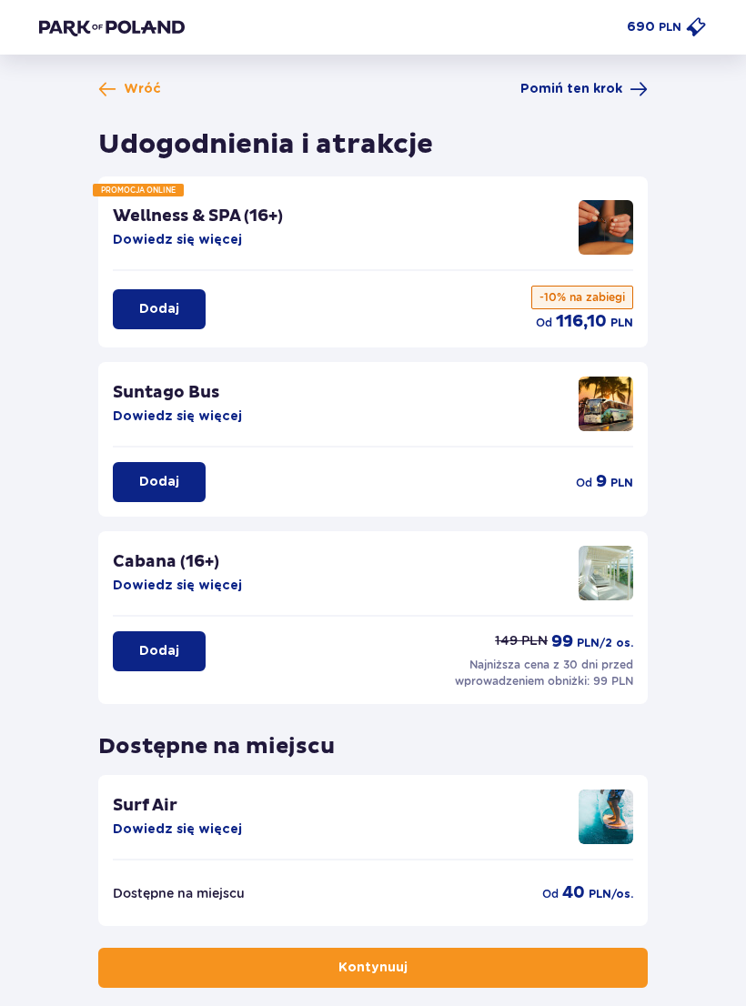
scroll to position [63, 0]
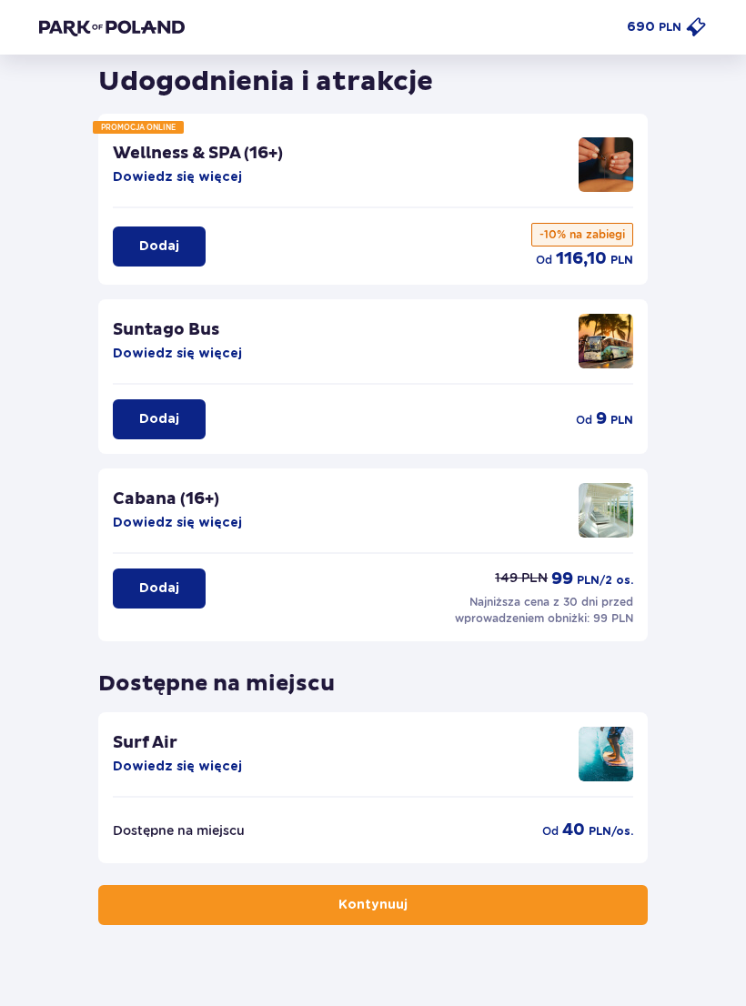
click at [535, 901] on button "Kontynuuj" at bounding box center [373, 905] width 550 height 40
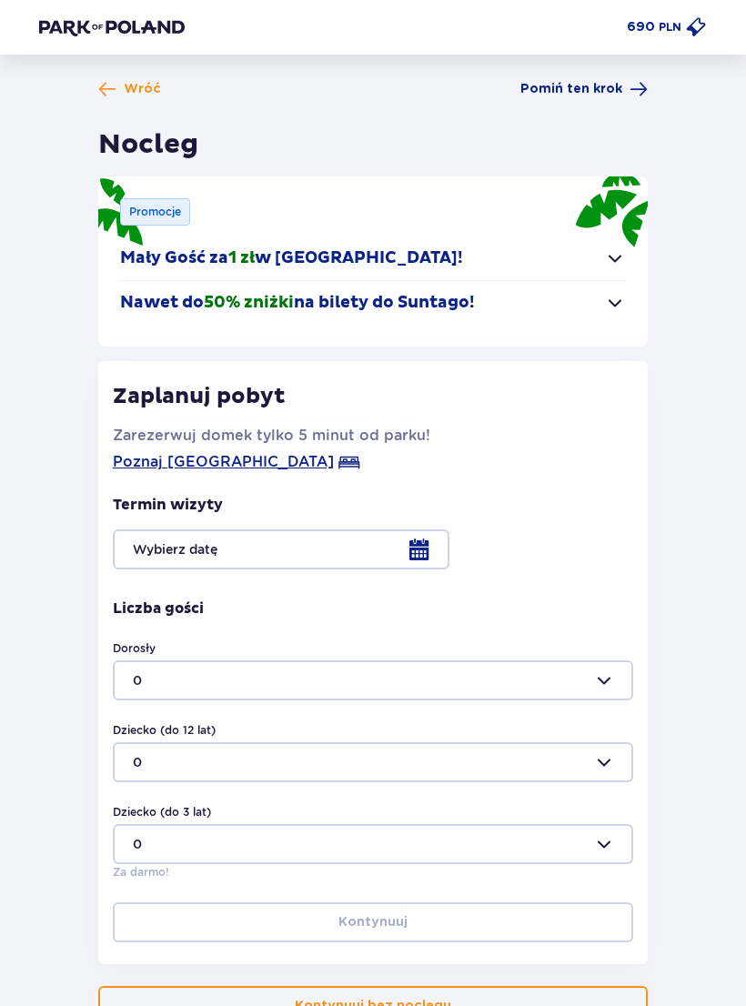
click at [166, 536] on div at bounding box center [373, 550] width 520 height 40
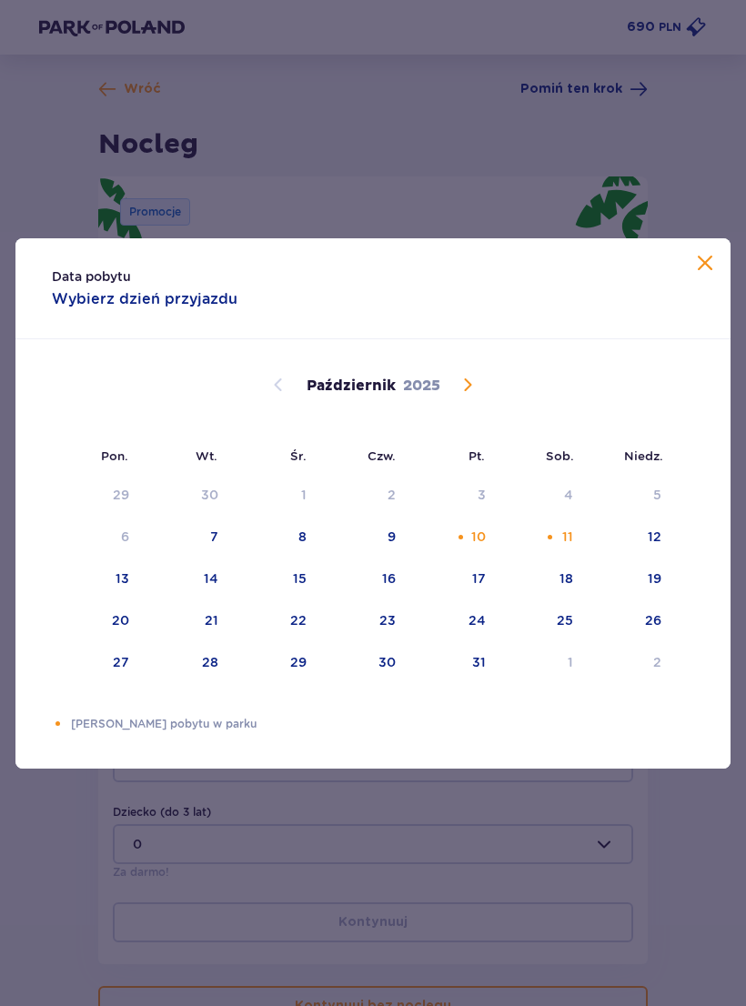
click at [475, 546] on div "10" at bounding box center [478, 537] width 15 height 18
click at [562, 555] on div "11" at bounding box center [543, 538] width 88 height 40
type input "10.10.25 - 11.10.25"
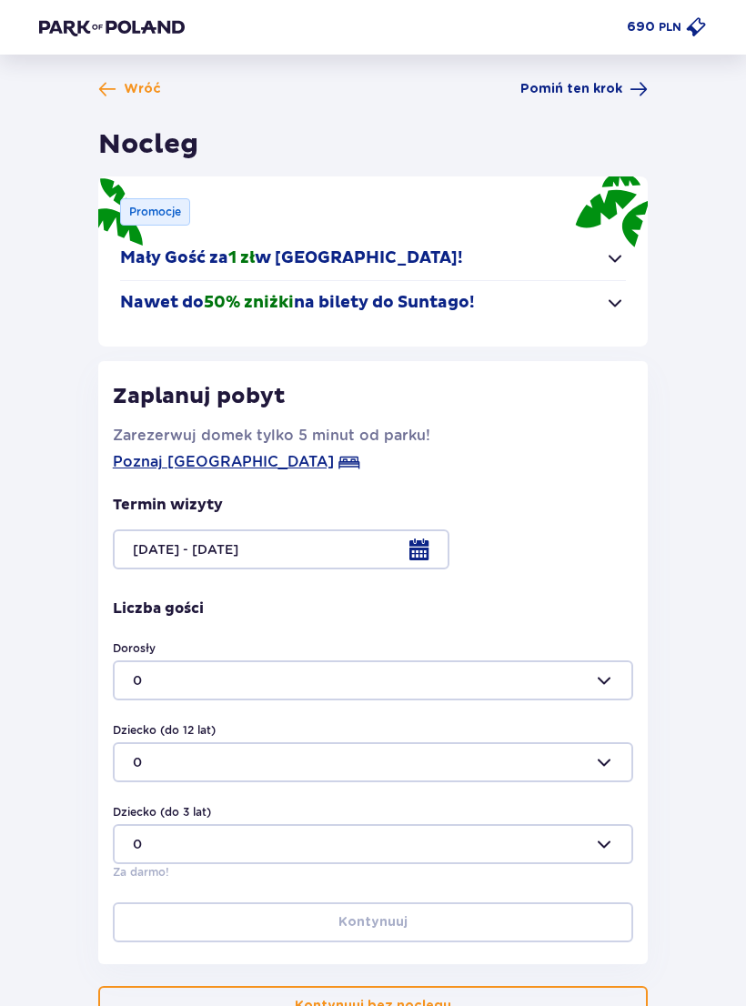
click at [596, 684] on div at bounding box center [373, 681] width 520 height 40
click at [549, 797] on div "2" at bounding box center [373, 806] width 480 height 18
type input "2"
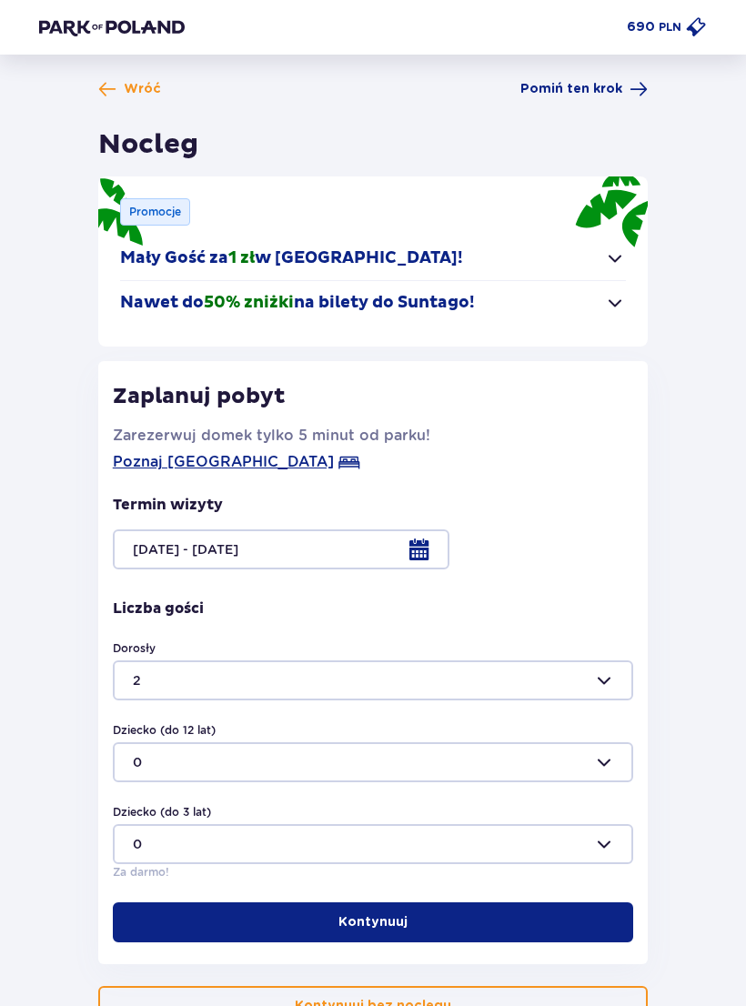
scroll to position [101, 0]
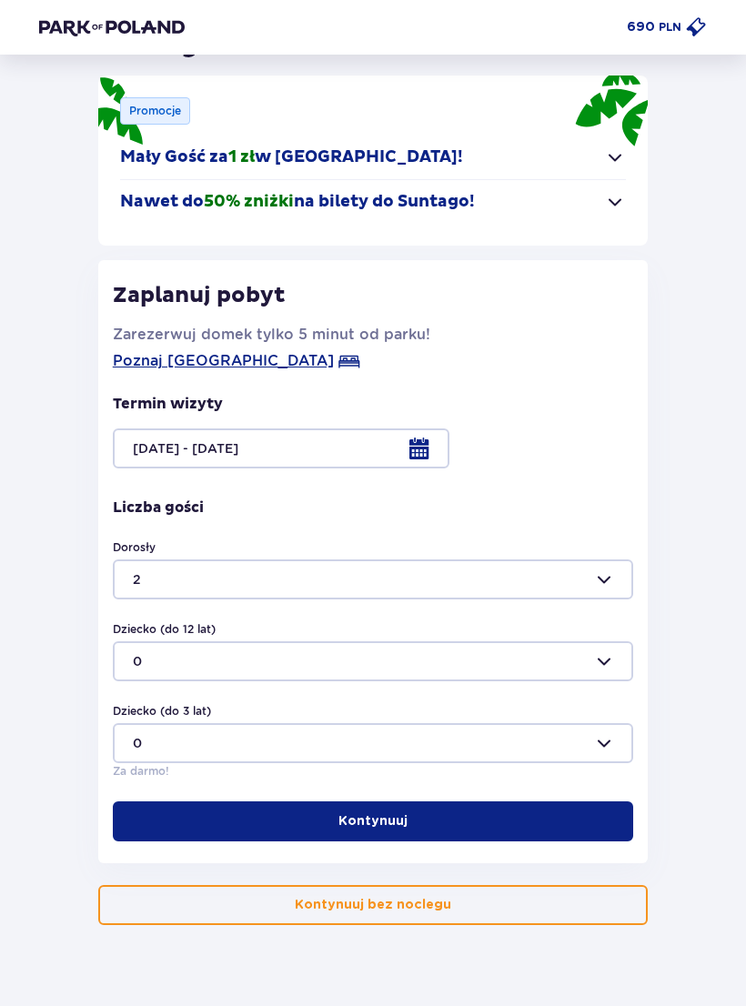
click at [562, 817] on button "Kontynuuj" at bounding box center [373, 822] width 520 height 40
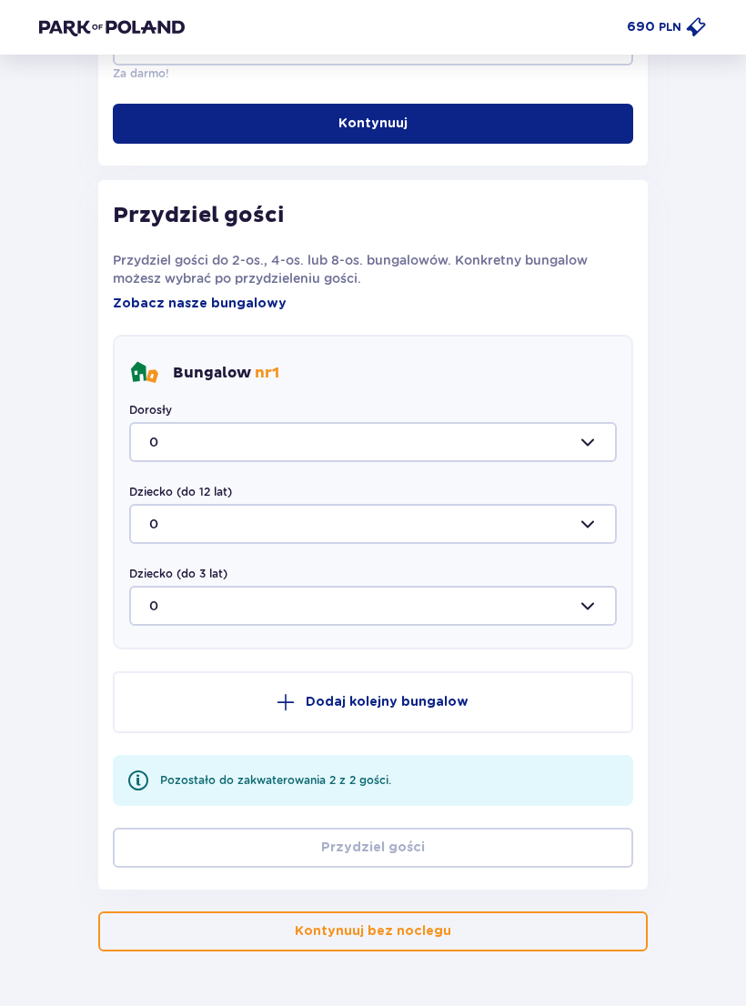
scroll to position [825, 0]
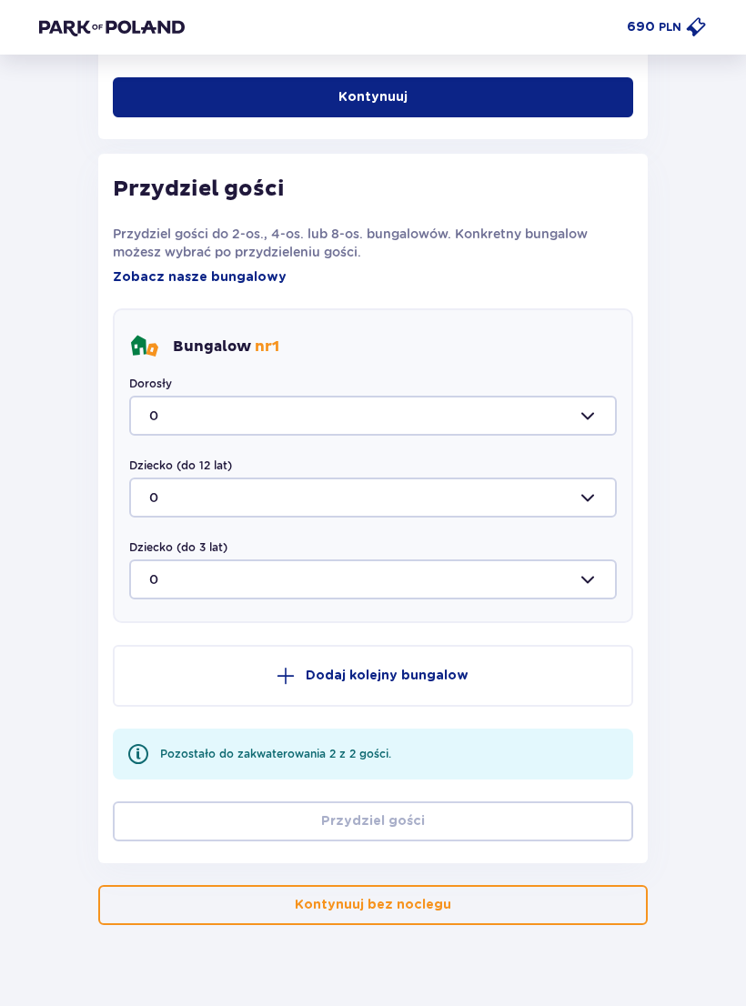
click at [544, 426] on div at bounding box center [373, 416] width 488 height 40
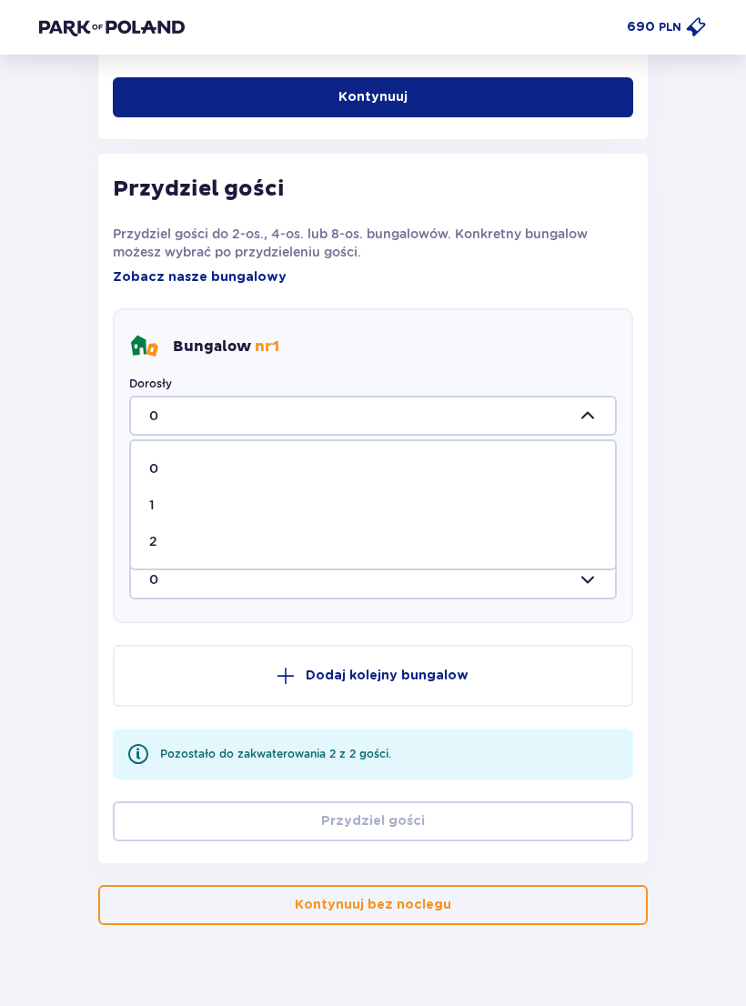
click at [544, 426] on div at bounding box center [373, 416] width 488 height 40
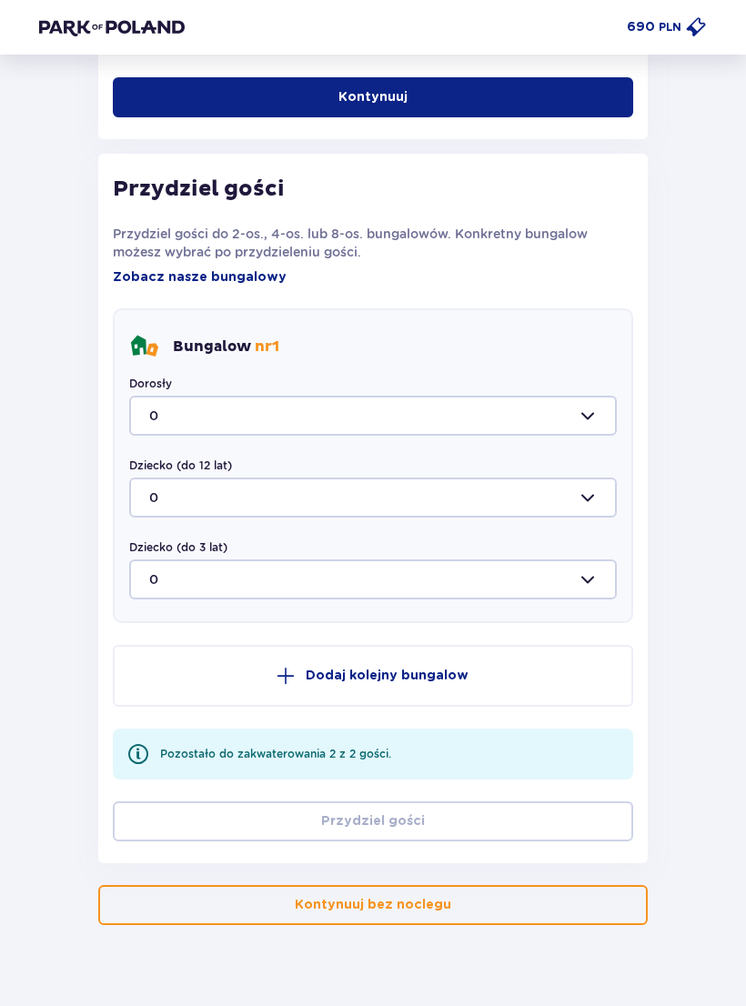
click at [536, 428] on div at bounding box center [373, 416] width 488 height 40
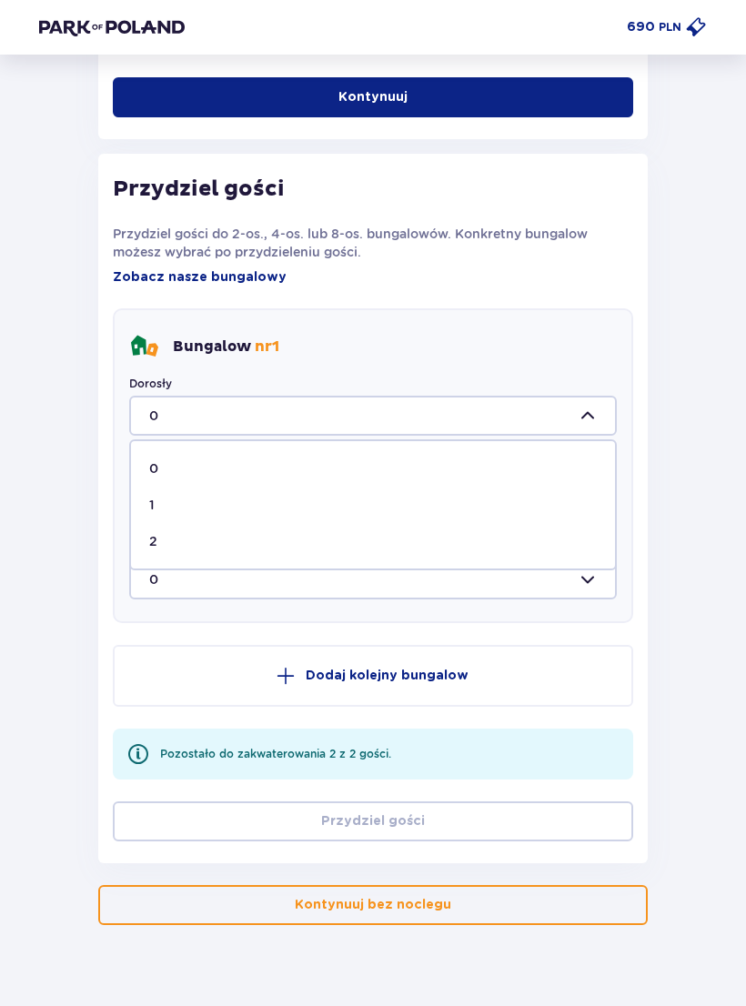
click at [152, 538] on p "2" at bounding box center [153, 541] width 8 height 18
type input "2"
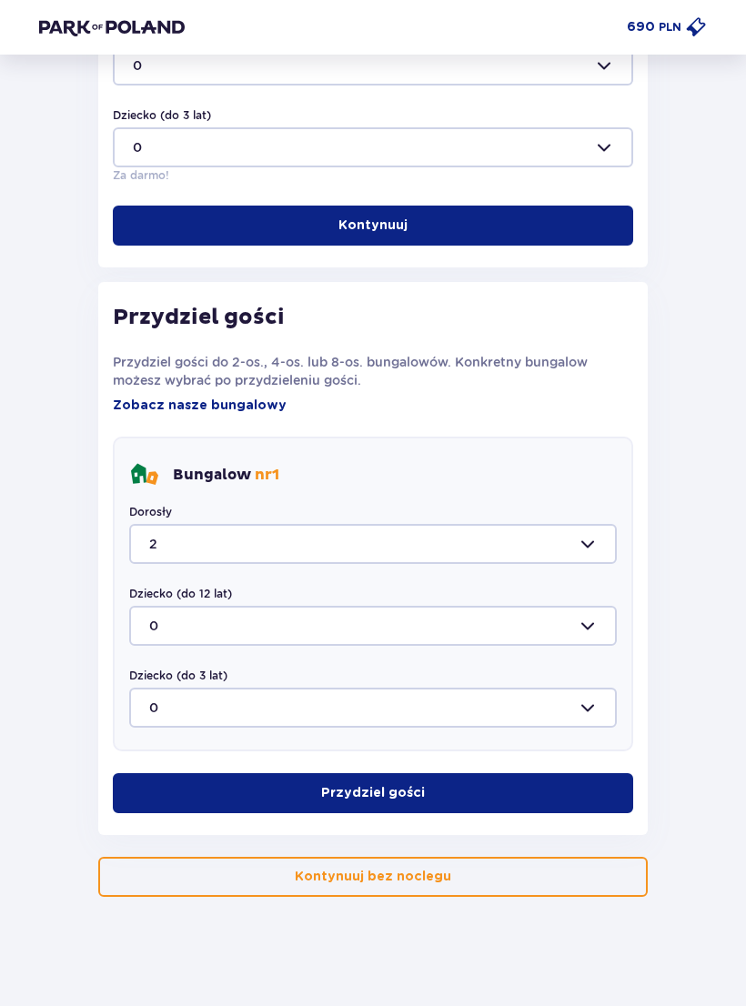
scroll to position [669, 0]
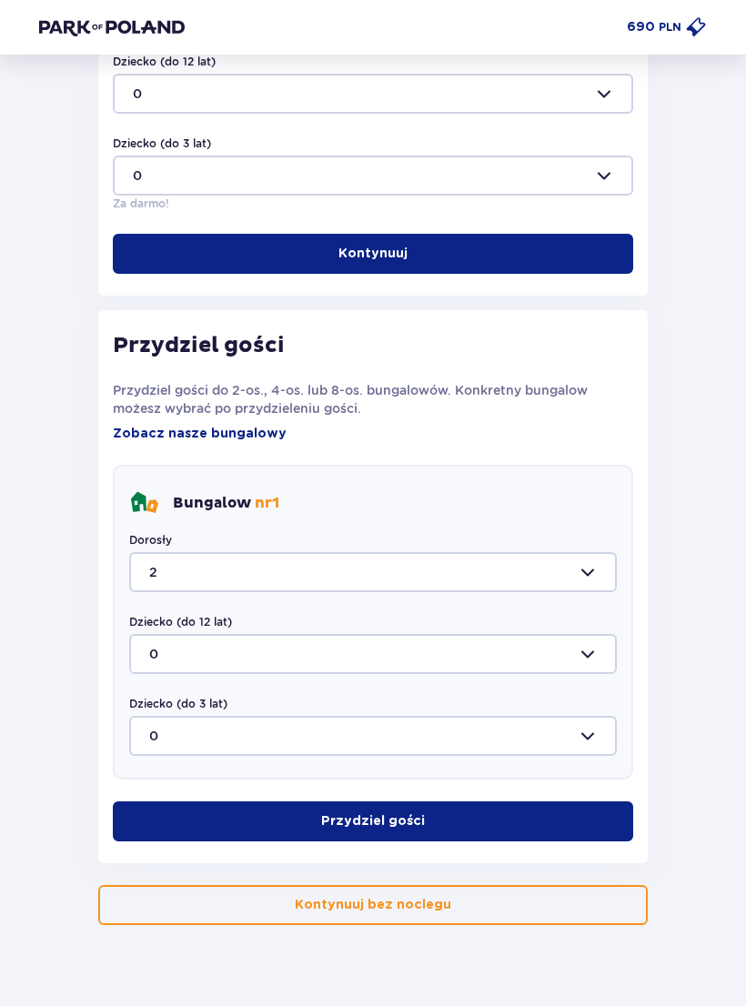
click at [543, 810] on button "Przydziel gości" at bounding box center [373, 822] width 520 height 40
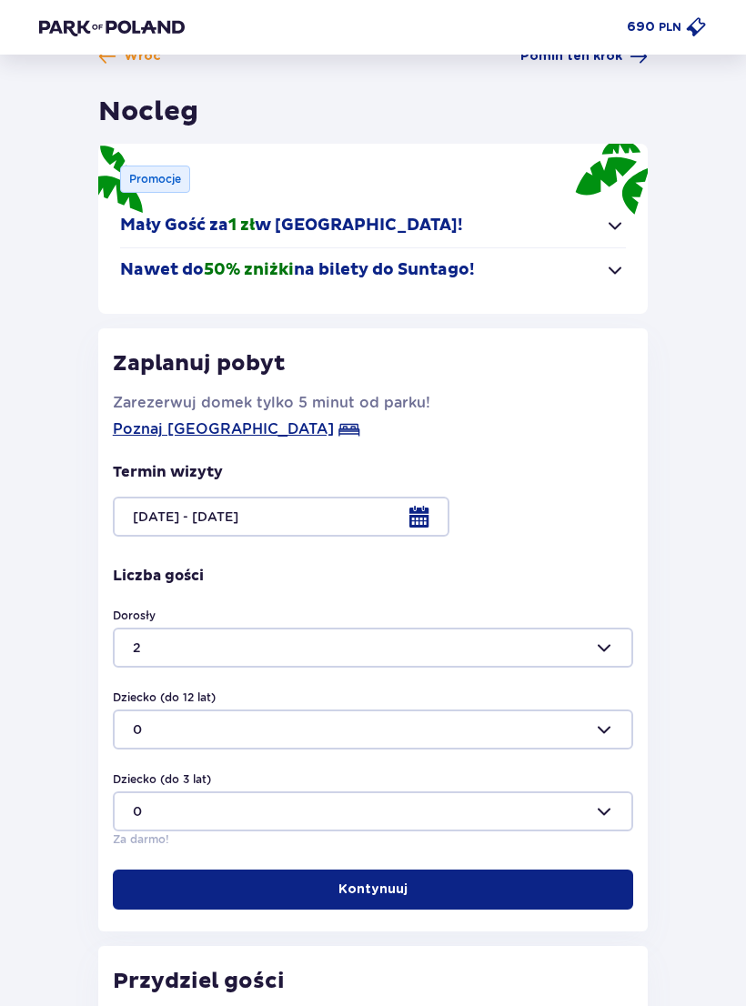
scroll to position [0, 0]
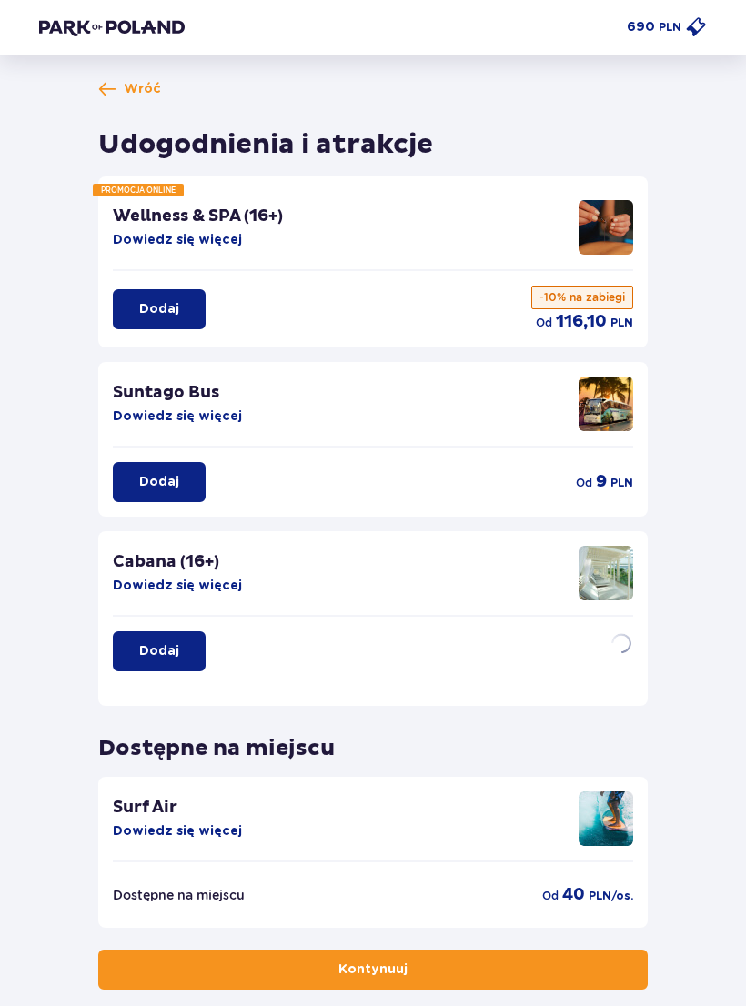
scroll to position [91, 0]
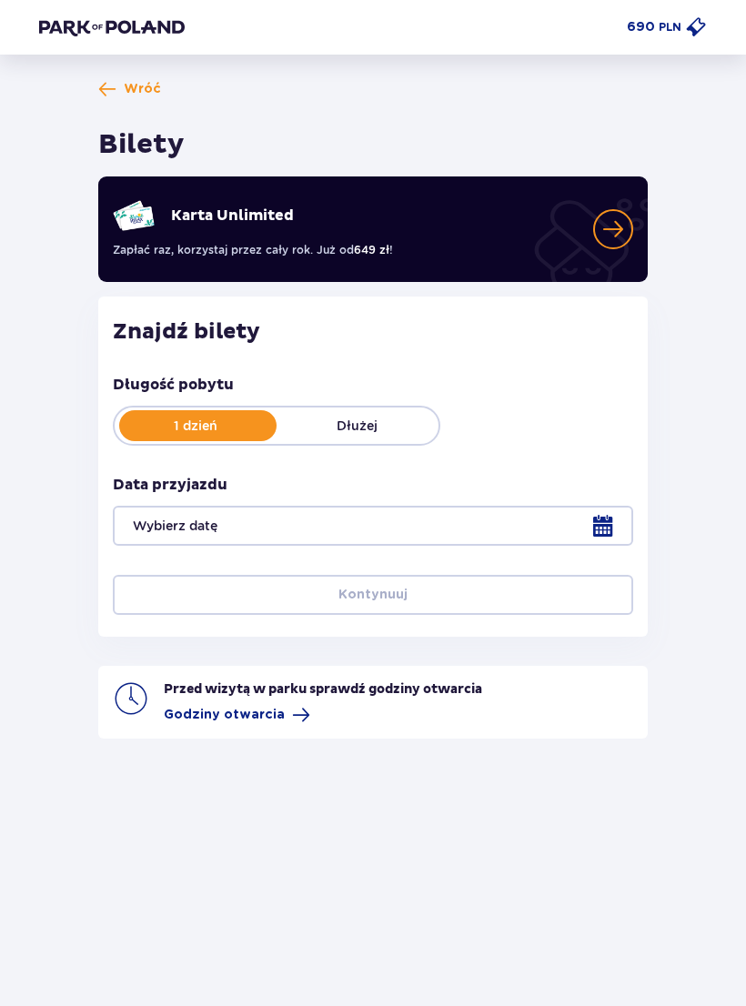
type input "10.10.25 - 11.10.25"
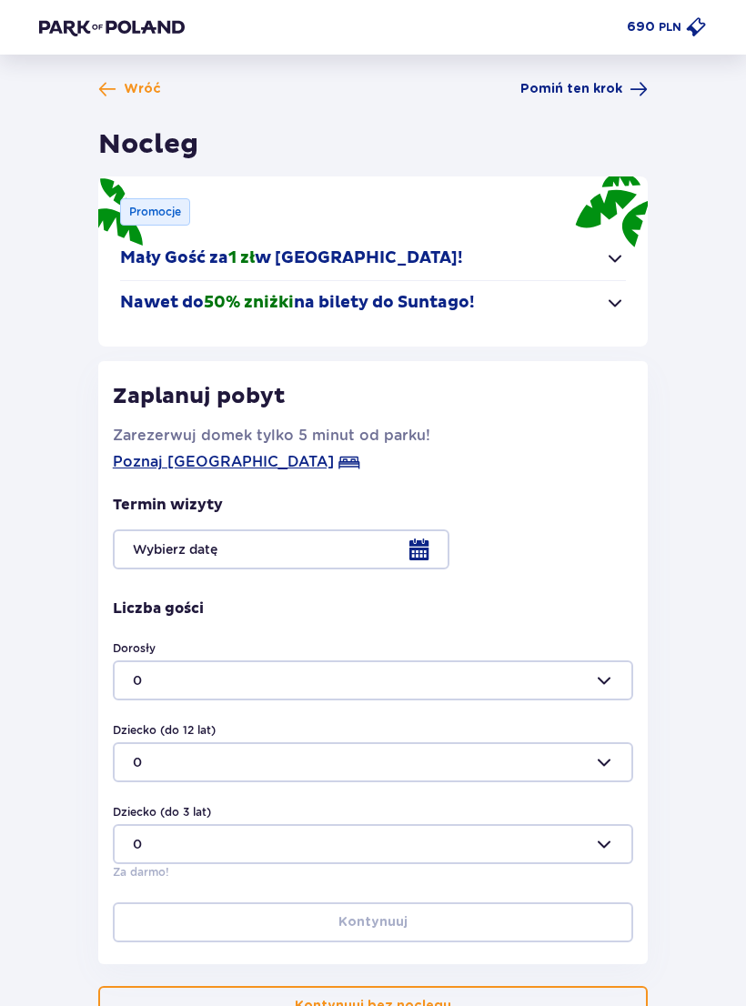
scroll to position [129, 0]
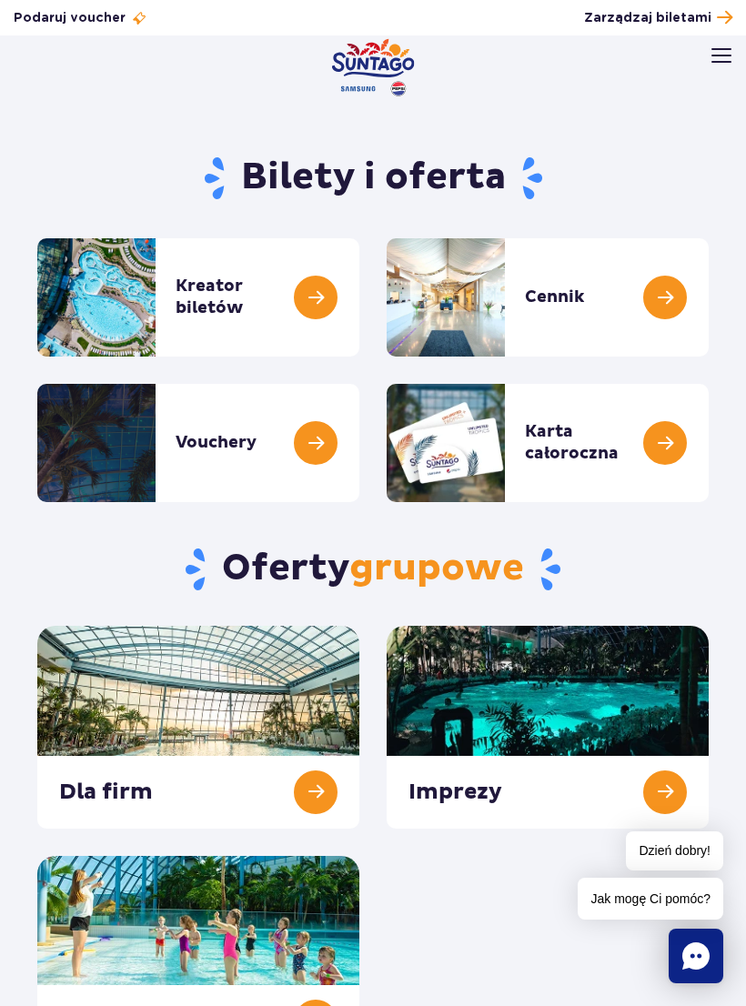
click at [712, 62] on img at bounding box center [721, 55] width 20 height 15
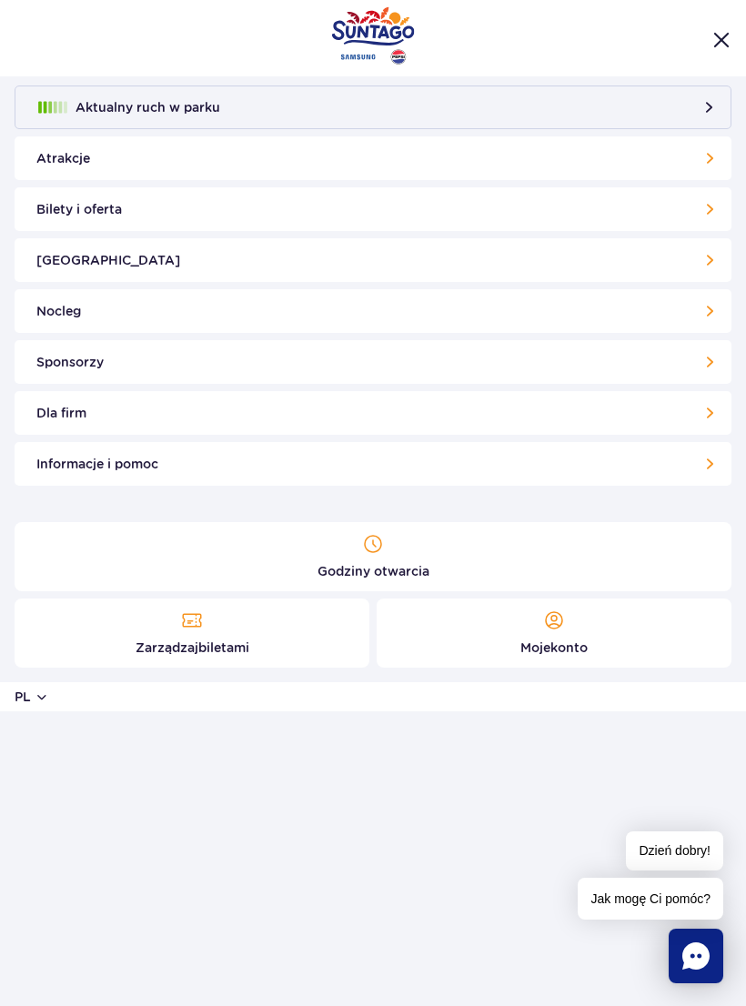
click at [701, 62] on div at bounding box center [373, 38] width 746 height 76
click at [655, 214] on link "Bilety i oferta" at bounding box center [373, 209] width 717 height 44
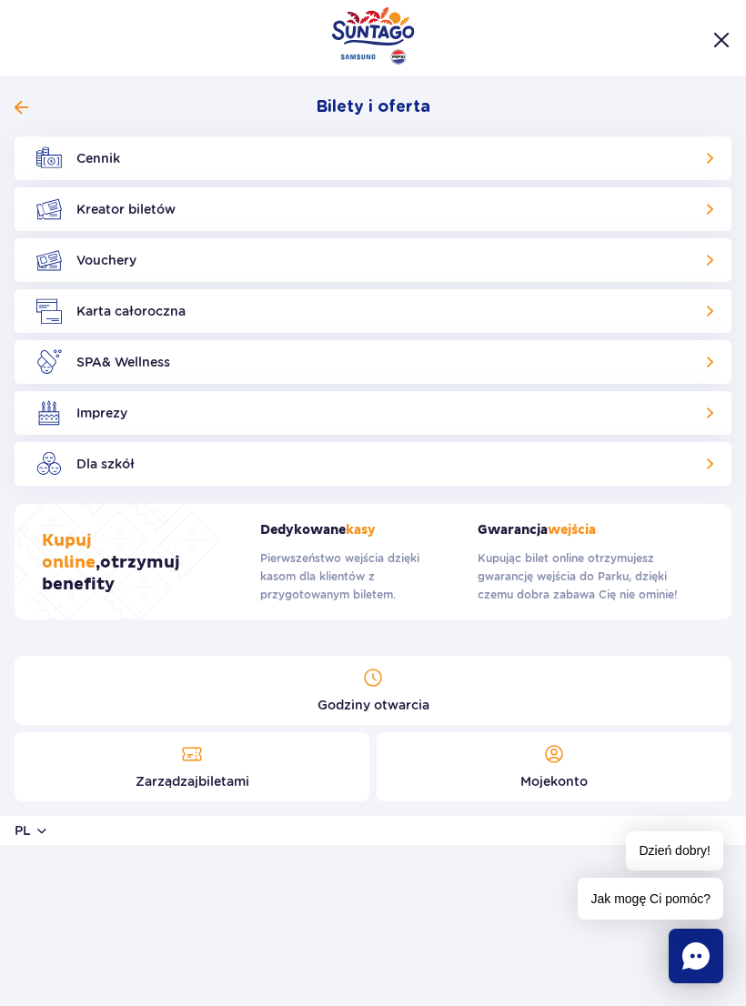
click at [611, 220] on link "Kreator biletów" at bounding box center [373, 209] width 717 height 44
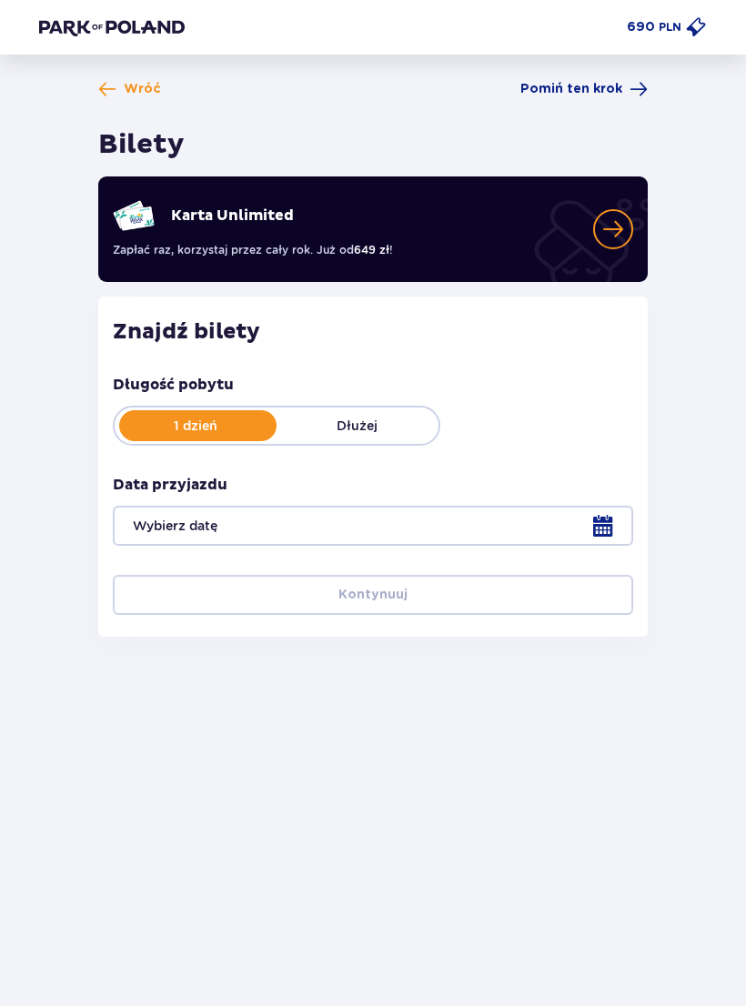
type input "[DATE] - [DATE]"
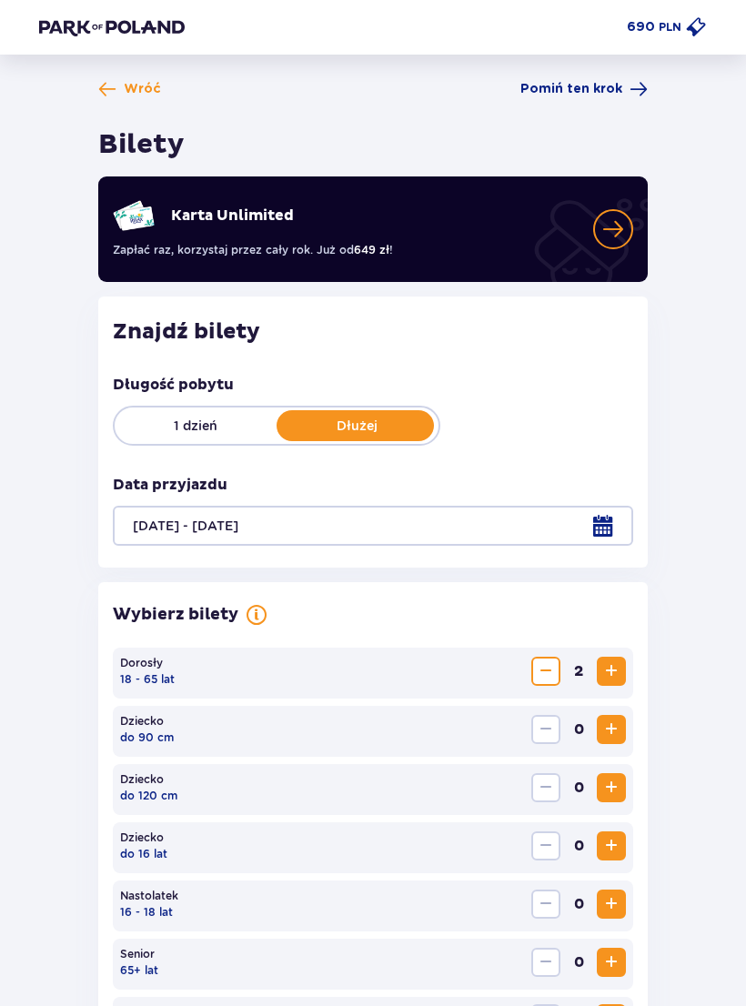
click at [237, 433] on p "1 dzień" at bounding box center [196, 426] width 162 height 18
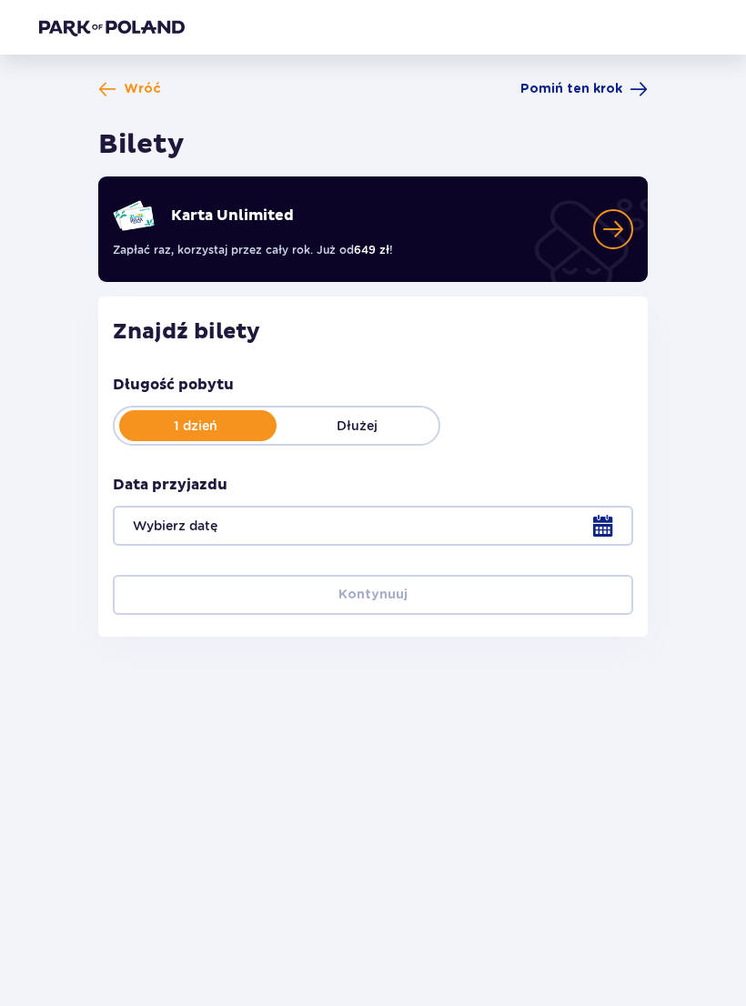
scroll to position [28, 0]
click at [438, 506] on div at bounding box center [373, 526] width 520 height 40
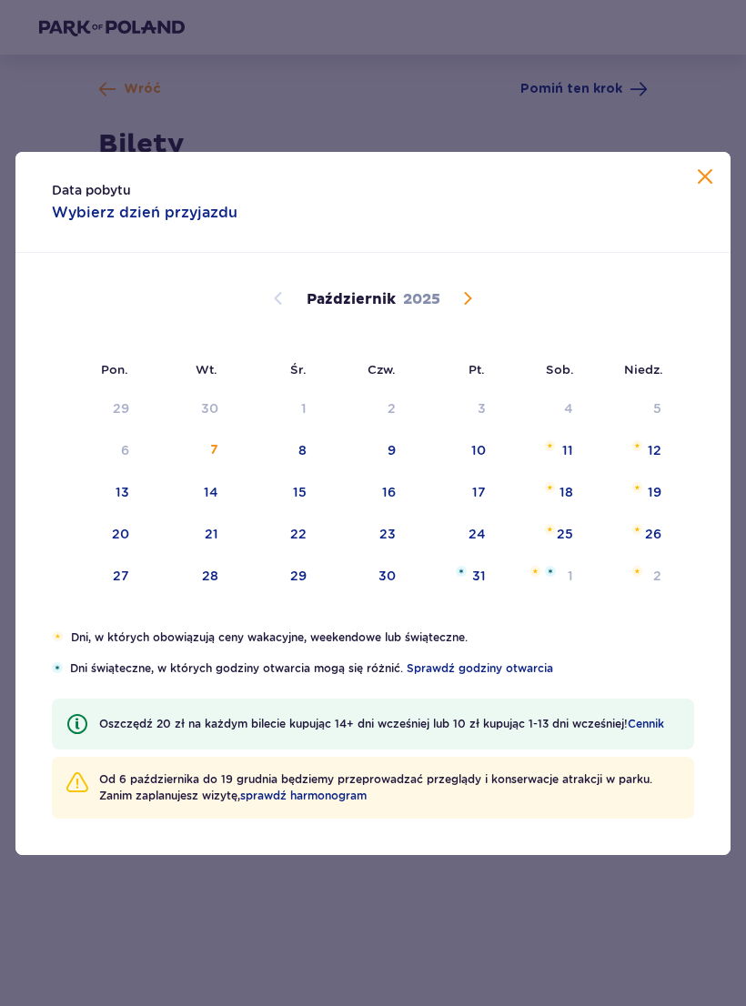
click at [578, 449] on div "11" at bounding box center [543, 451] width 88 height 40
type input "[DATE]"
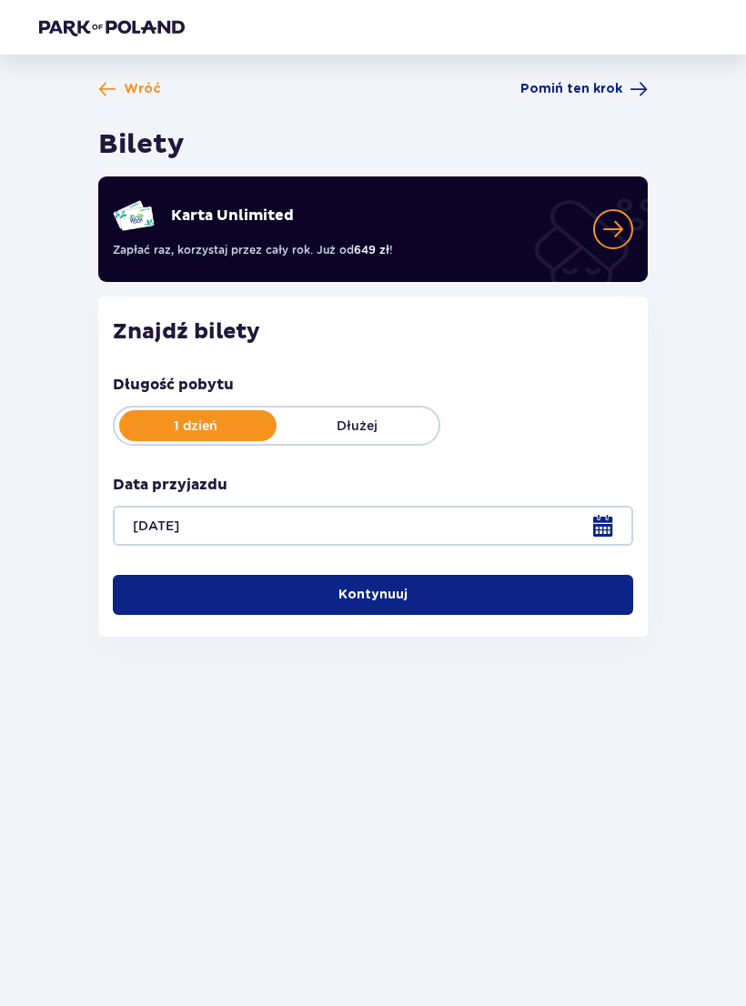
click at [521, 575] on button "Kontynuuj" at bounding box center [373, 595] width 520 height 40
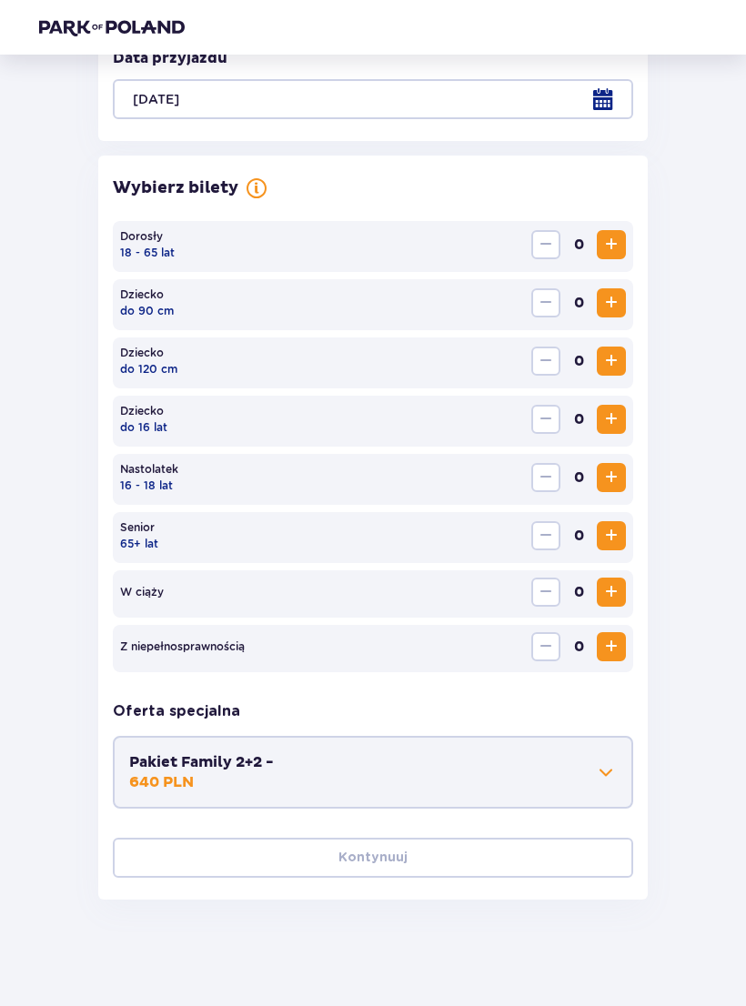
scroll to position [429, 0]
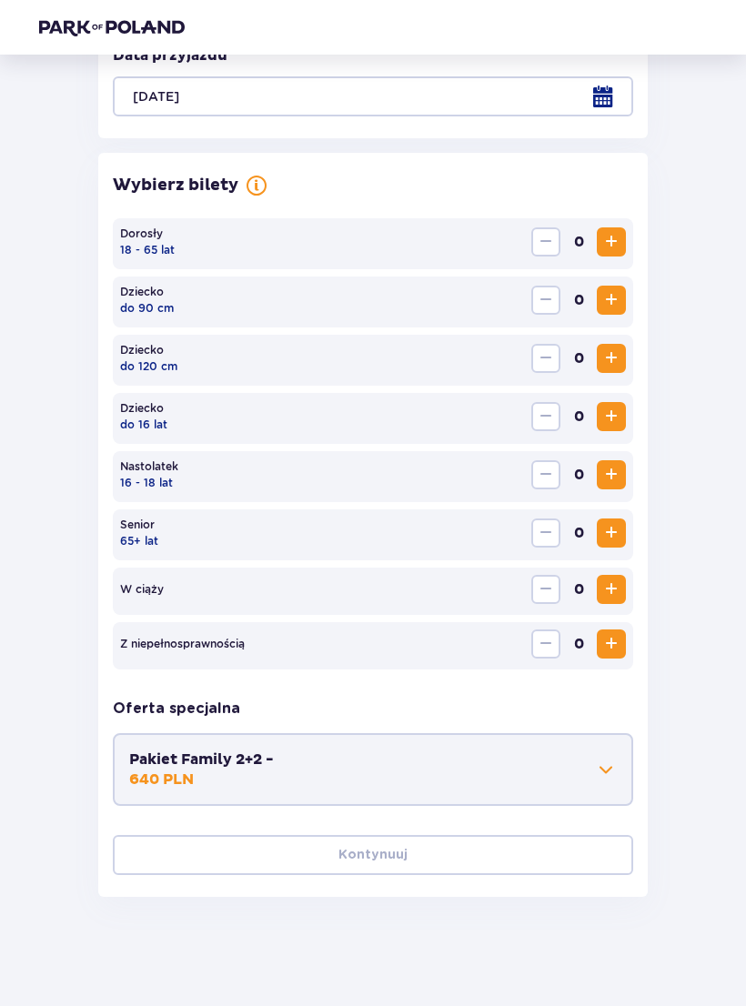
click at [613, 251] on span "Zwiększ" at bounding box center [611, 242] width 22 height 22
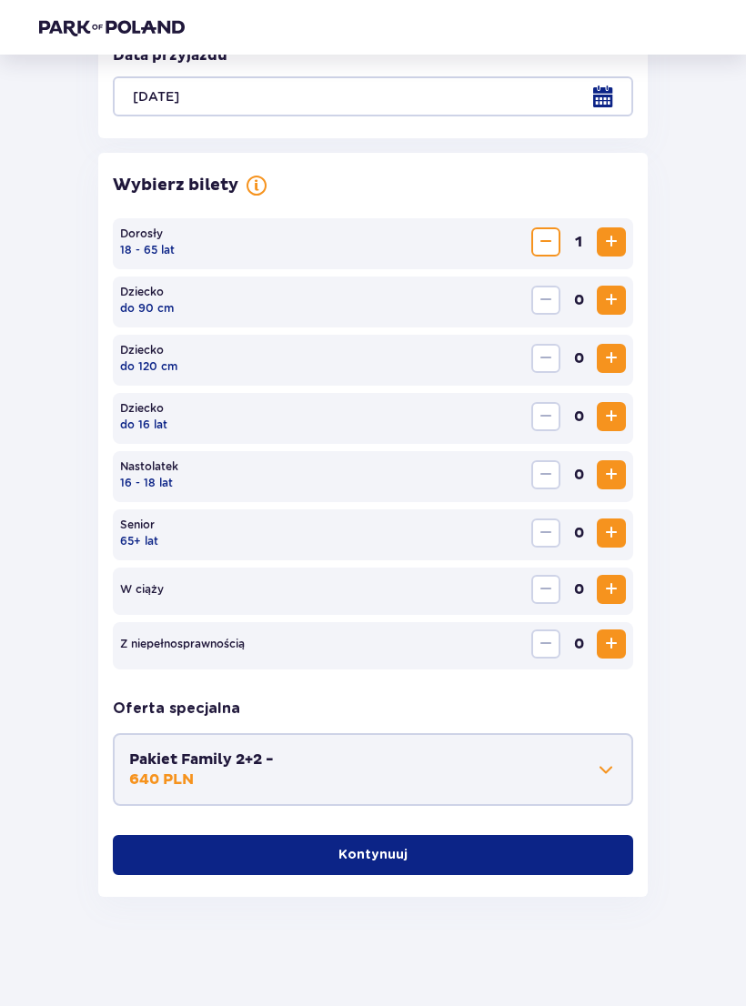
click at [620, 238] on span "Zwiększ" at bounding box center [611, 242] width 22 height 22
click at [488, 873] on button "Kontynuuj" at bounding box center [373, 855] width 520 height 40
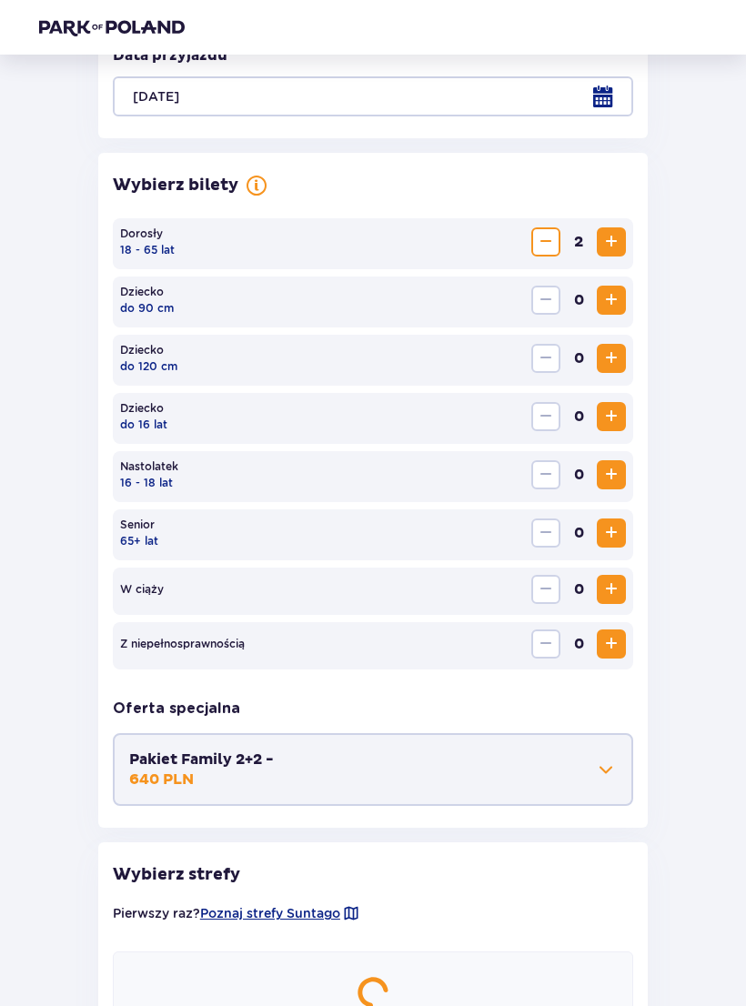
click at [493, 878] on h2 "Wybierz strefy" at bounding box center [373, 875] width 520 height 22
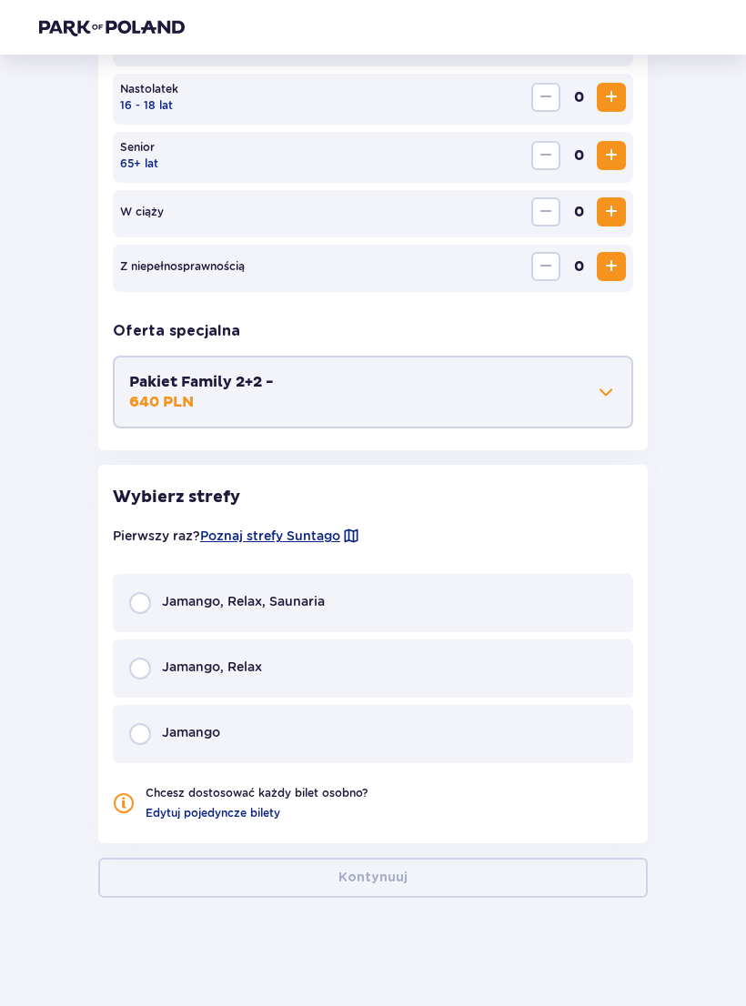
scroll to position [808, 0]
click at [257, 813] on span "Edytuj pojedyncze bilety" at bounding box center [213, 812] width 135 height 16
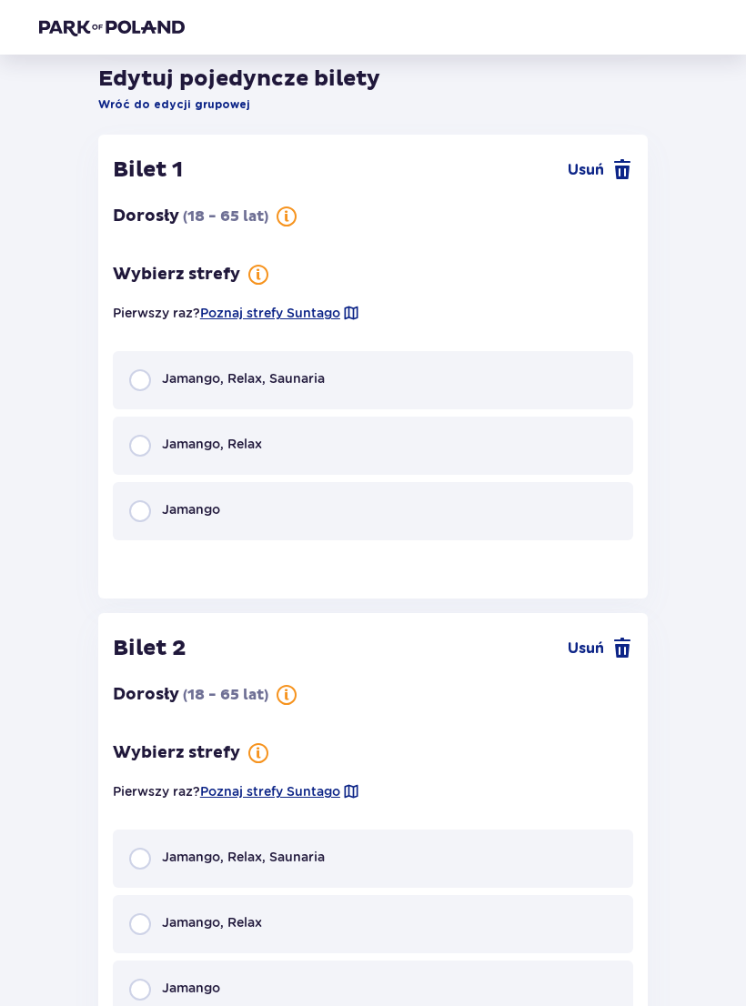
scroll to position [1236, 0]
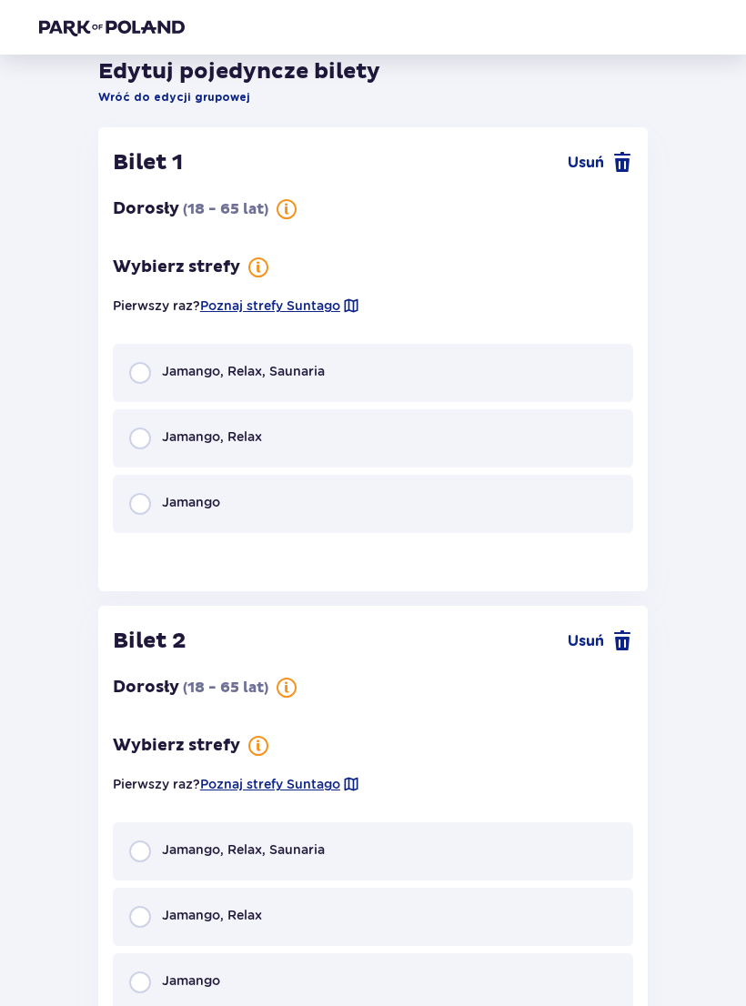
click at [527, 387] on div "Jamango, Relax, Saunaria" at bounding box center [373, 373] width 520 height 58
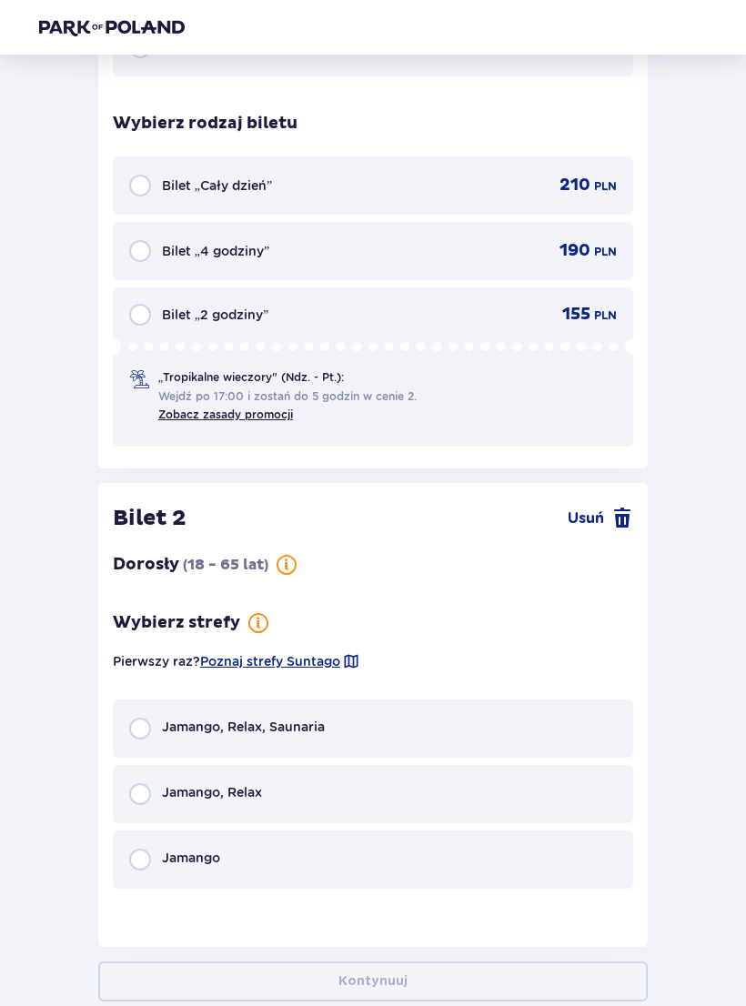
click at [600, 171] on div "Bilet „Cały dzień” 210 PLN" at bounding box center [373, 186] width 520 height 58
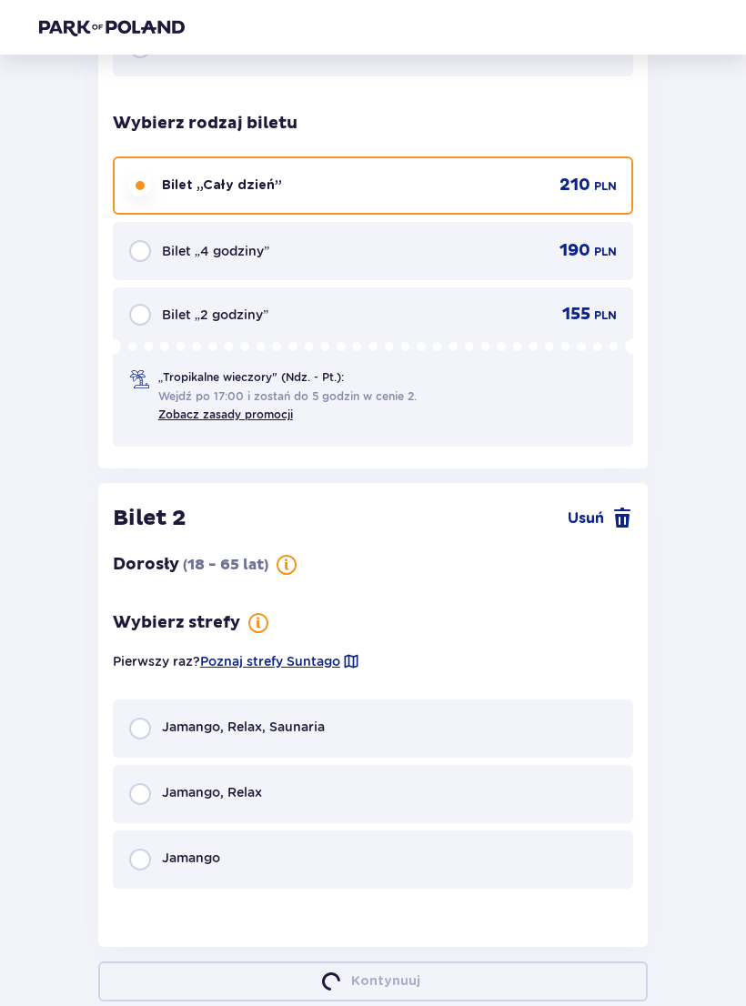
scroll to position [1132, 0]
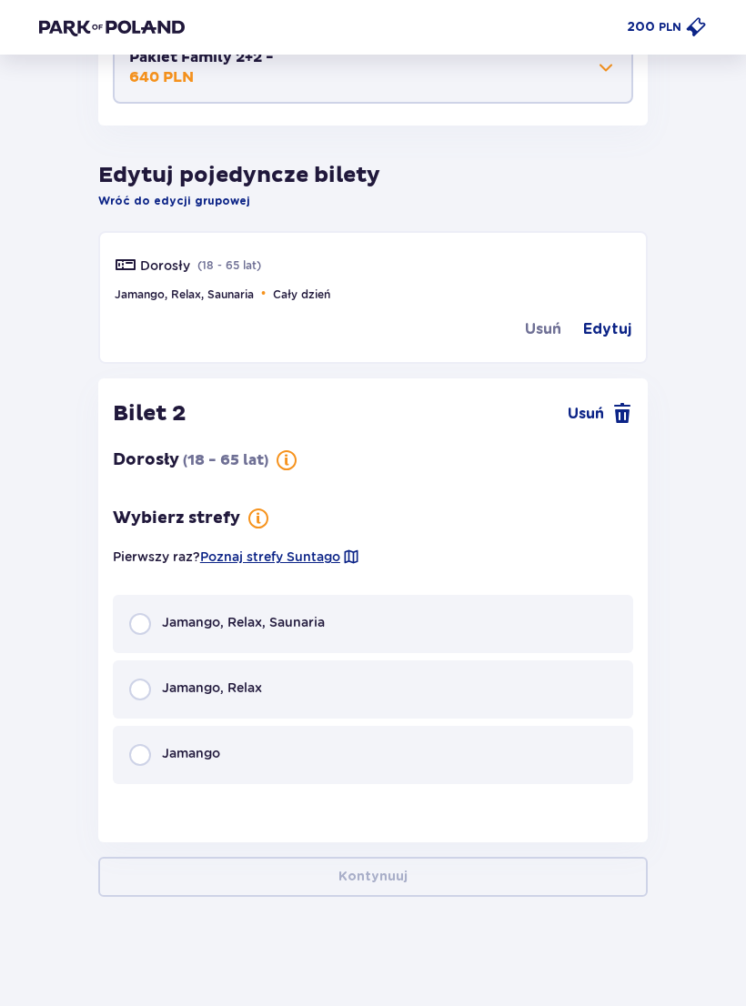
click at [436, 701] on div "Jamango, Relax" at bounding box center [373, 690] width 520 height 58
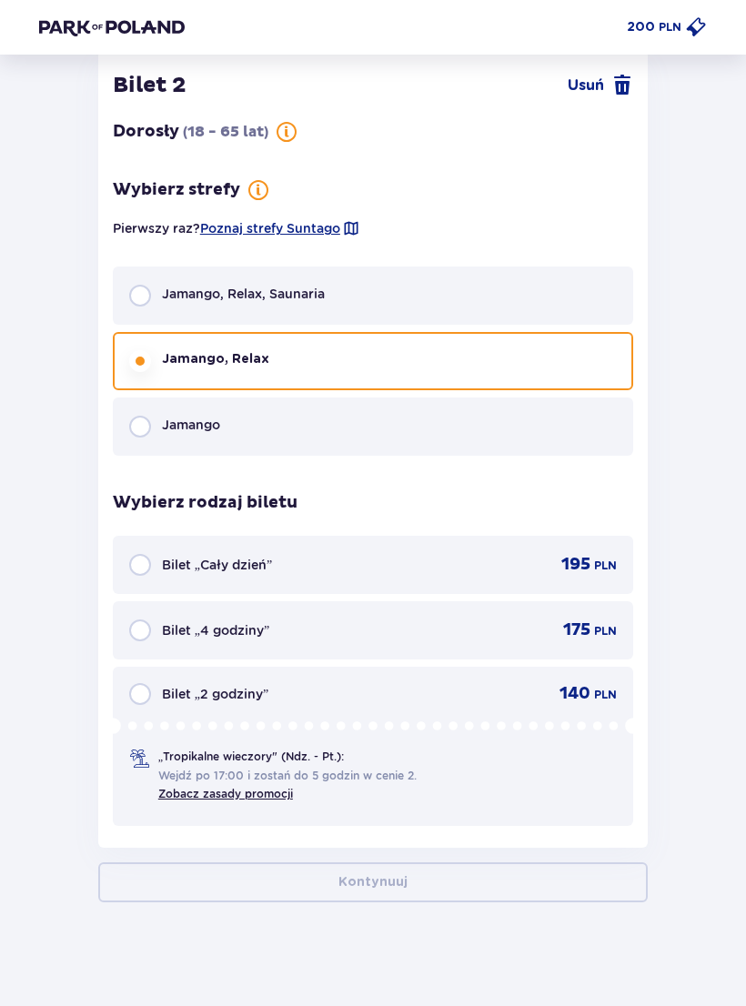
scroll to position [1462, 0]
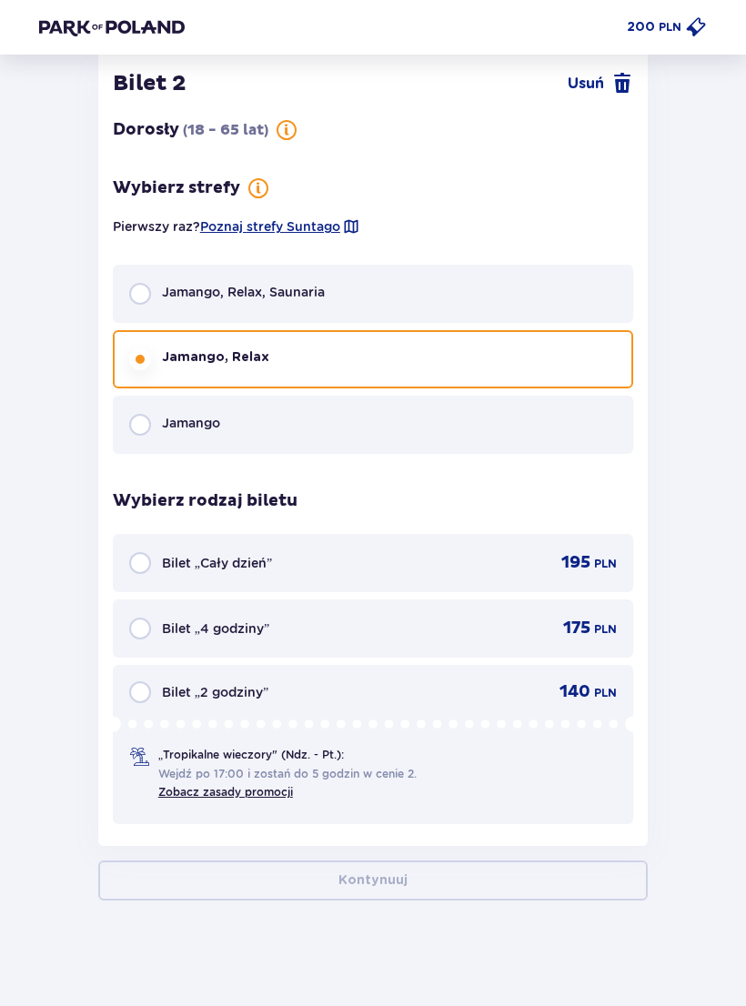
click at [594, 546] on div "Bilet „Cały dzień” 195 PLN" at bounding box center [373, 563] width 520 height 58
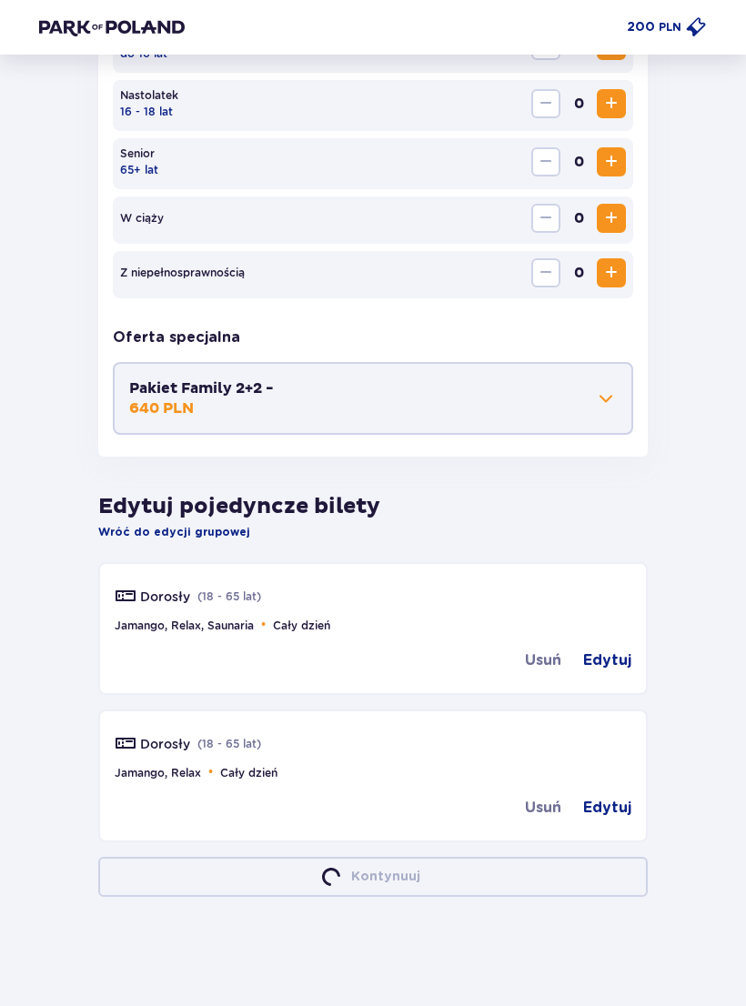
scroll to position [801, 0]
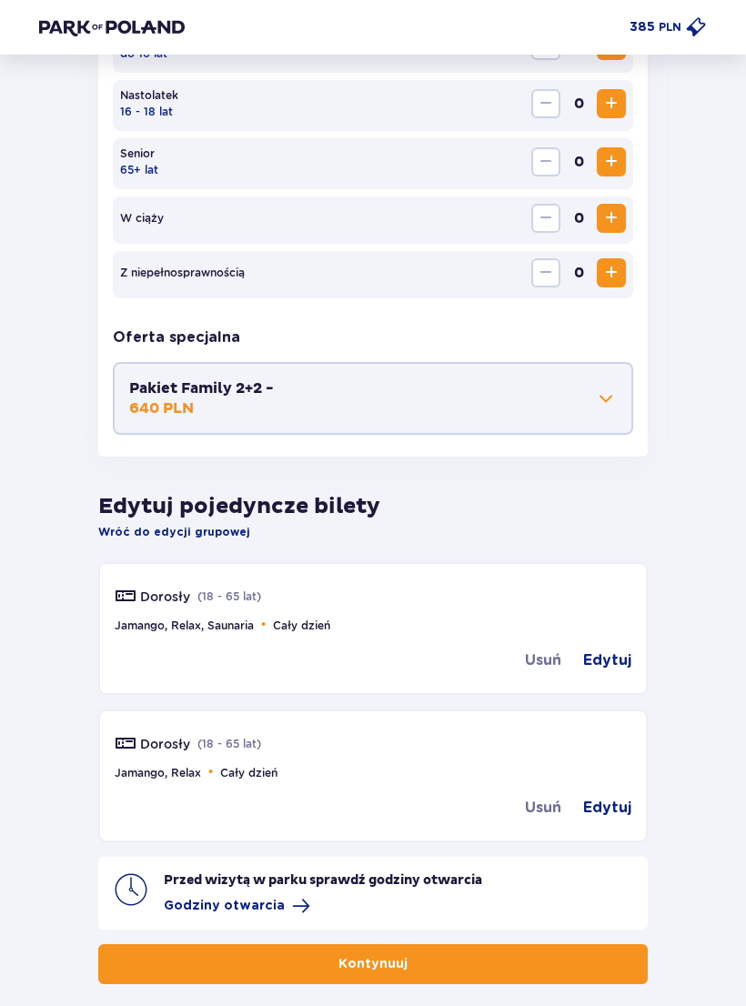
click at [476, 954] on button "Kontynuuj" at bounding box center [373, 964] width 550 height 40
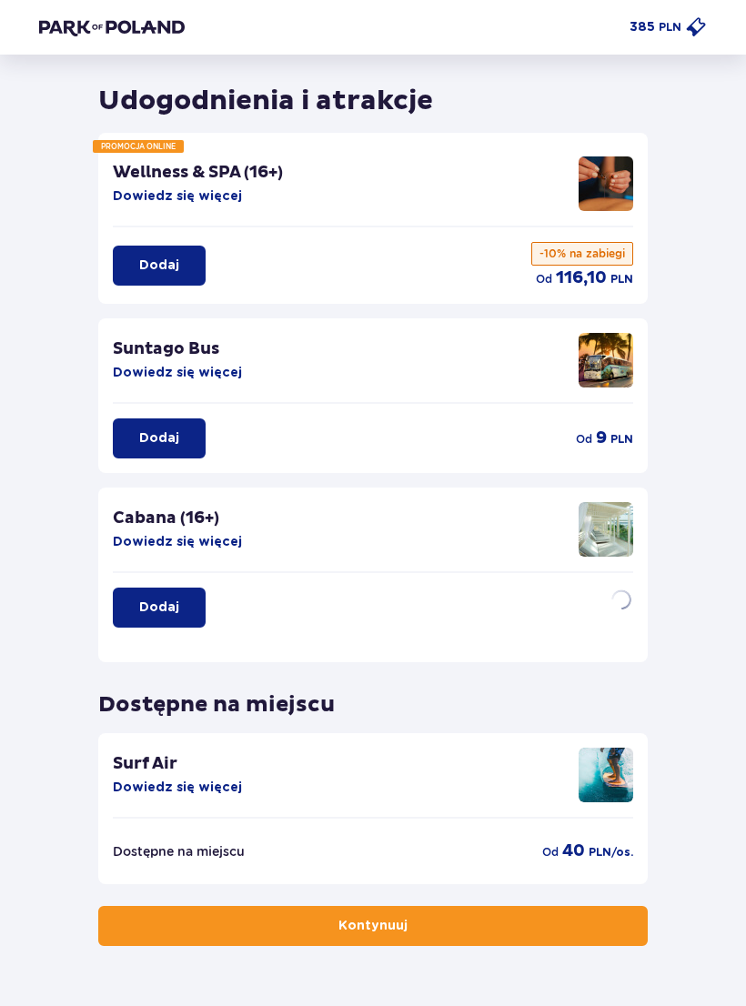
click at [504, 936] on button "Kontynuuj" at bounding box center [373, 927] width 550 height 40
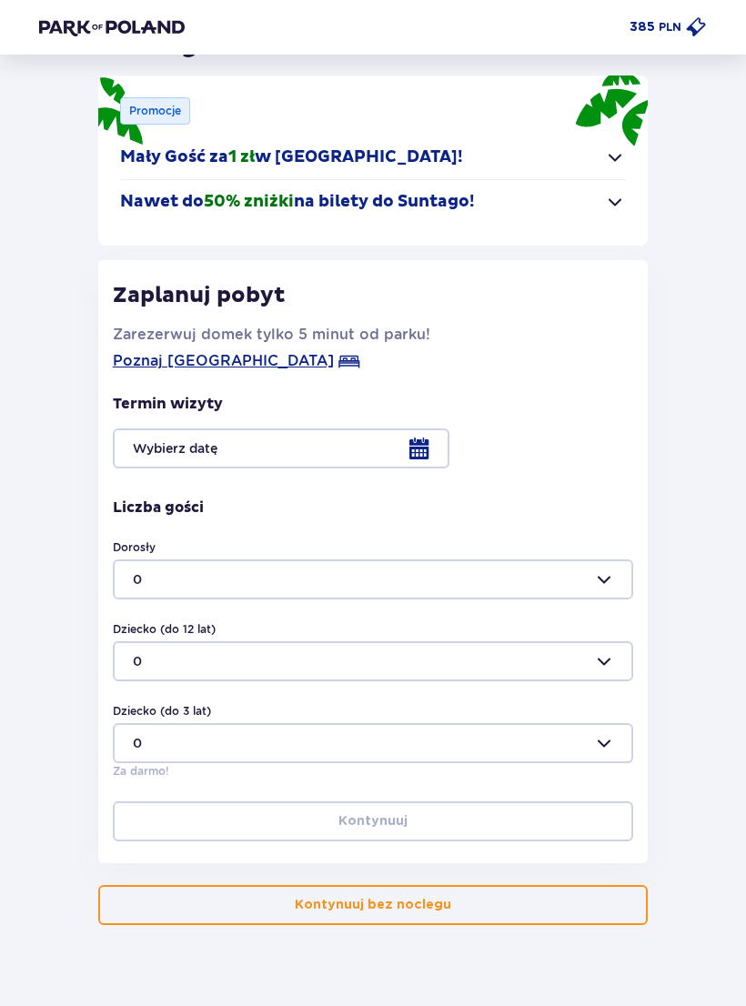
click at [477, 903] on button "Kontynuuj bez noclegu" at bounding box center [373, 905] width 550 height 40
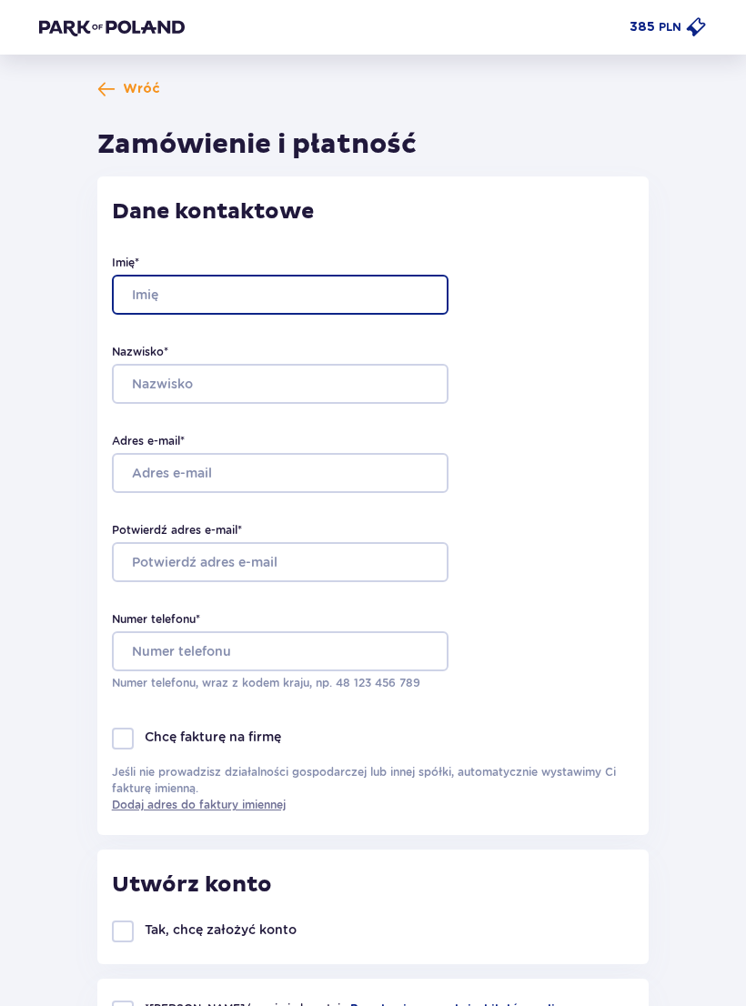
click at [409, 299] on input "Imię *" at bounding box center [280, 295] width 337 height 40
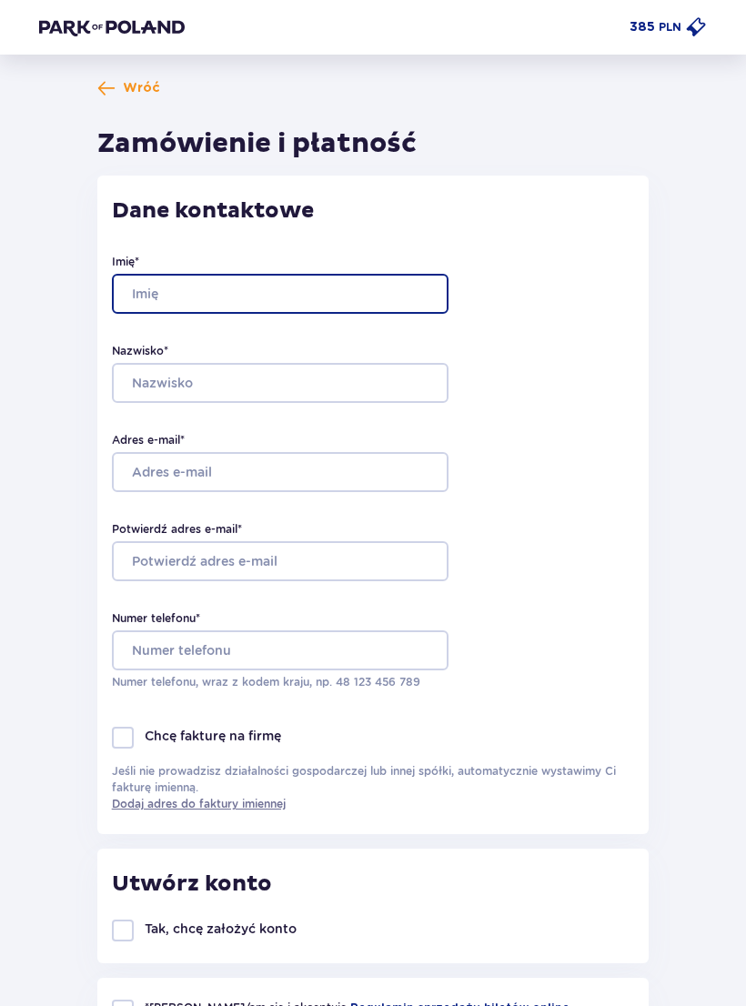
type input "K"
type input "[PERSON_NAME]"
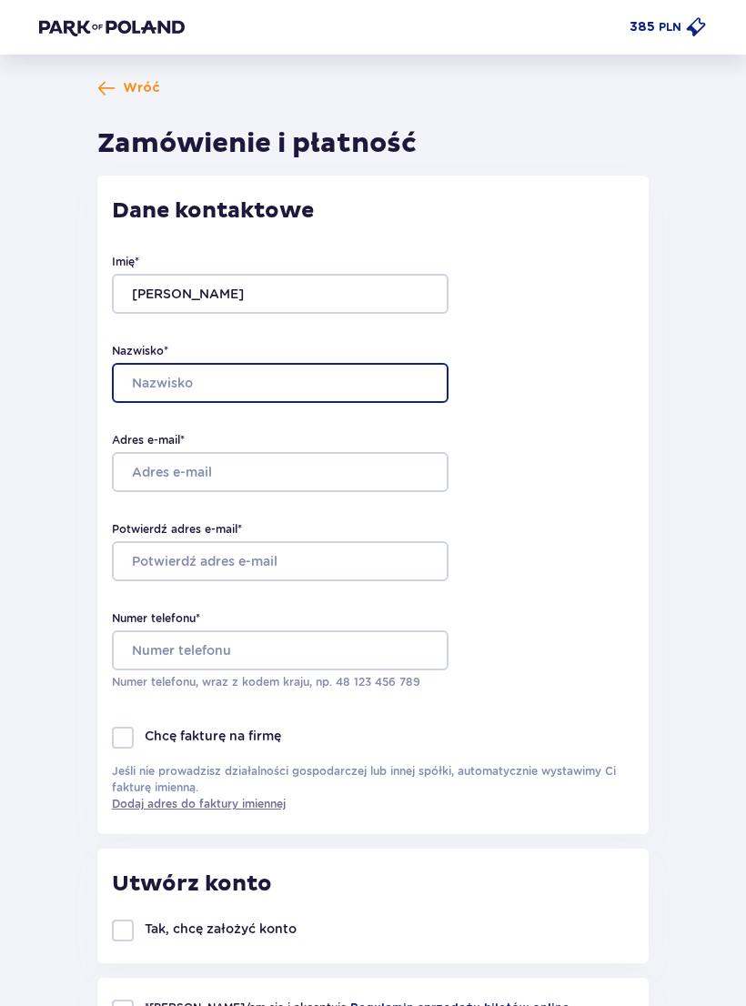
type input "[PERSON_NAME]"
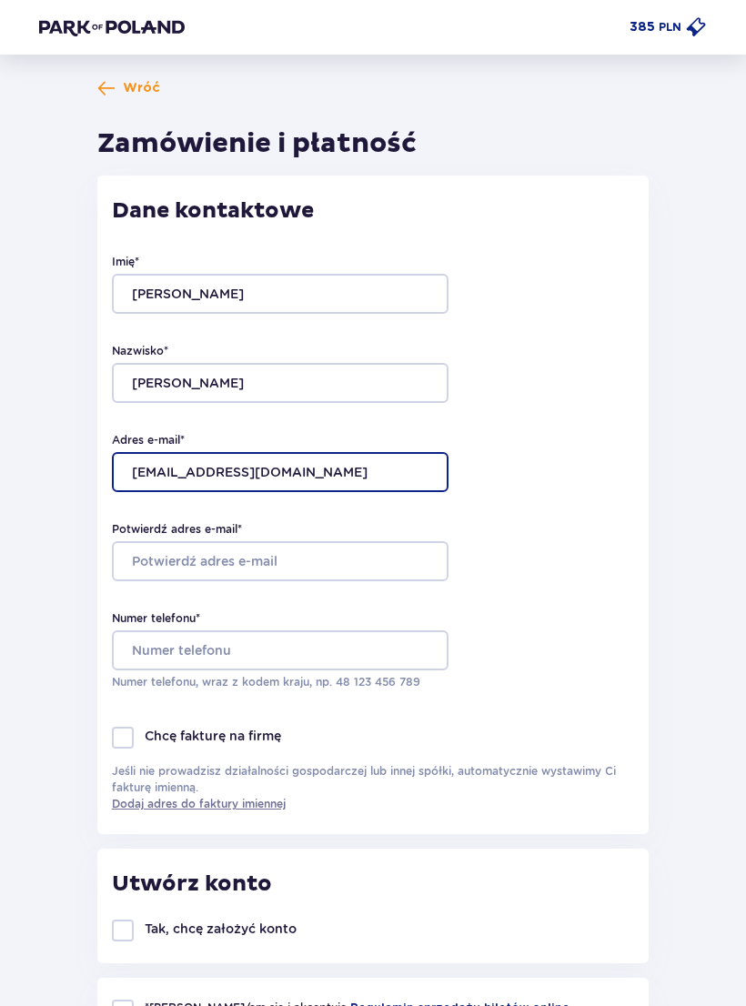
type input "[EMAIL_ADDRESS][DOMAIN_NAME]"
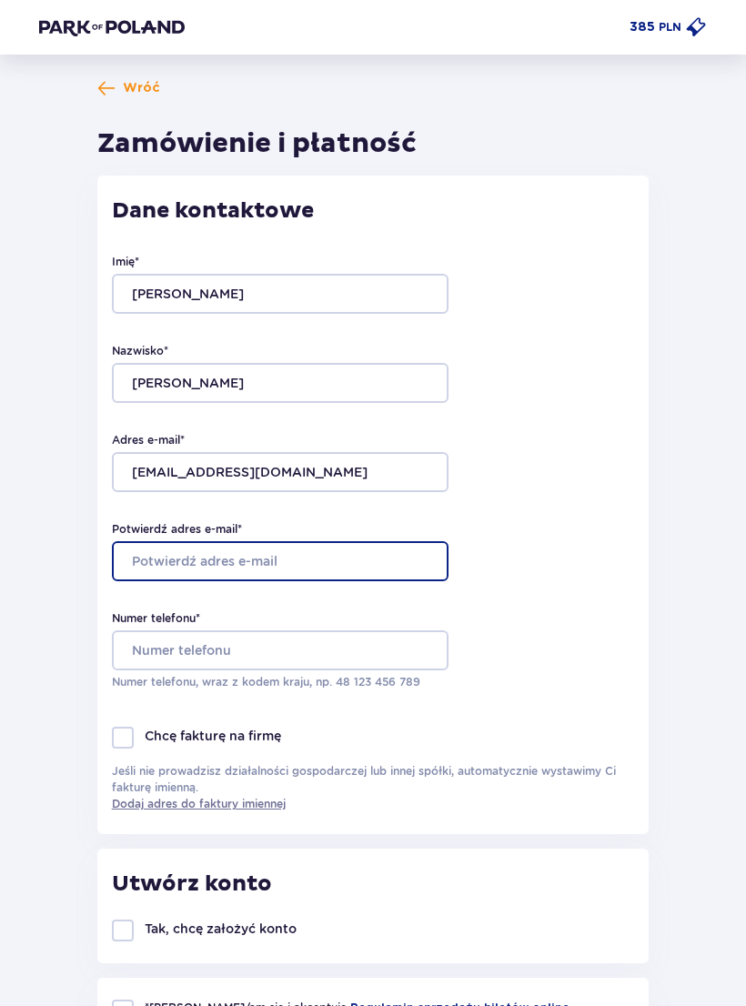
click at [361, 550] on input "Potwierdź adres e-mail *" at bounding box center [280, 561] width 337 height 40
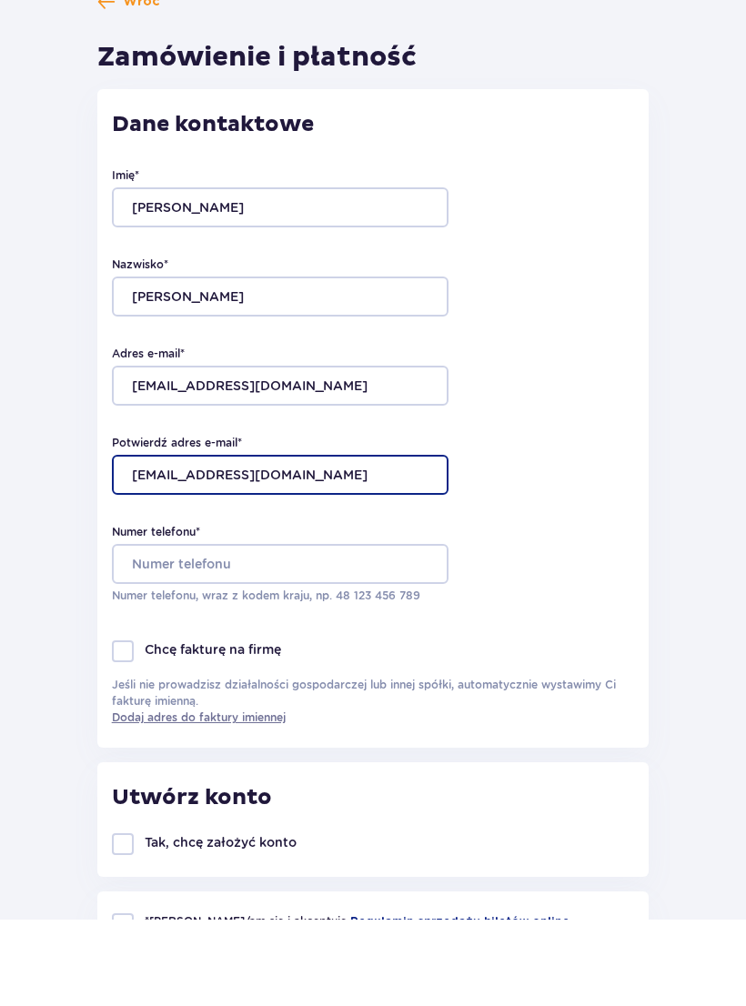
type input "[EMAIL_ADDRESS][DOMAIN_NAME]"
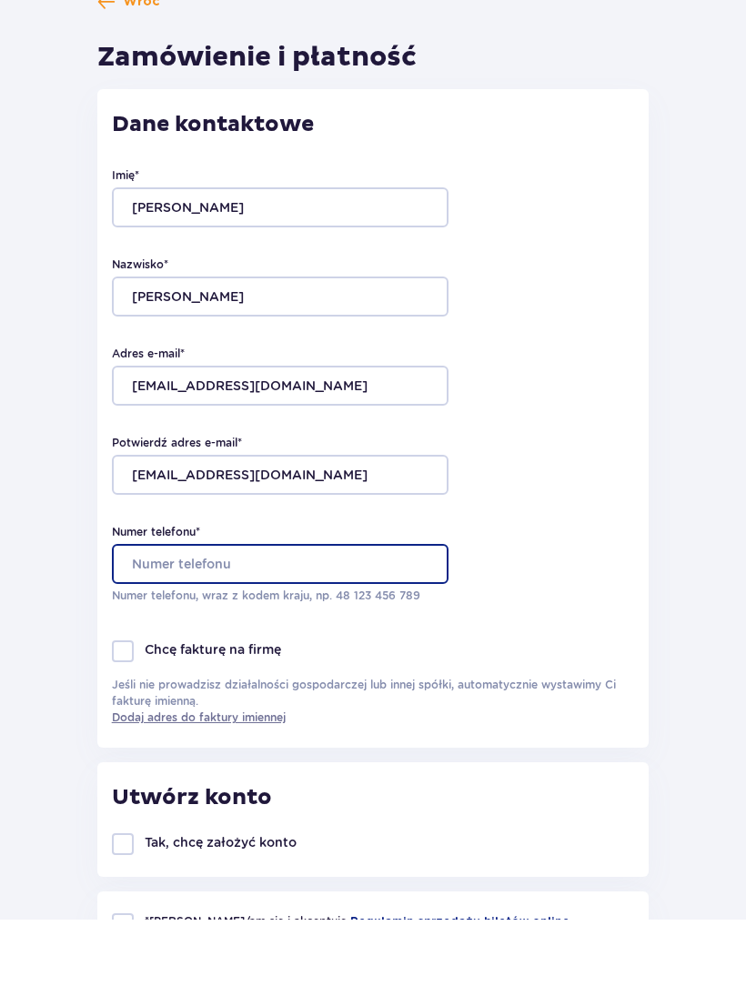
click at [393, 631] on input "Numer telefonu *" at bounding box center [280, 651] width 337 height 40
type input "530123350"
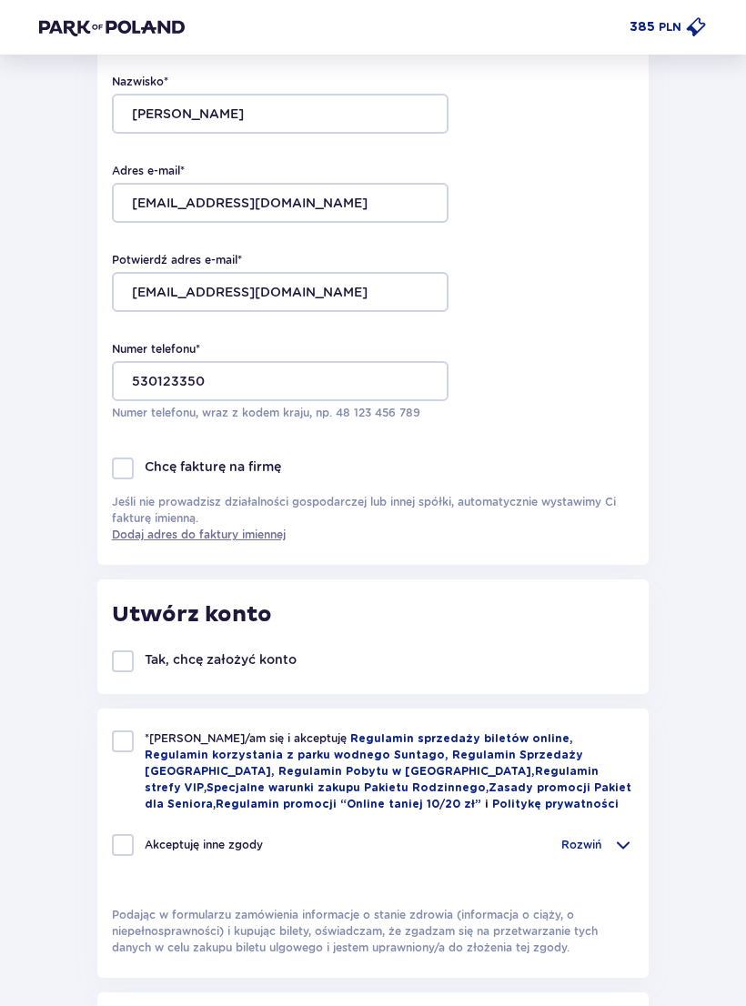
scroll to position [271, 0]
click at [127, 745] on div at bounding box center [123, 741] width 22 height 22
checkbox input "true"
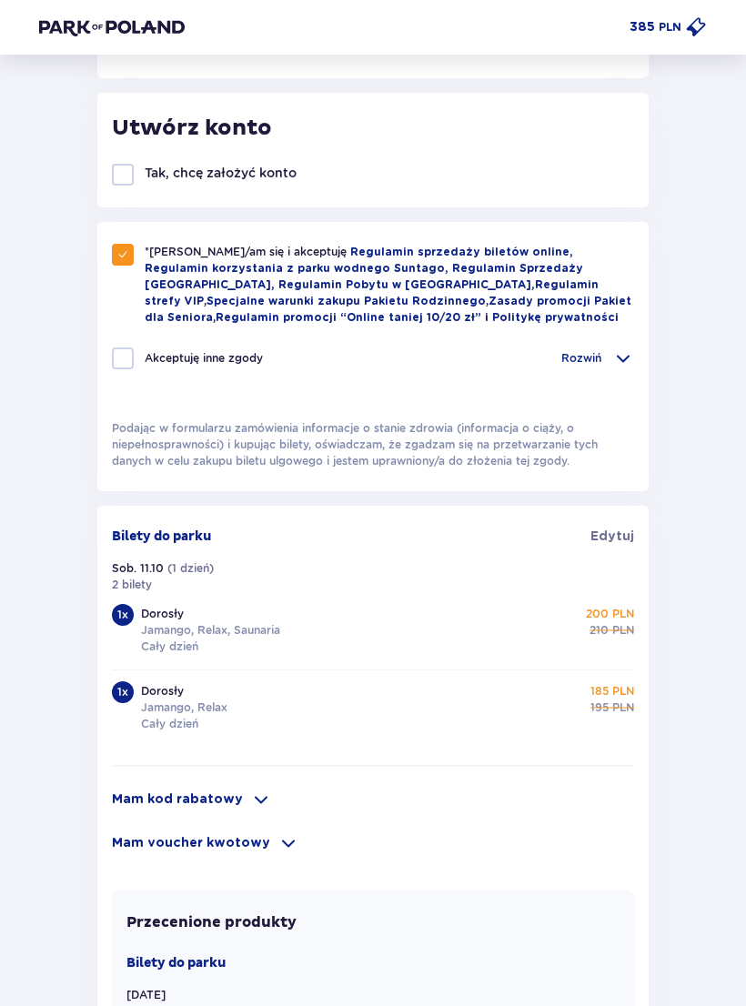
scroll to position [762, 0]
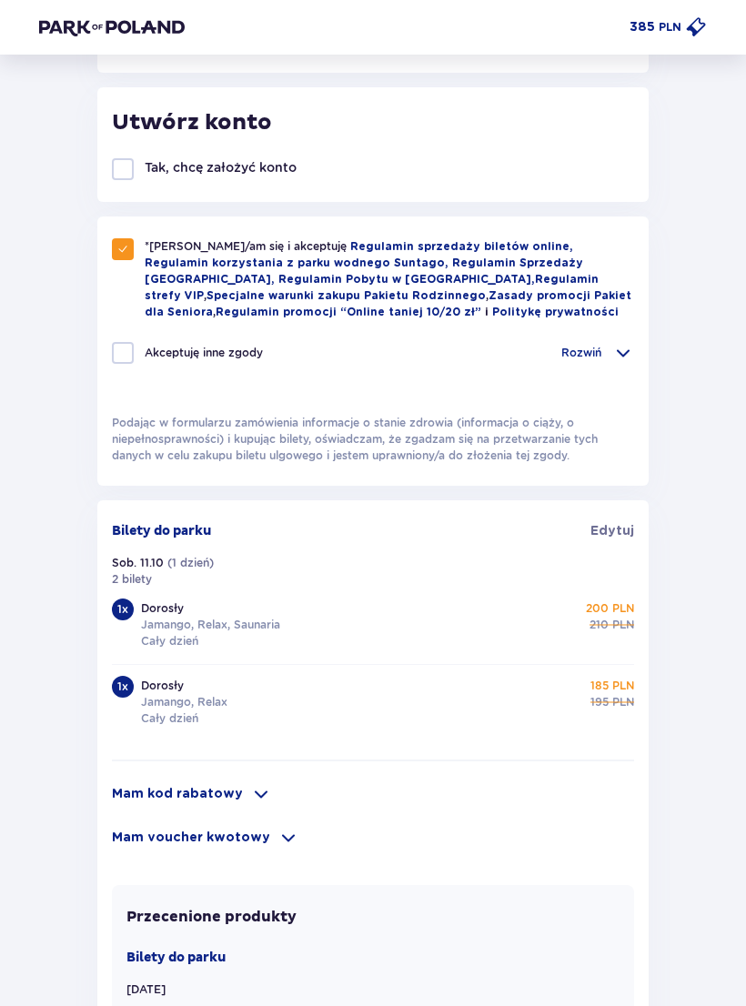
click at [219, 805] on div "Mam kod rabatowy" at bounding box center [373, 794] width 522 height 22
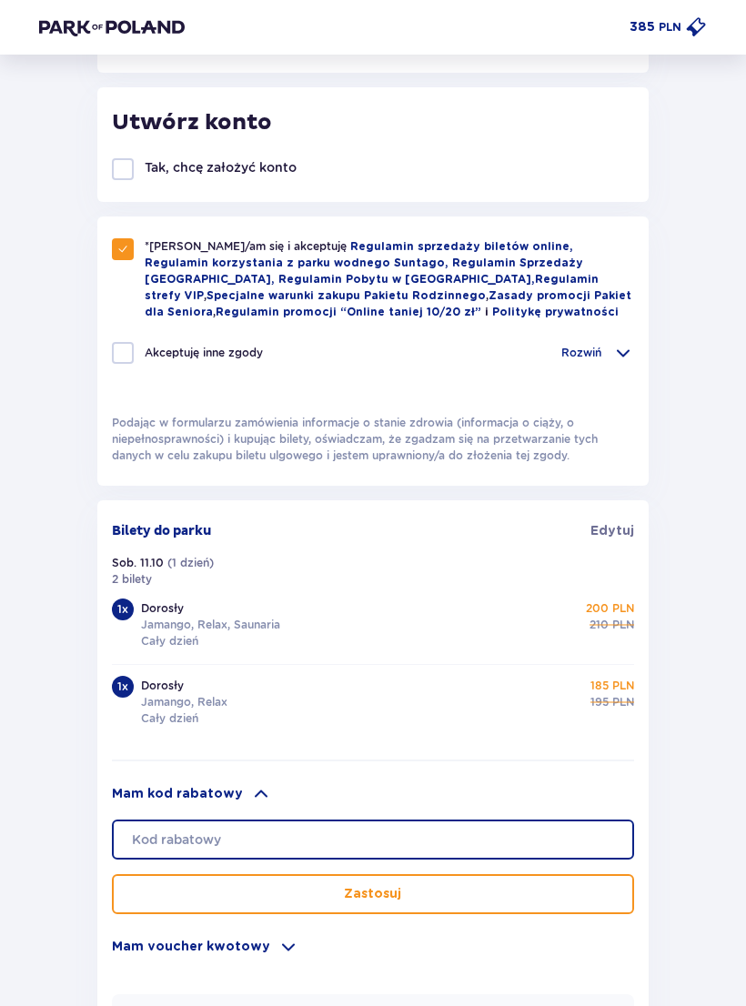
click at [324, 853] on input "text" at bounding box center [373, 840] width 522 height 40
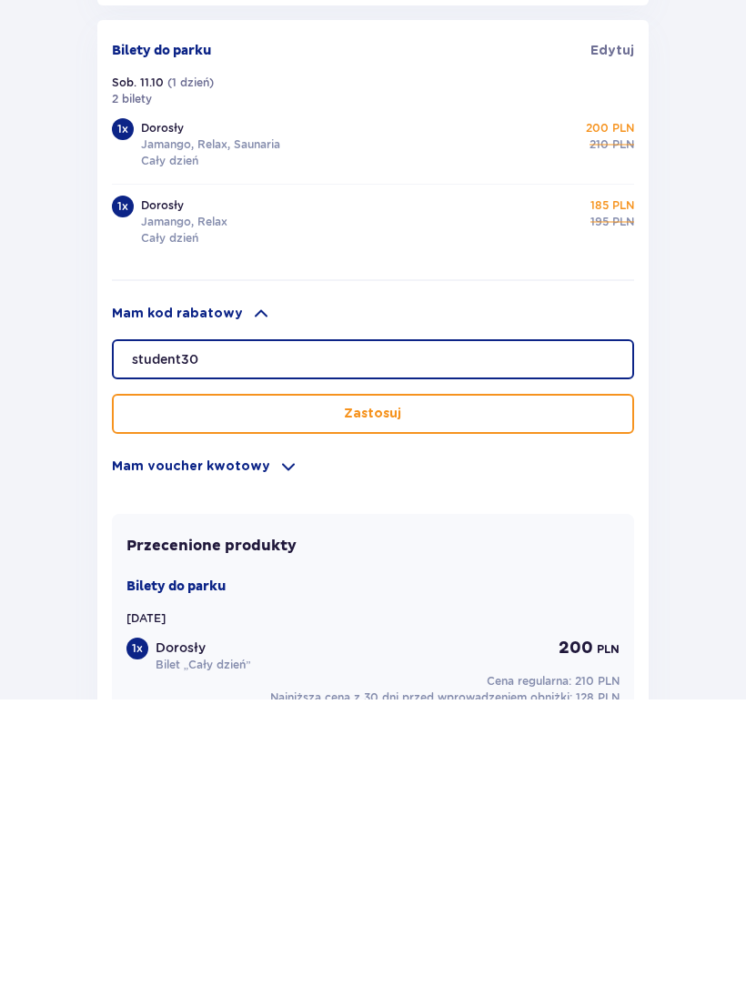
type input "student30"
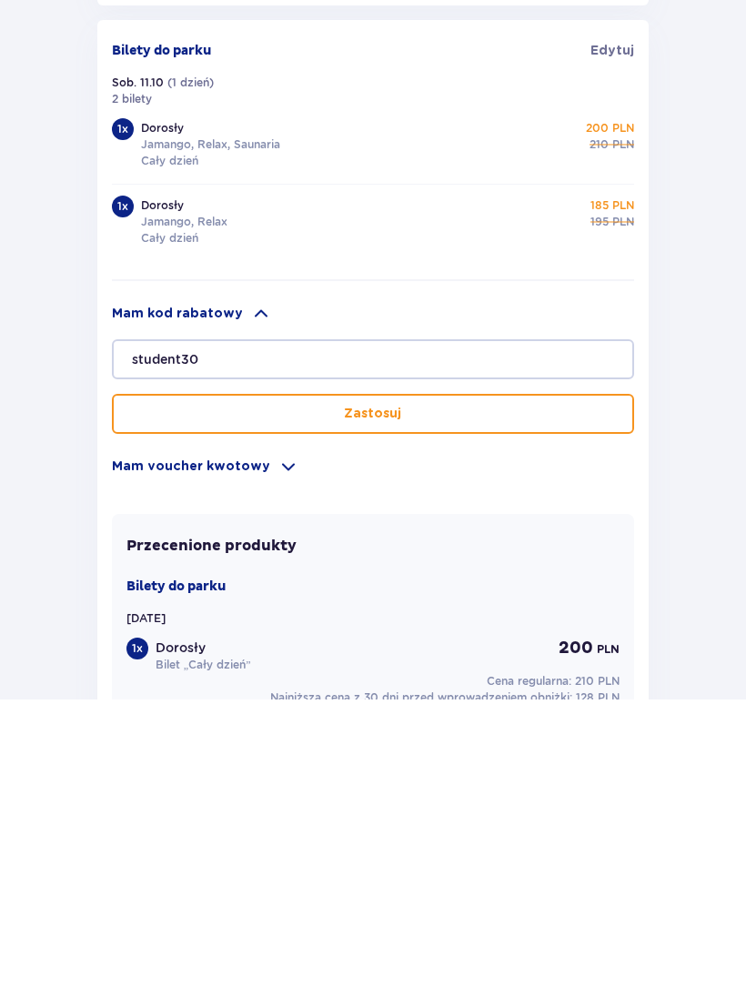
click at [550, 701] on button "Zastosuj" at bounding box center [373, 721] width 522 height 40
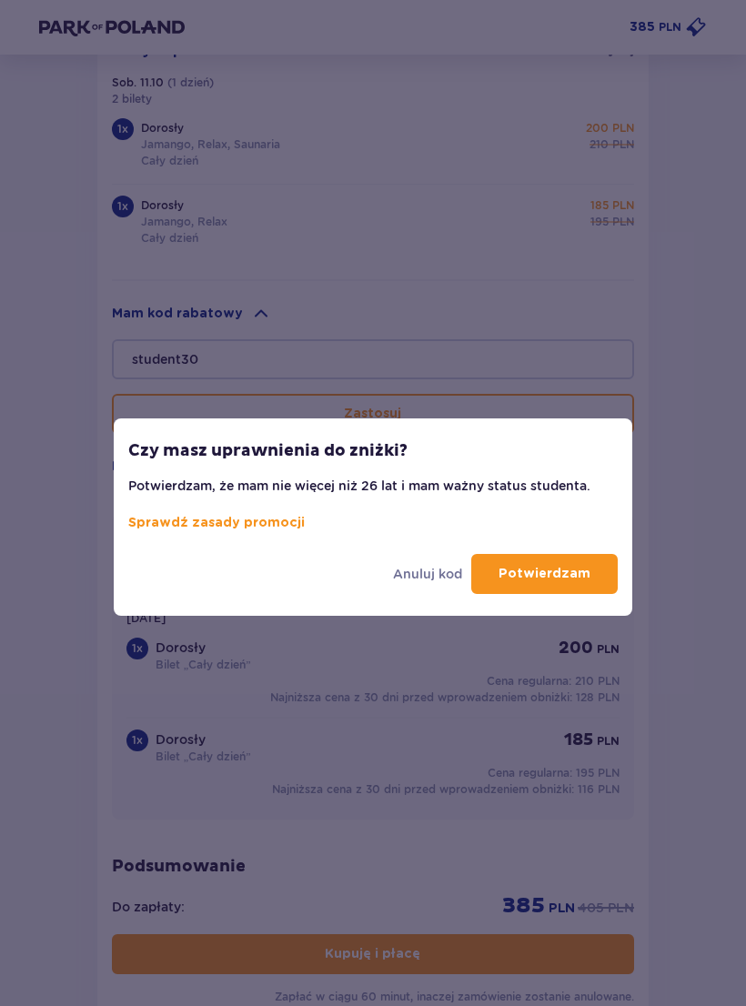
click at [576, 565] on p "Potwierdzam" at bounding box center [545, 574] width 92 height 18
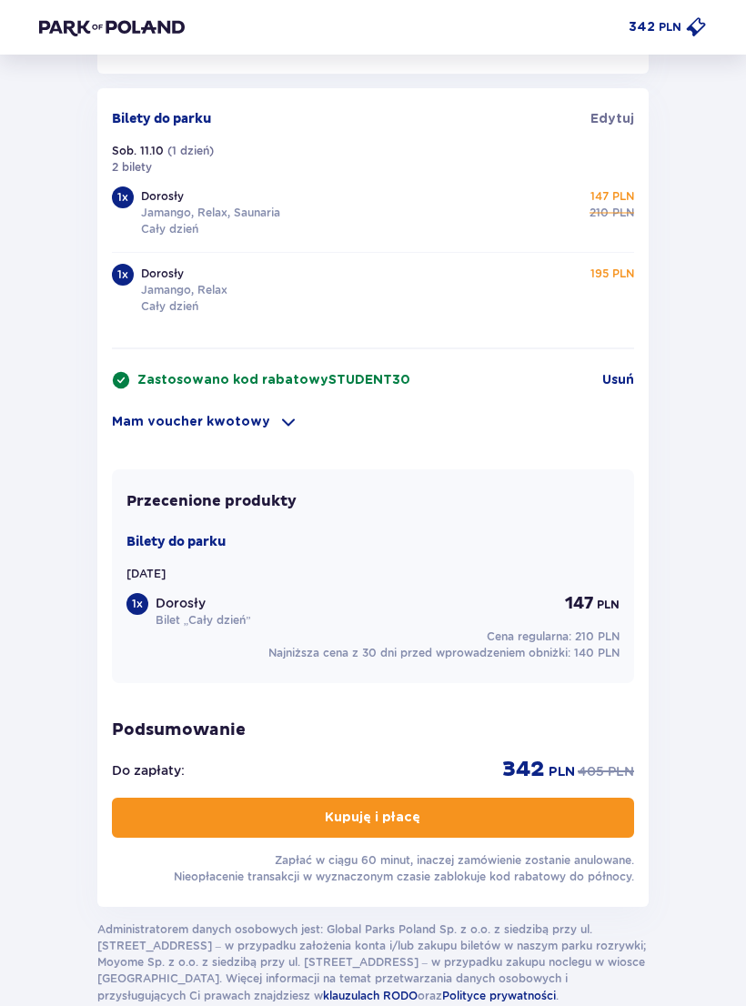
scroll to position [1259, 0]
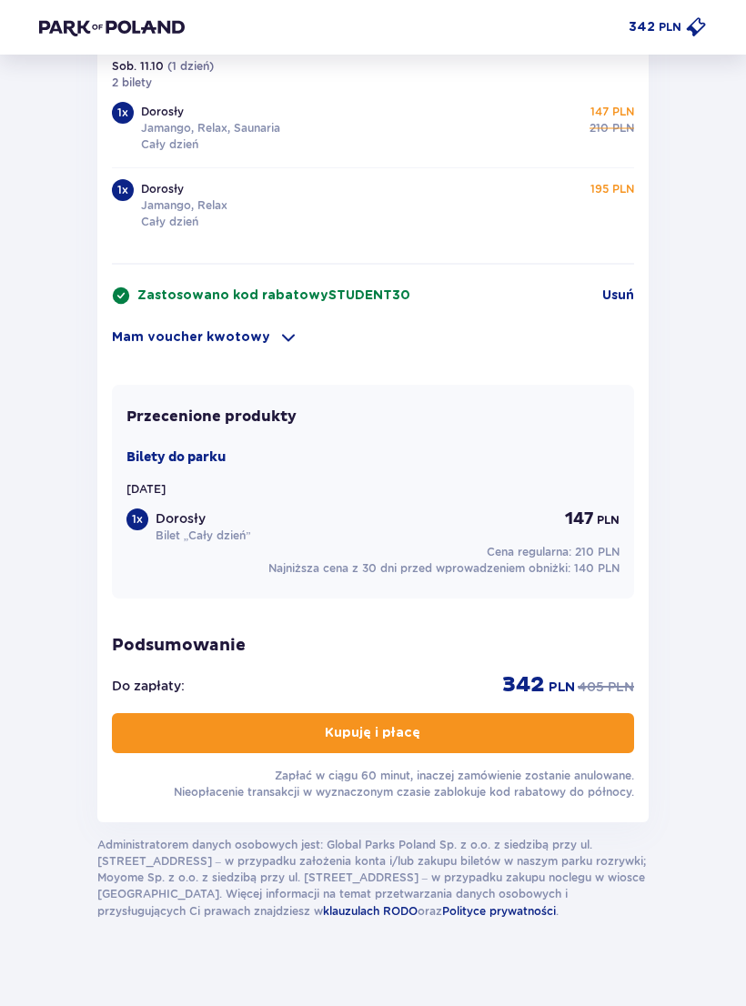
click at [573, 722] on button "Kupuję i płacę" at bounding box center [373, 733] width 522 height 40
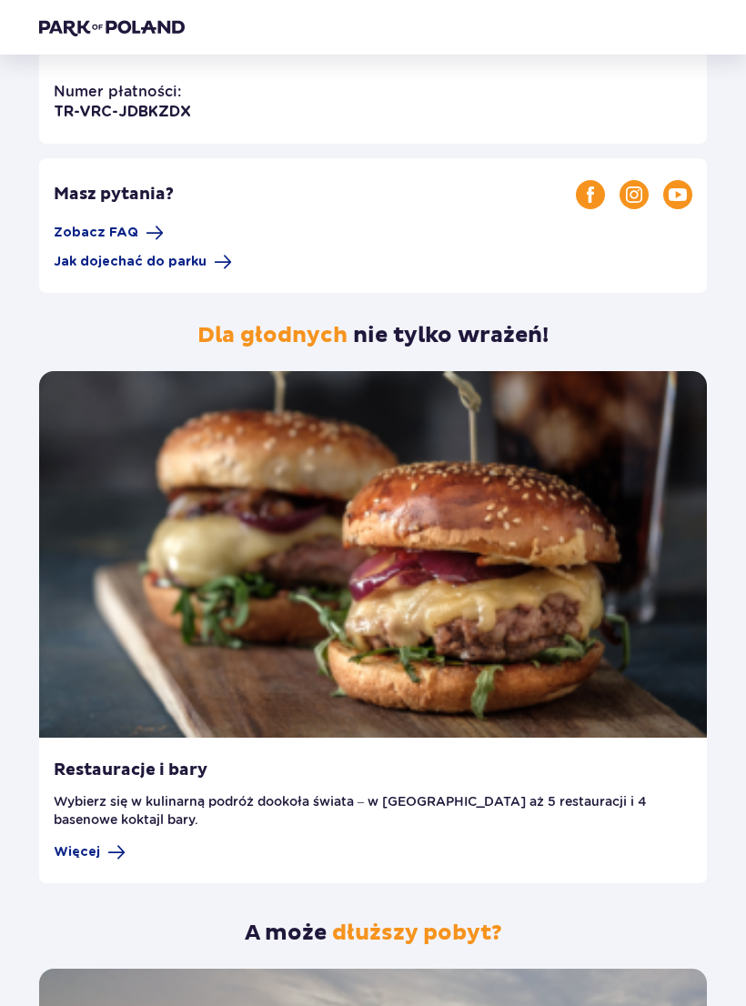
scroll to position [489, 0]
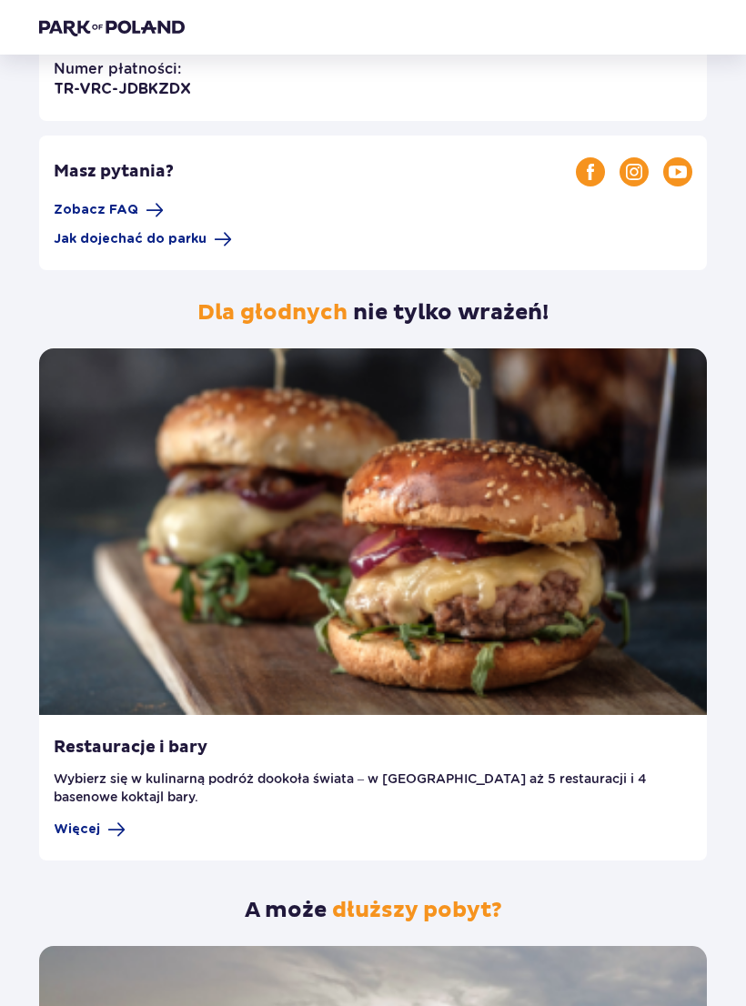
click at [110, 832] on span at bounding box center [116, 831] width 18 height 18
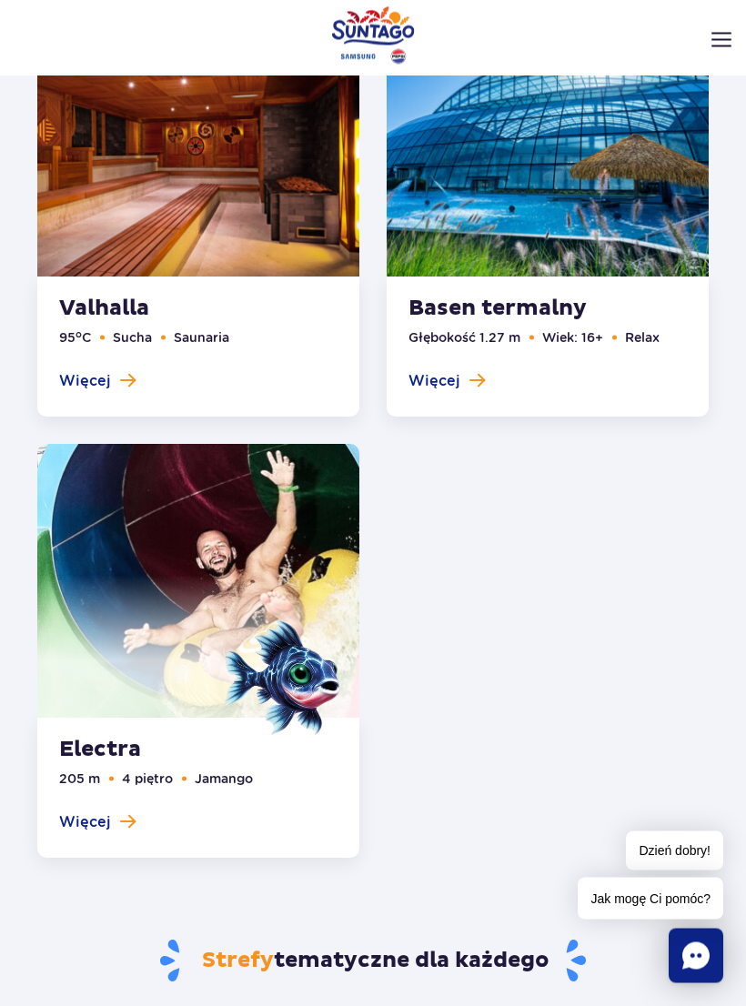
scroll to position [2991, 0]
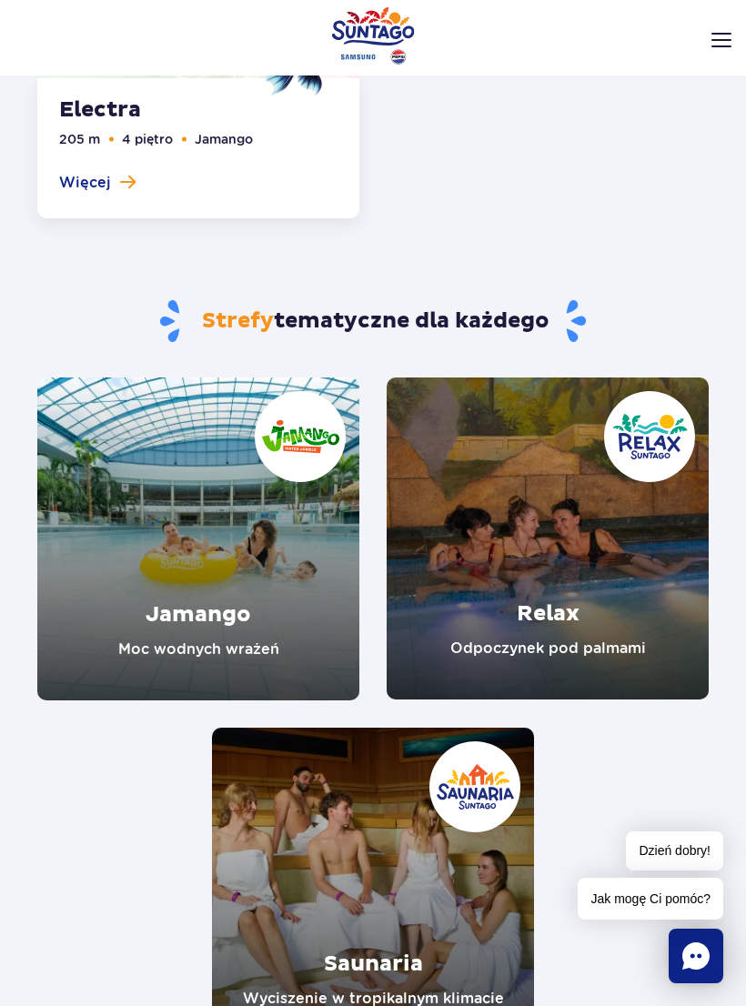
scroll to position [3568, 0]
